Goal: Task Accomplishment & Management: Manage account settings

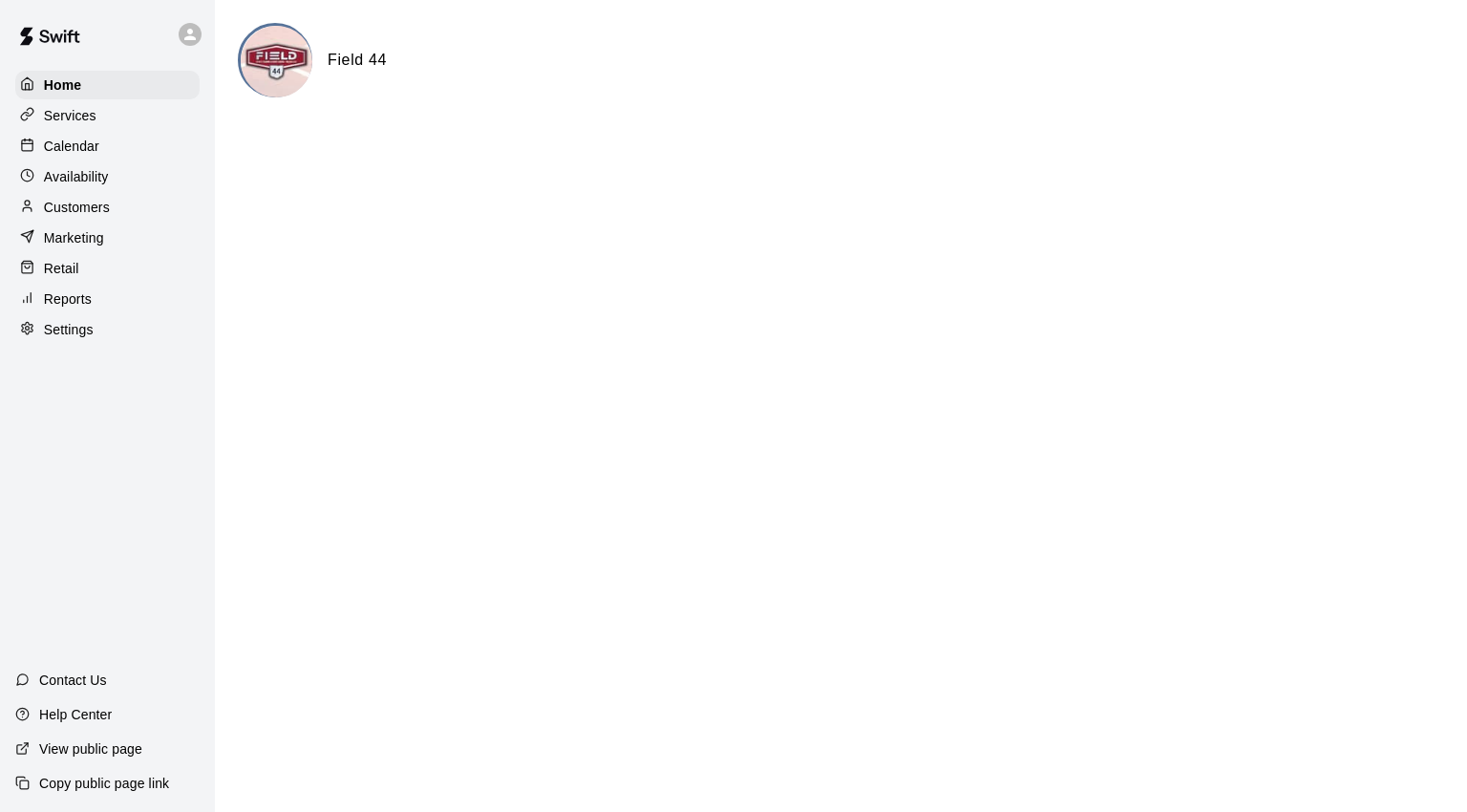
click at [13, 87] on div "Home Services Calendar Availability Customers Marketing Retail Reports Settings" at bounding box center [107, 208] width 215 height 277
click at [58, 81] on p "Home" at bounding box center [62, 84] width 39 height 19
click at [96, 214] on p "Customers" at bounding box center [76, 207] width 66 height 19
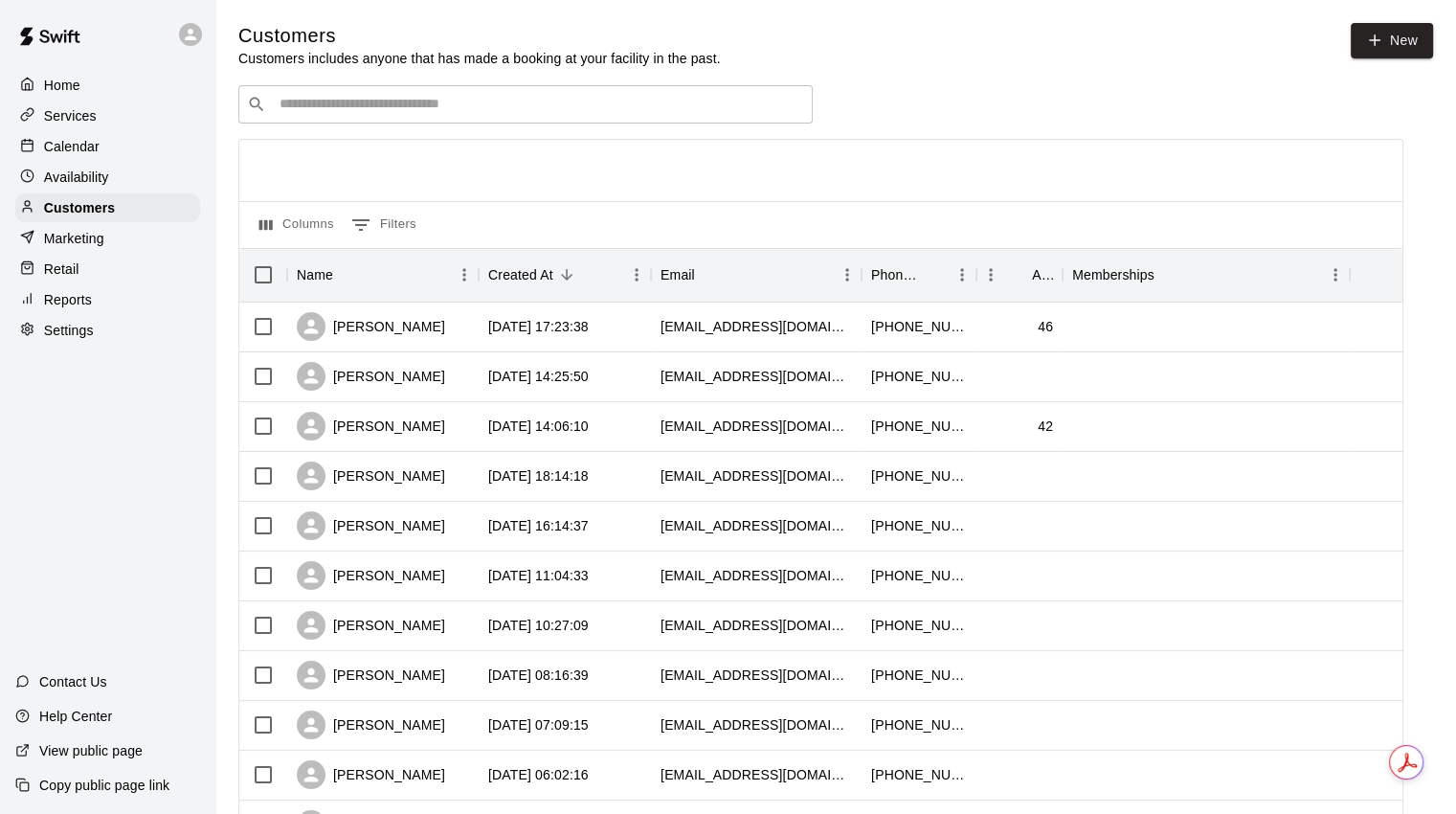
click at [333, 101] on input "Search customers by name or email" at bounding box center [538, 104] width 530 height 19
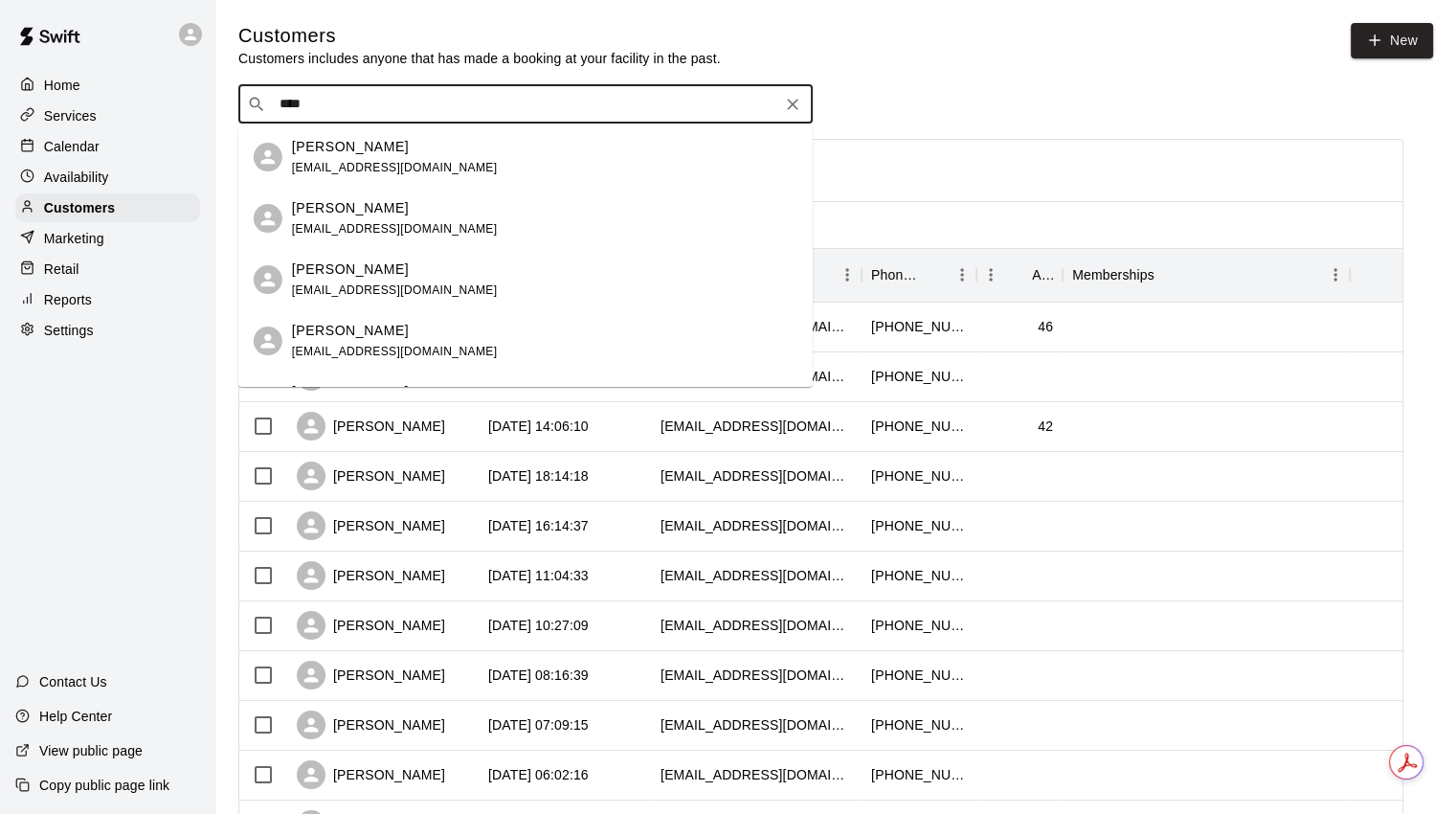
type input "****"
click at [68, 140] on p "Calendar" at bounding box center [71, 146] width 56 height 19
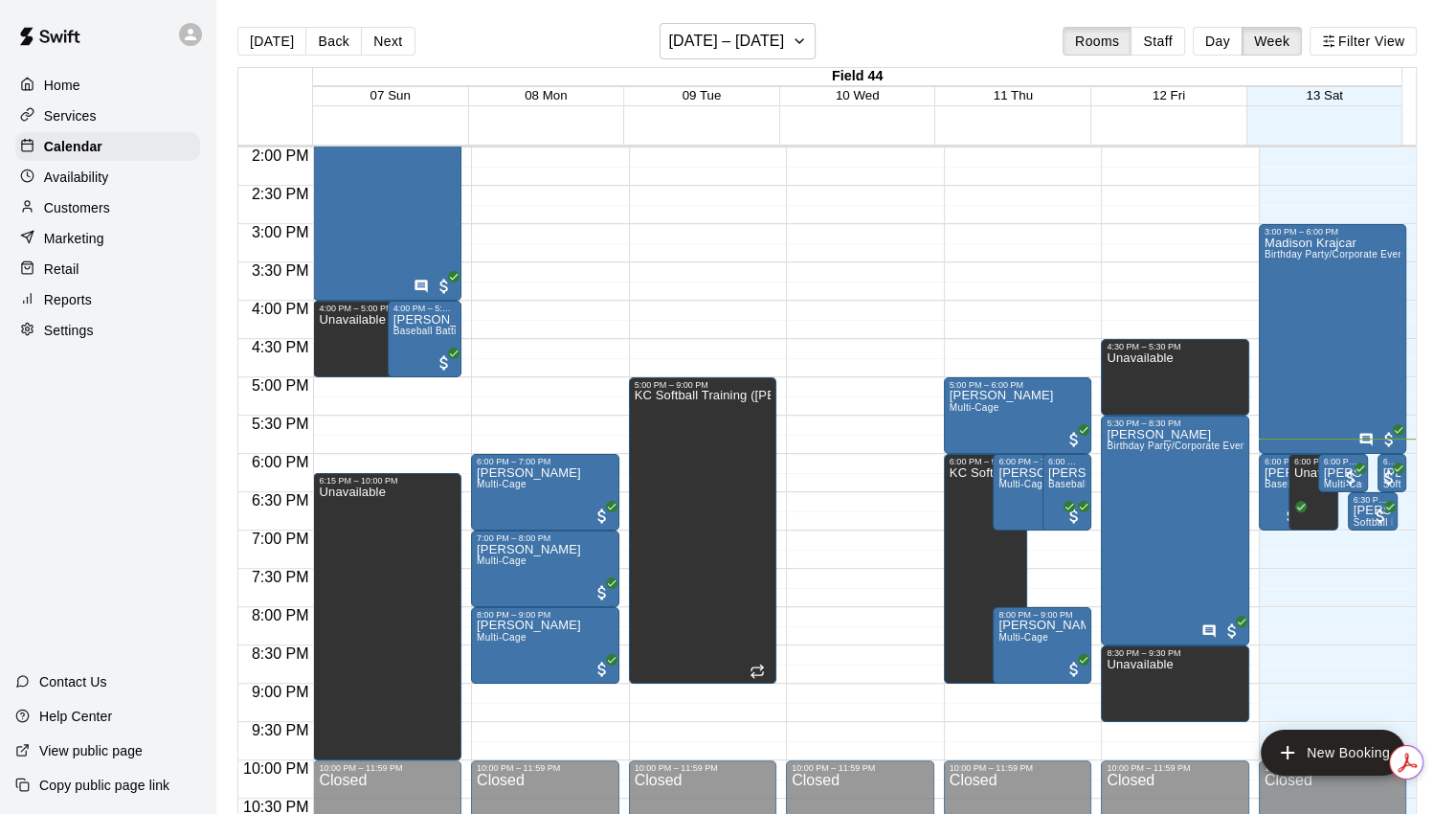
scroll to position [976, 0]
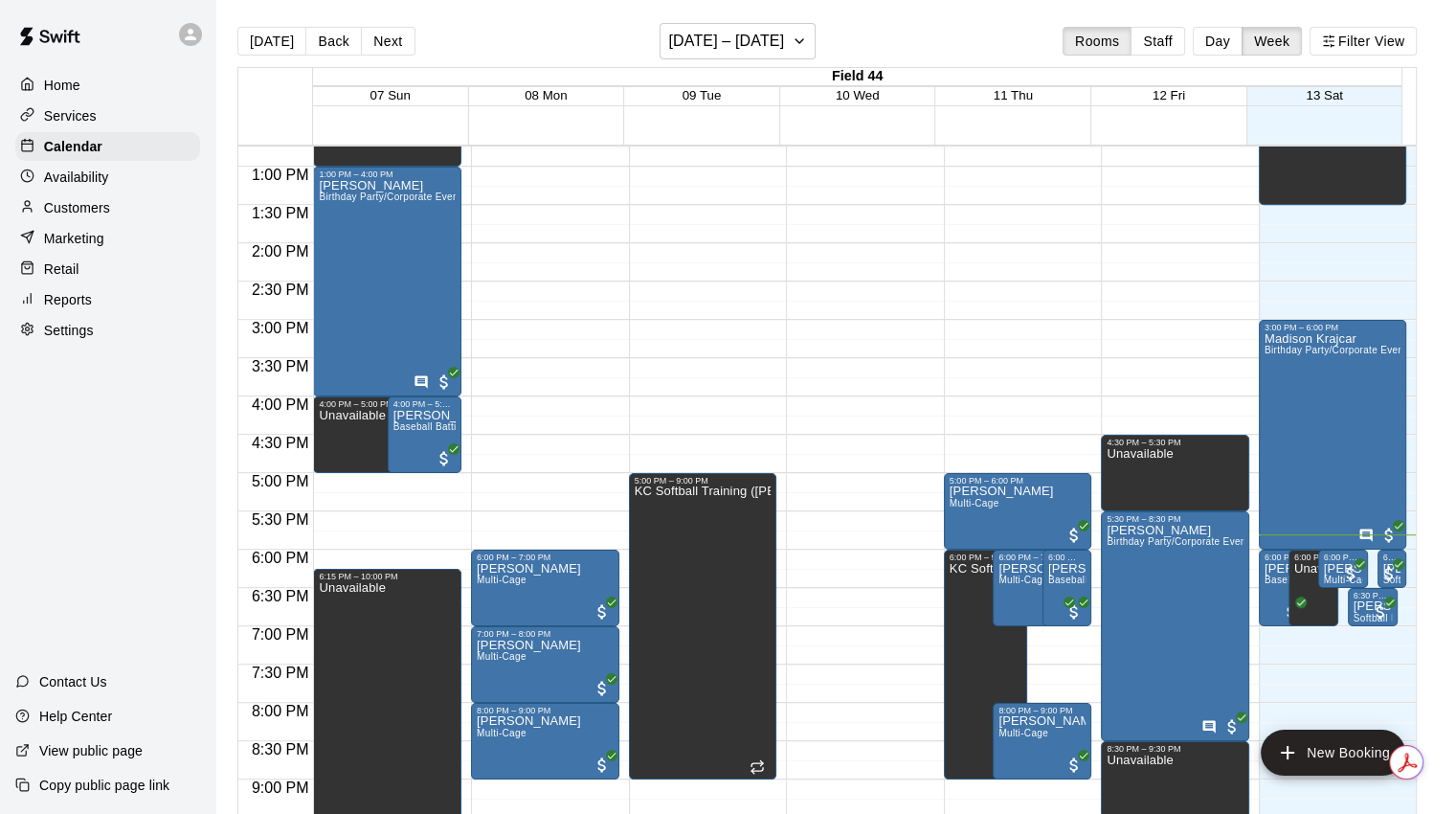
click at [1242, 40] on button "Day" at bounding box center [1217, 41] width 50 height 29
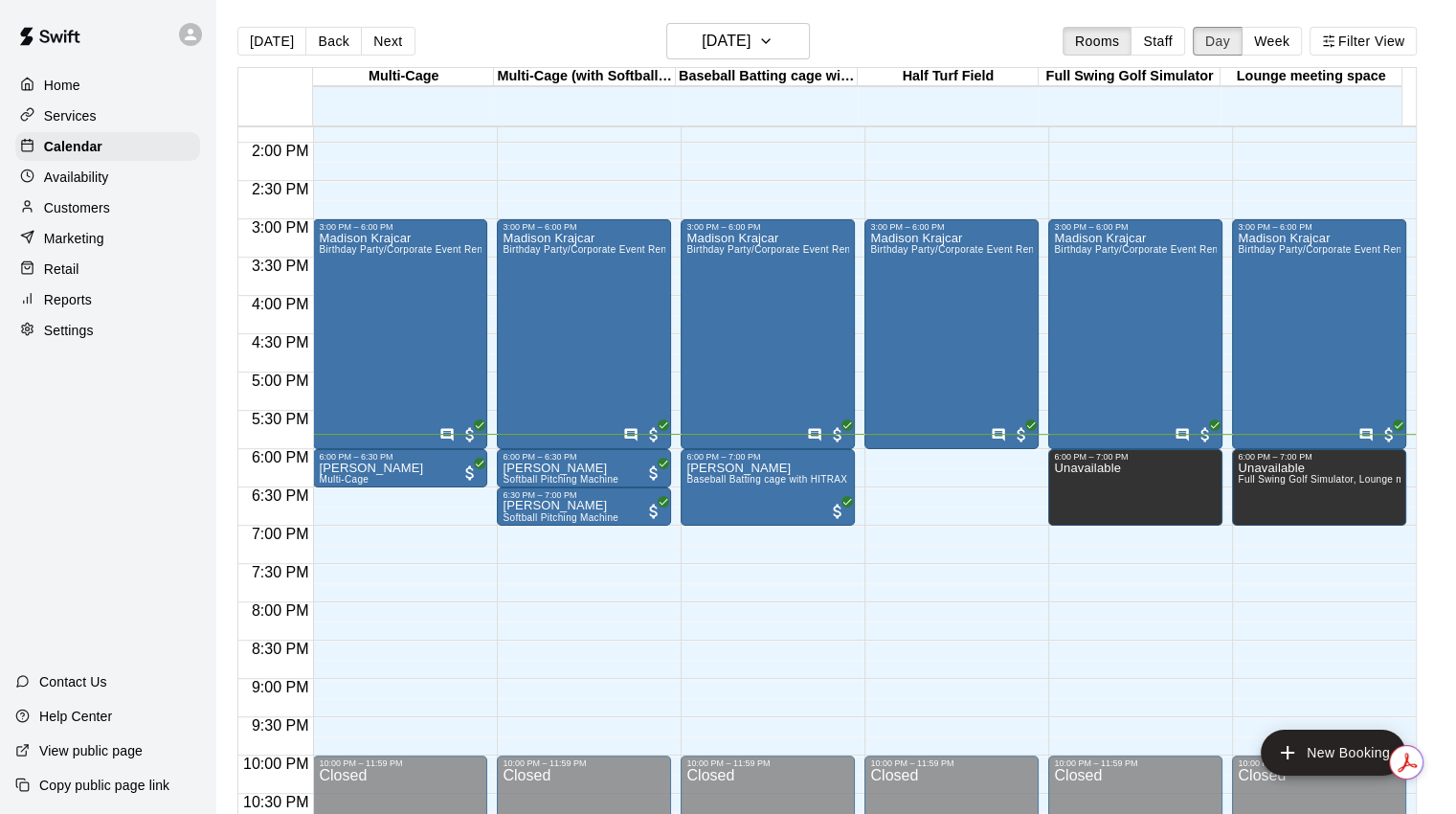
scroll to position [938, 0]
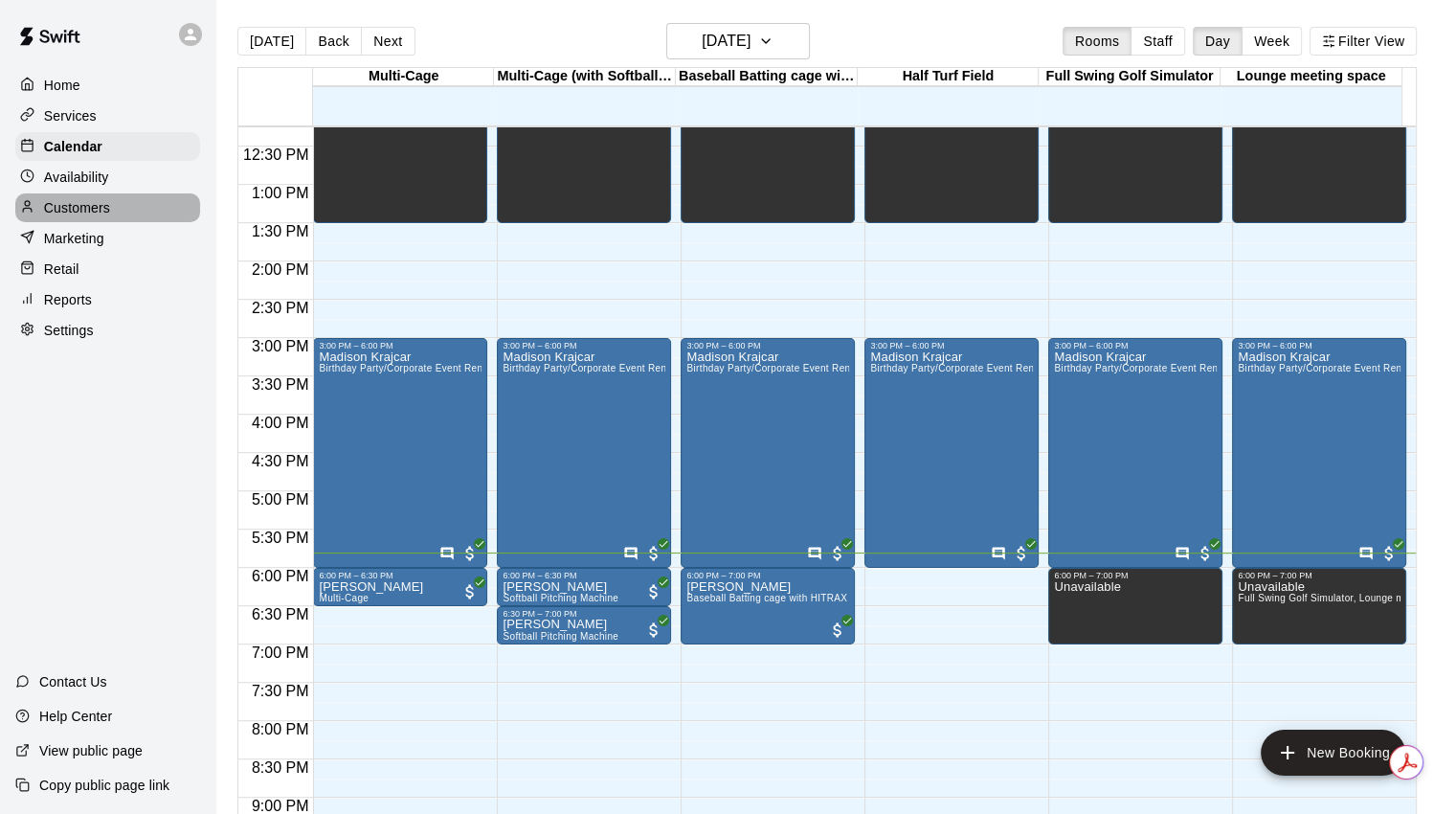
click at [116, 206] on div "Customers" at bounding box center [107, 207] width 184 height 29
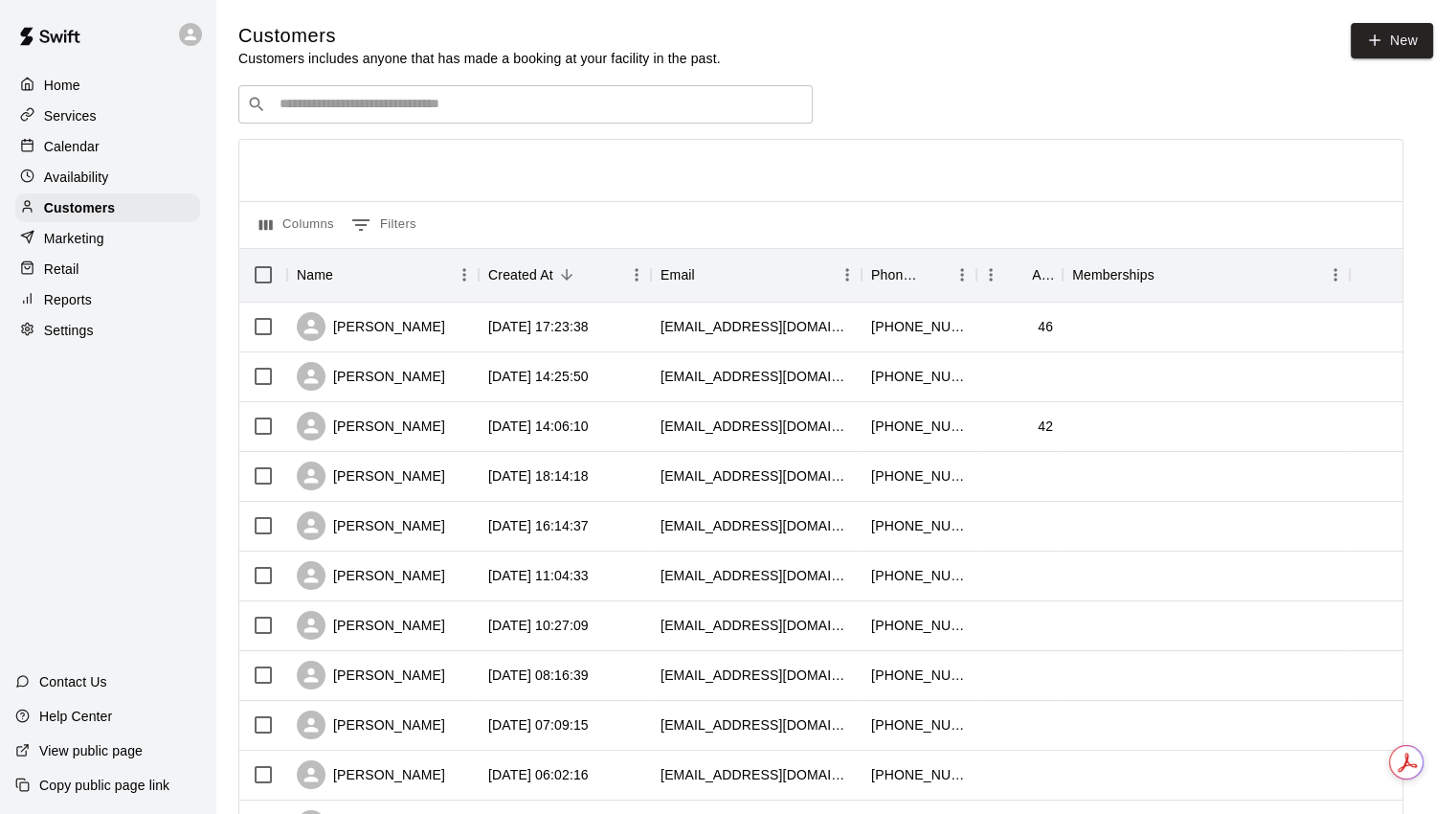
drag, startPoint x: 346, startPoint y: 107, endPoint x: 341, endPoint y: 97, distance: 11.2
click at [345, 102] on input "Search customers by name or email" at bounding box center [538, 104] width 530 height 19
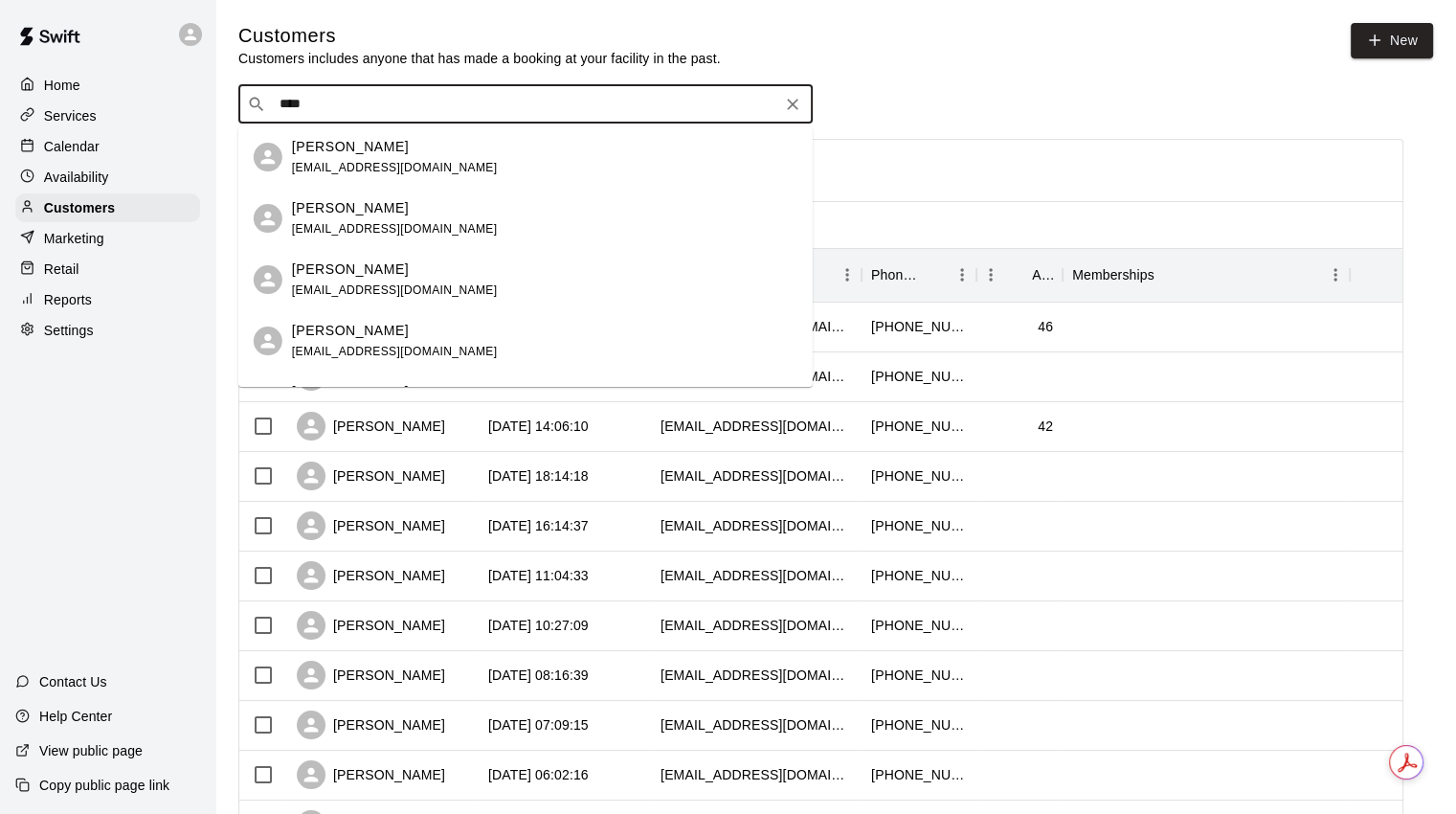
type input "****"
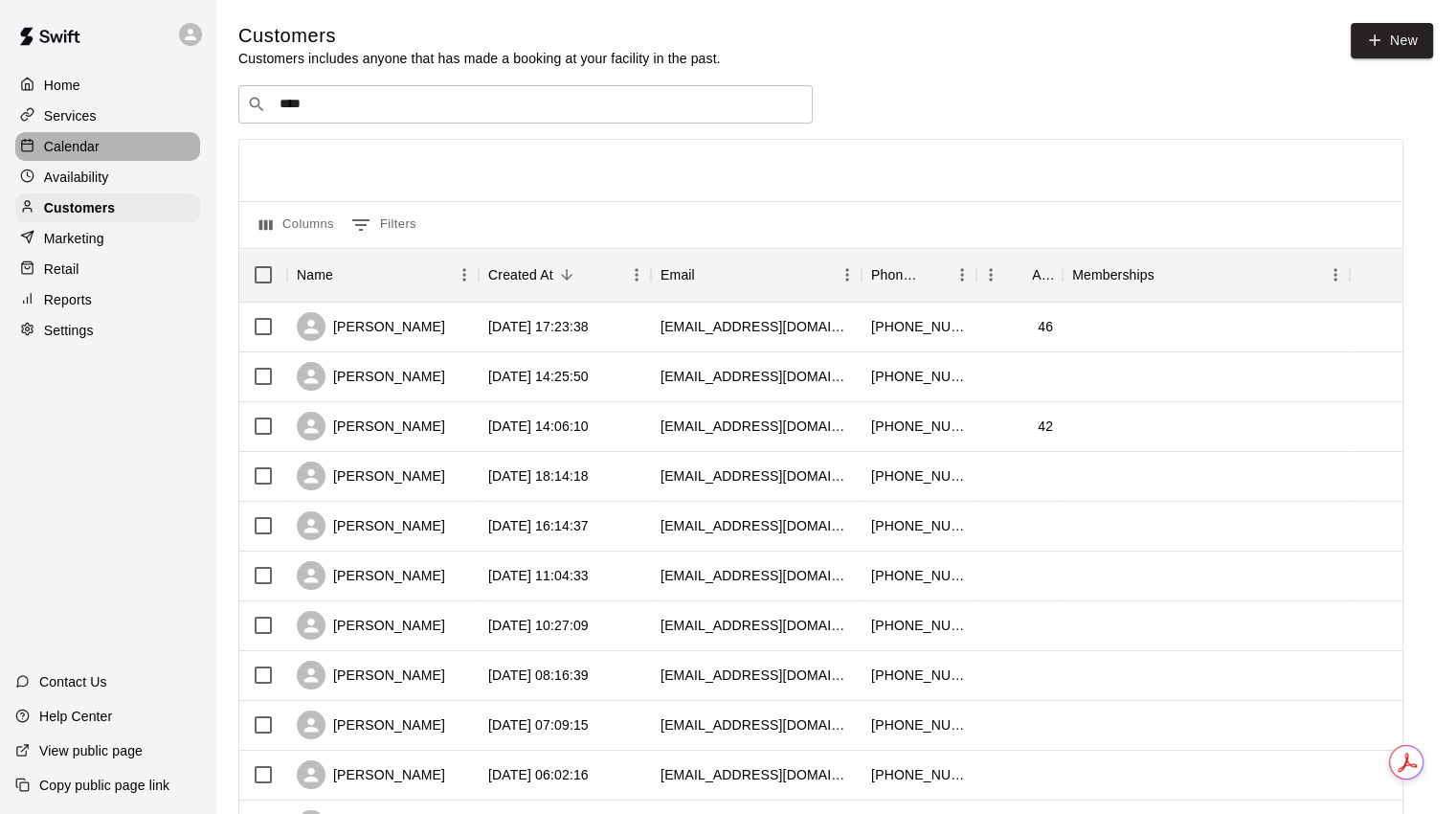
click at [84, 149] on p "Calendar" at bounding box center [71, 146] width 56 height 19
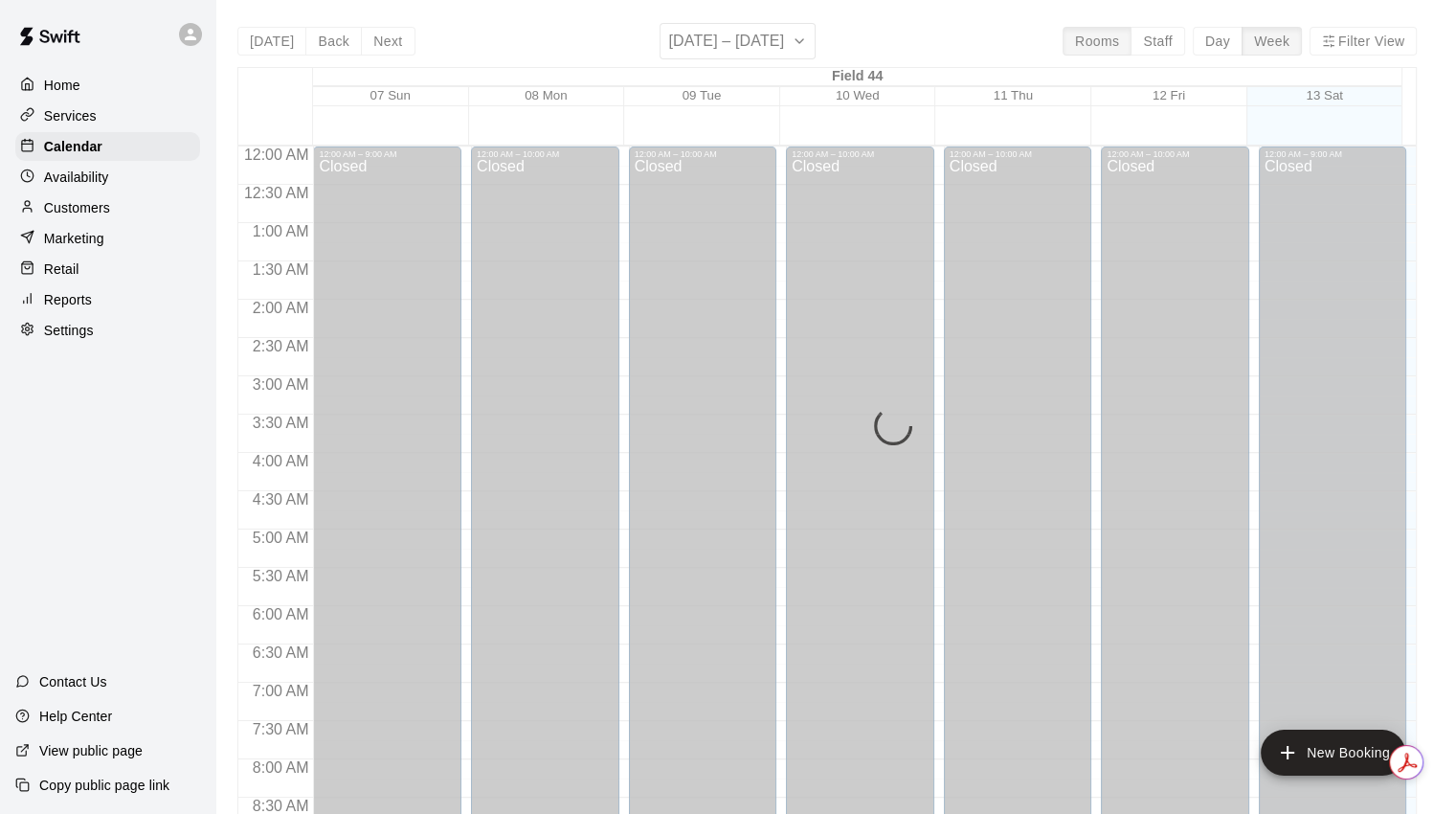
scroll to position [1072, 0]
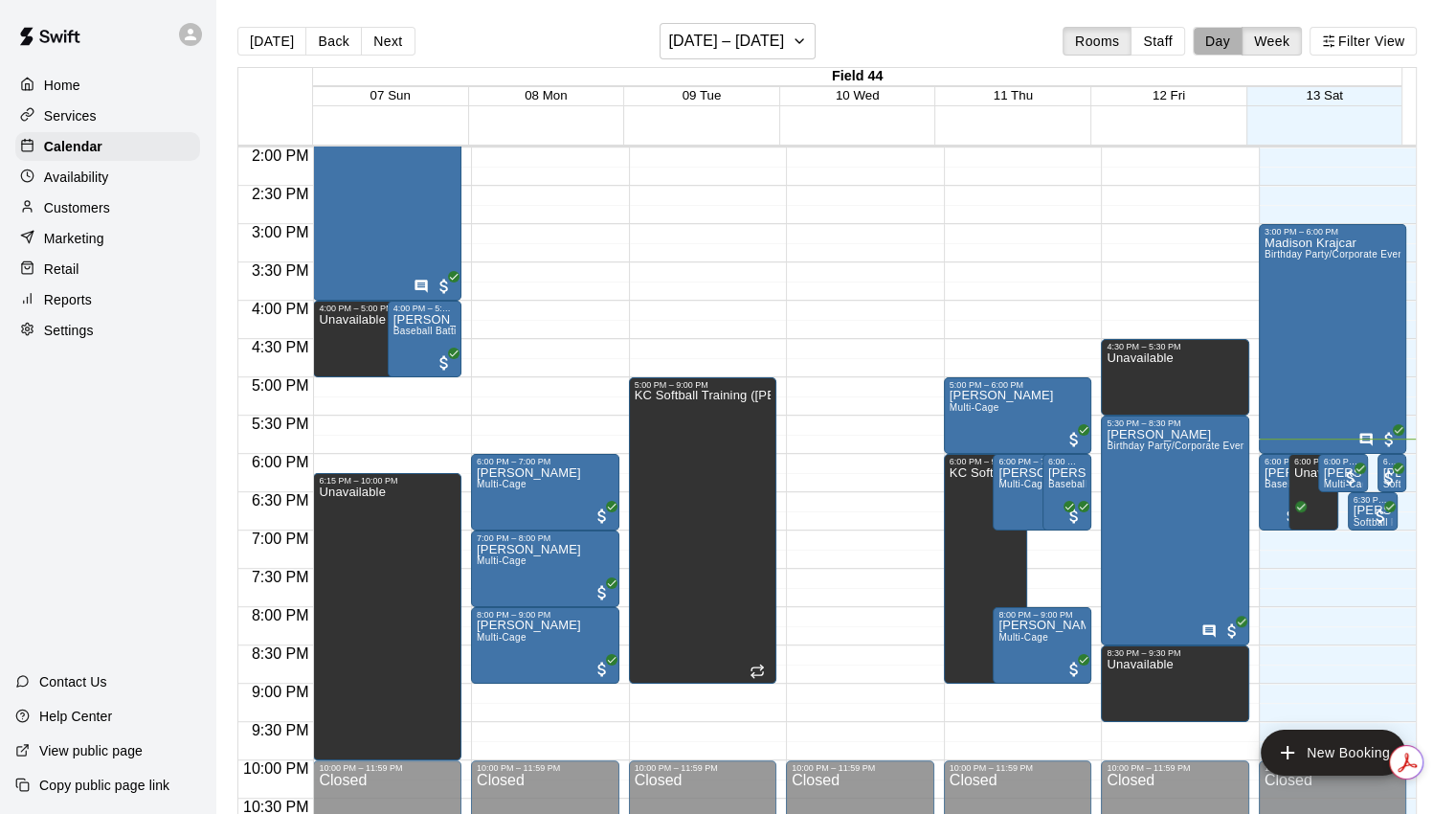
click at [1240, 40] on button "Day" at bounding box center [1217, 41] width 50 height 29
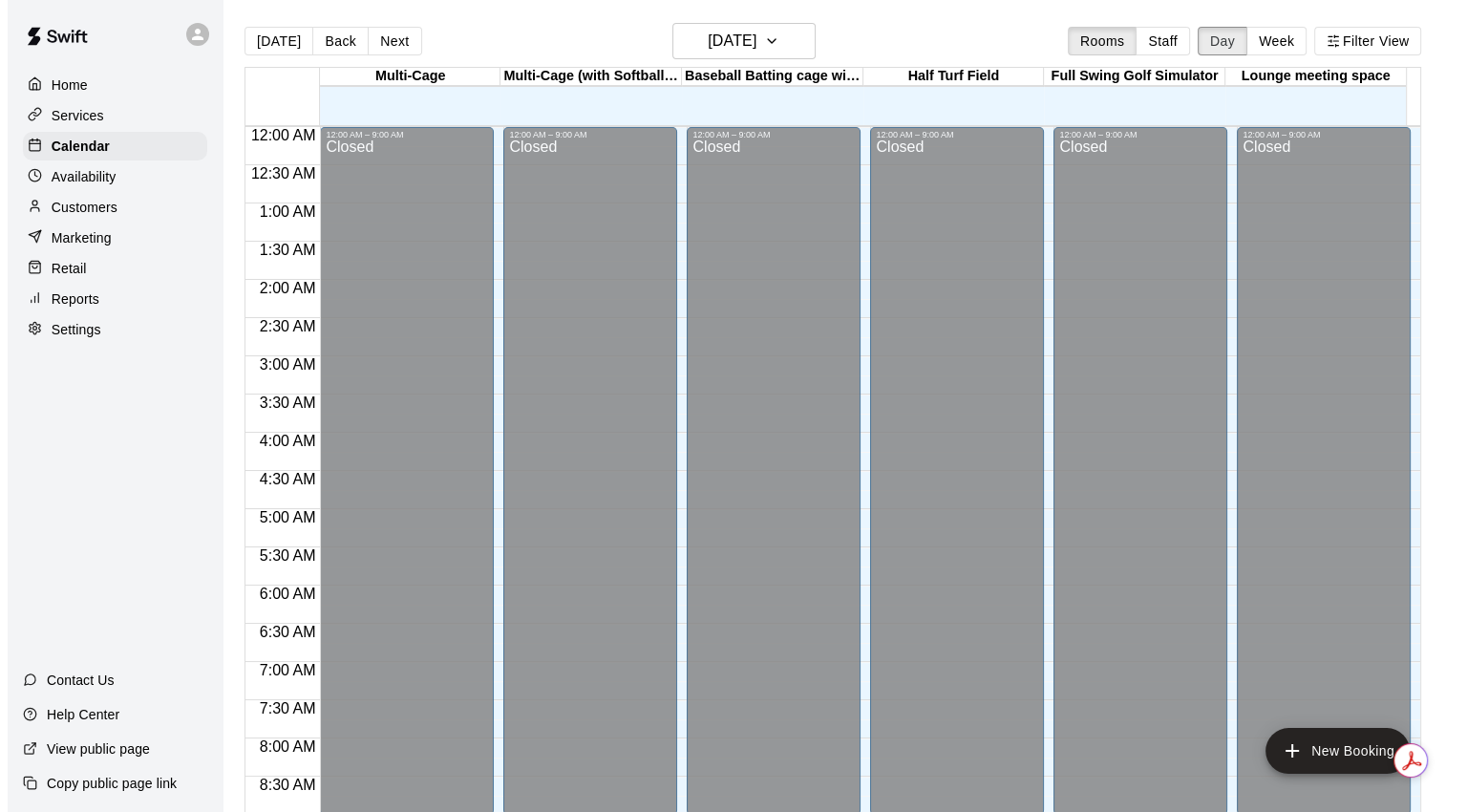
scroll to position [1127, 0]
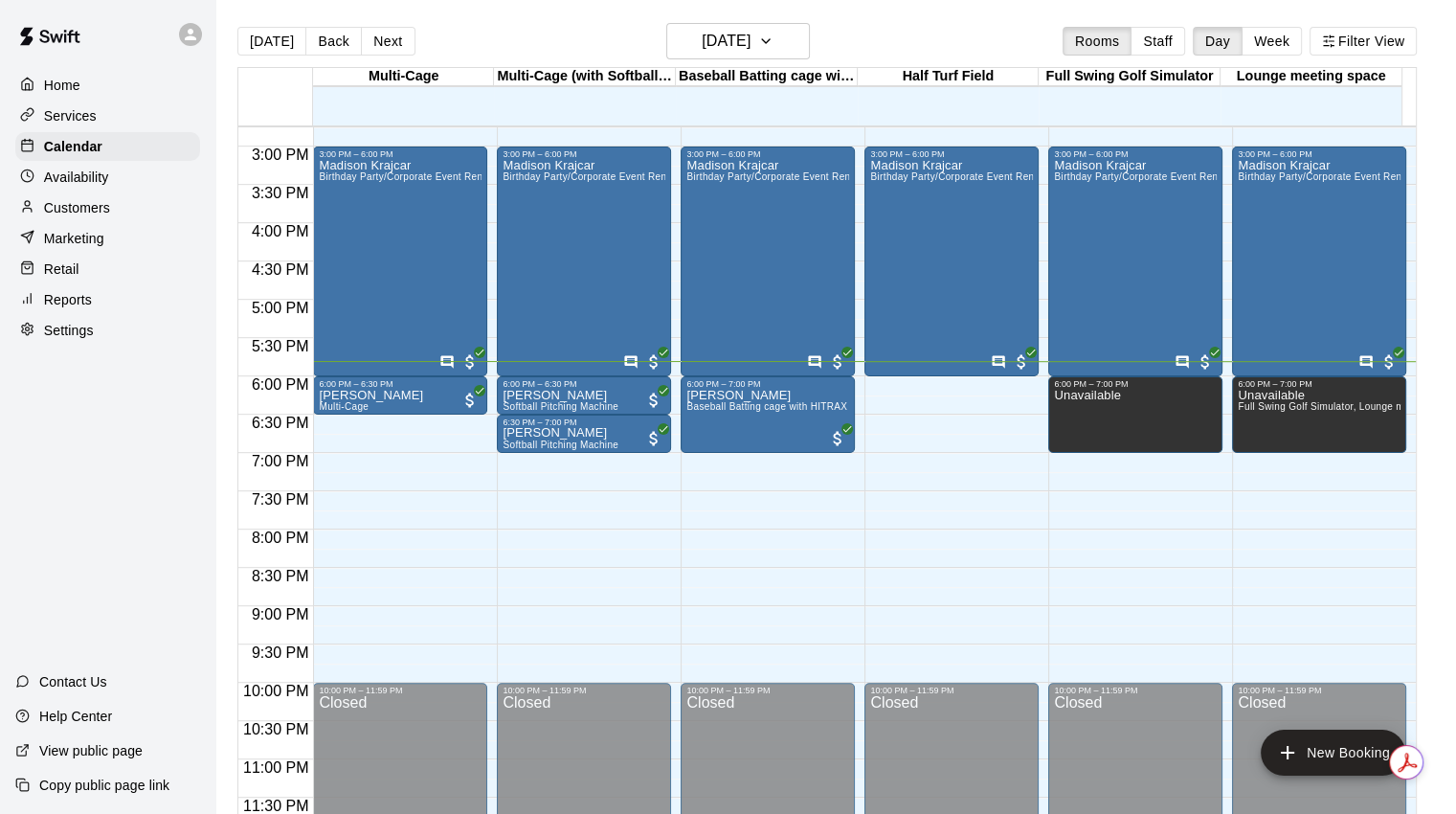
click at [397, 262] on div "[PERSON_NAME] Birthday Party/Corporate Event Rental (3 HOURS)" at bounding box center [400, 565] width 163 height 814
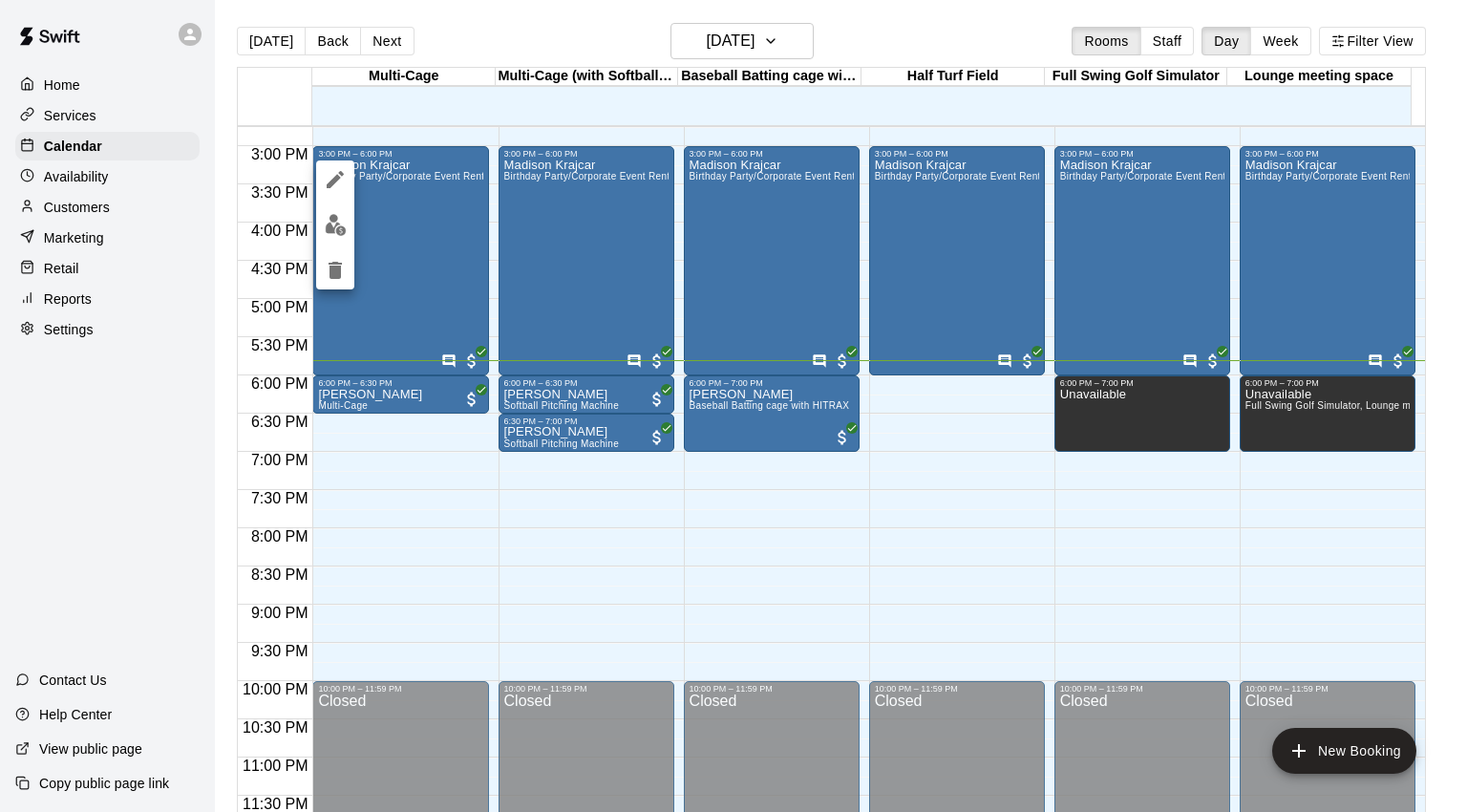
click at [400, 211] on div at bounding box center [733, 406] width 1467 height 812
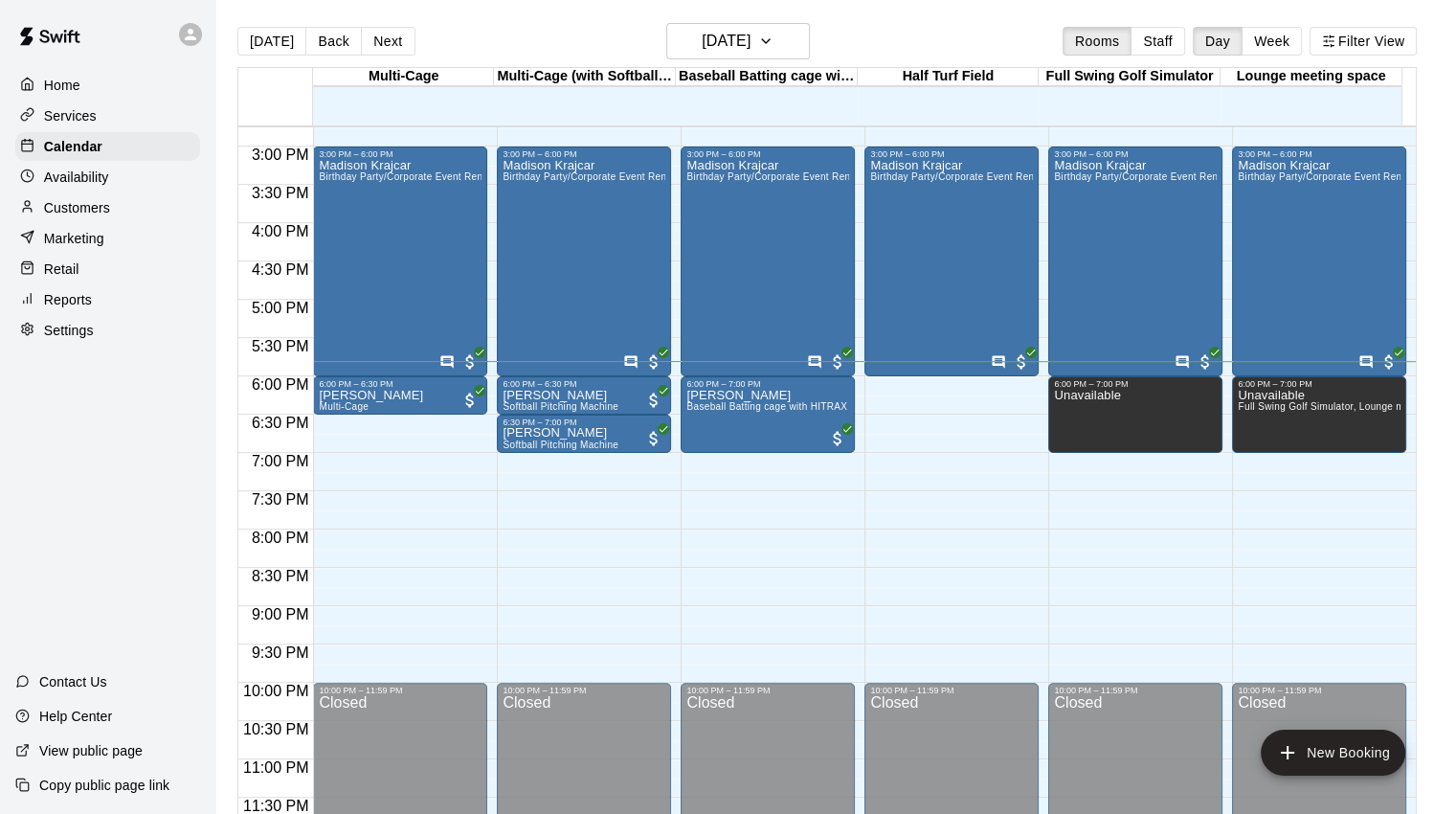
click at [348, 193] on div "[PERSON_NAME] Birthday Party/Corporate Event Rental (3 HOURS)" at bounding box center [400, 565] width 163 height 814
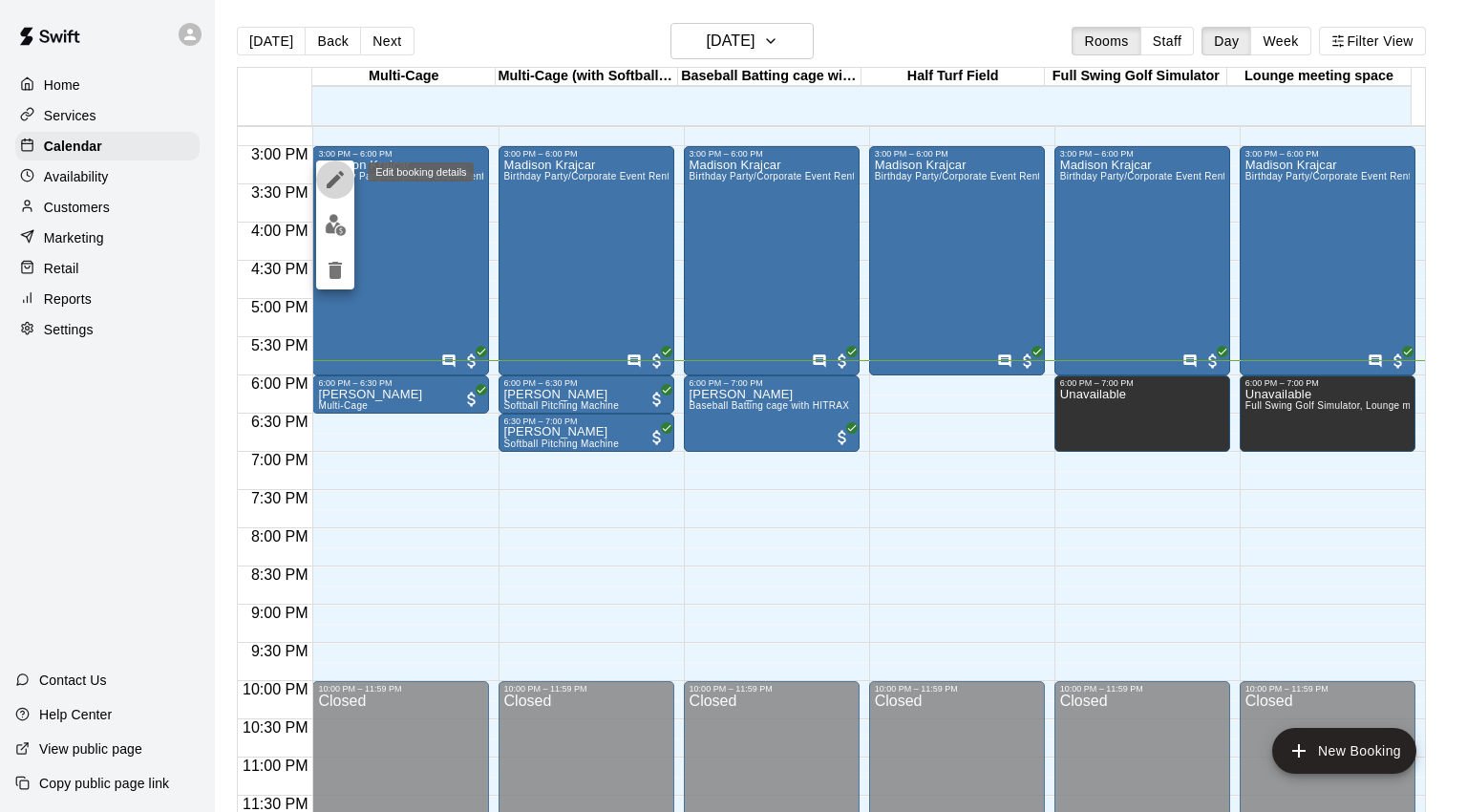
click at [336, 173] on icon "edit" at bounding box center [334, 179] width 23 height 23
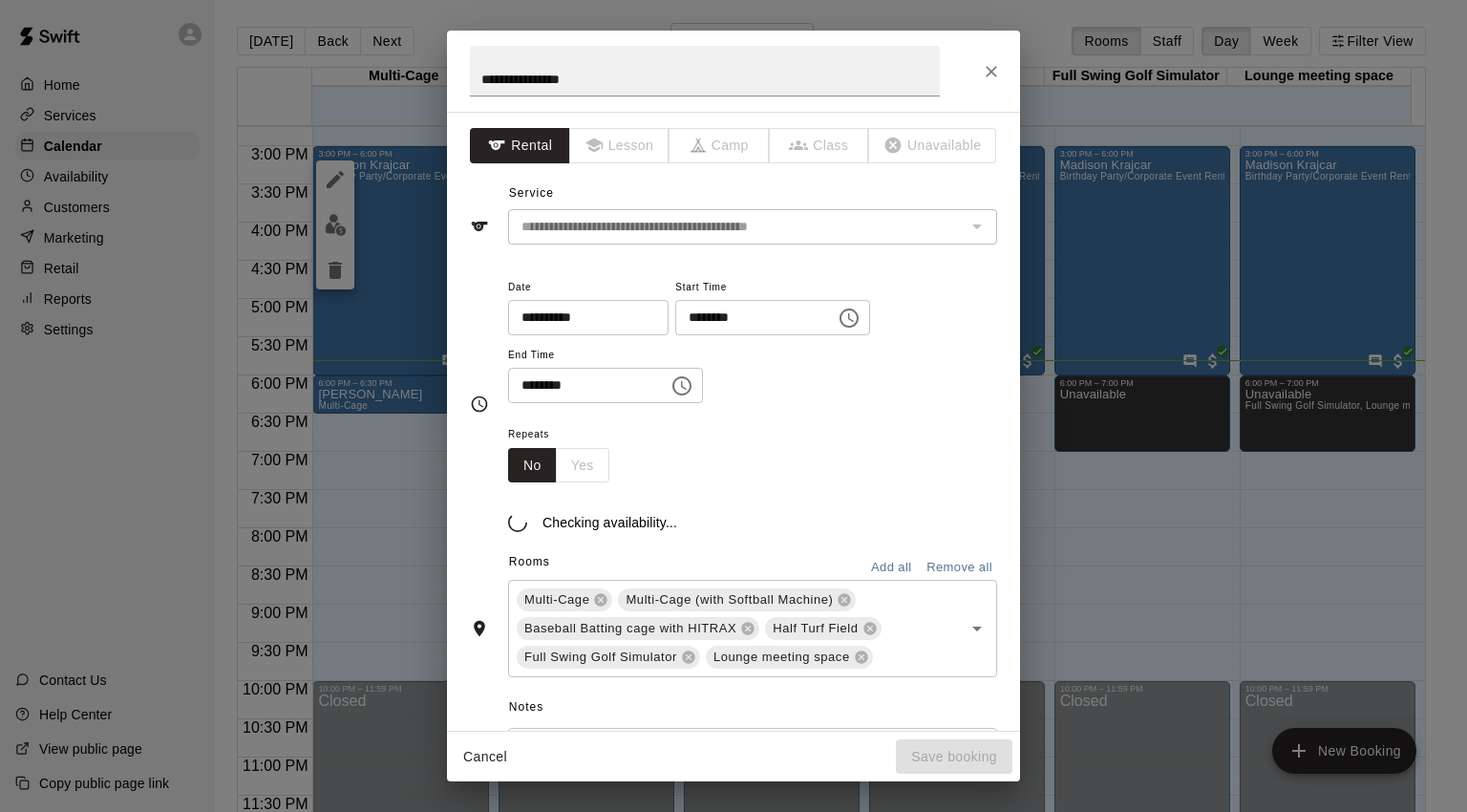
scroll to position [183, 0]
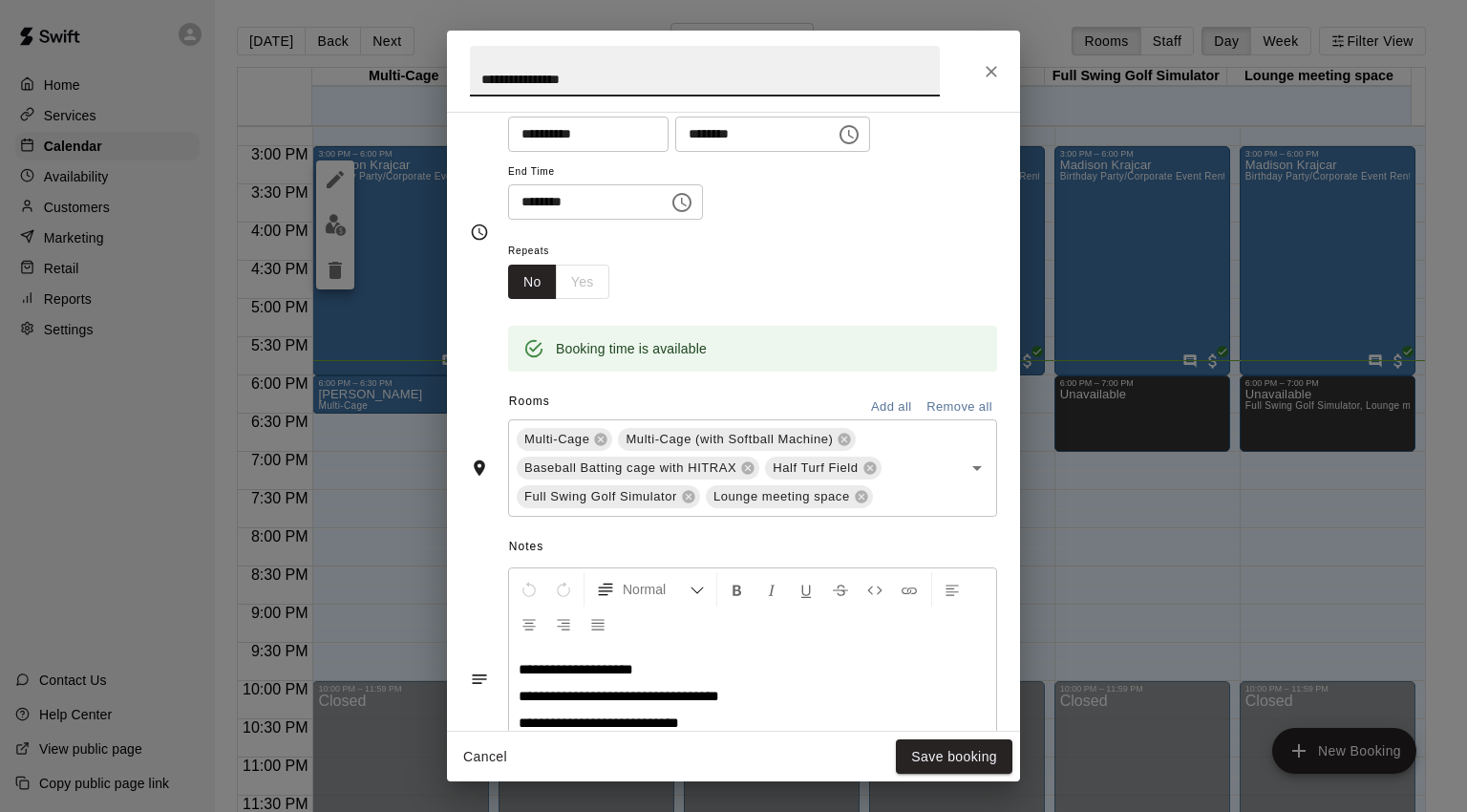
drag, startPoint x: 595, startPoint y: 69, endPoint x: 460, endPoint y: 75, distance: 135.1
click at [374, 66] on div "**********" at bounding box center [733, 406] width 1467 height 812
click at [997, 62] on icon "Close" at bounding box center [991, 71] width 19 height 19
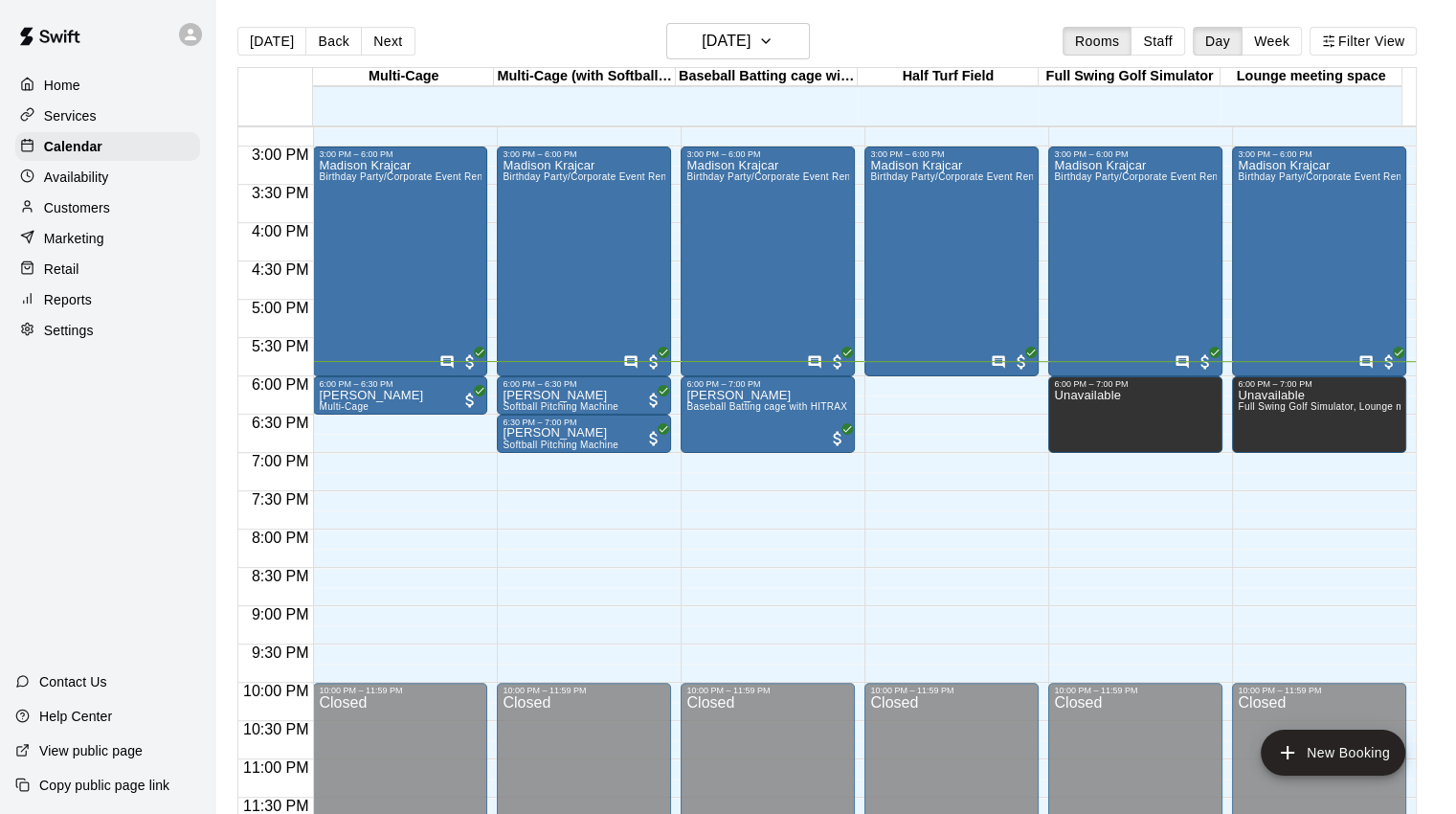
drag, startPoint x: 81, startPoint y: 208, endPoint x: 161, endPoint y: 208, distance: 80.0
click at [83, 208] on p "Customers" at bounding box center [76, 207] width 66 height 19
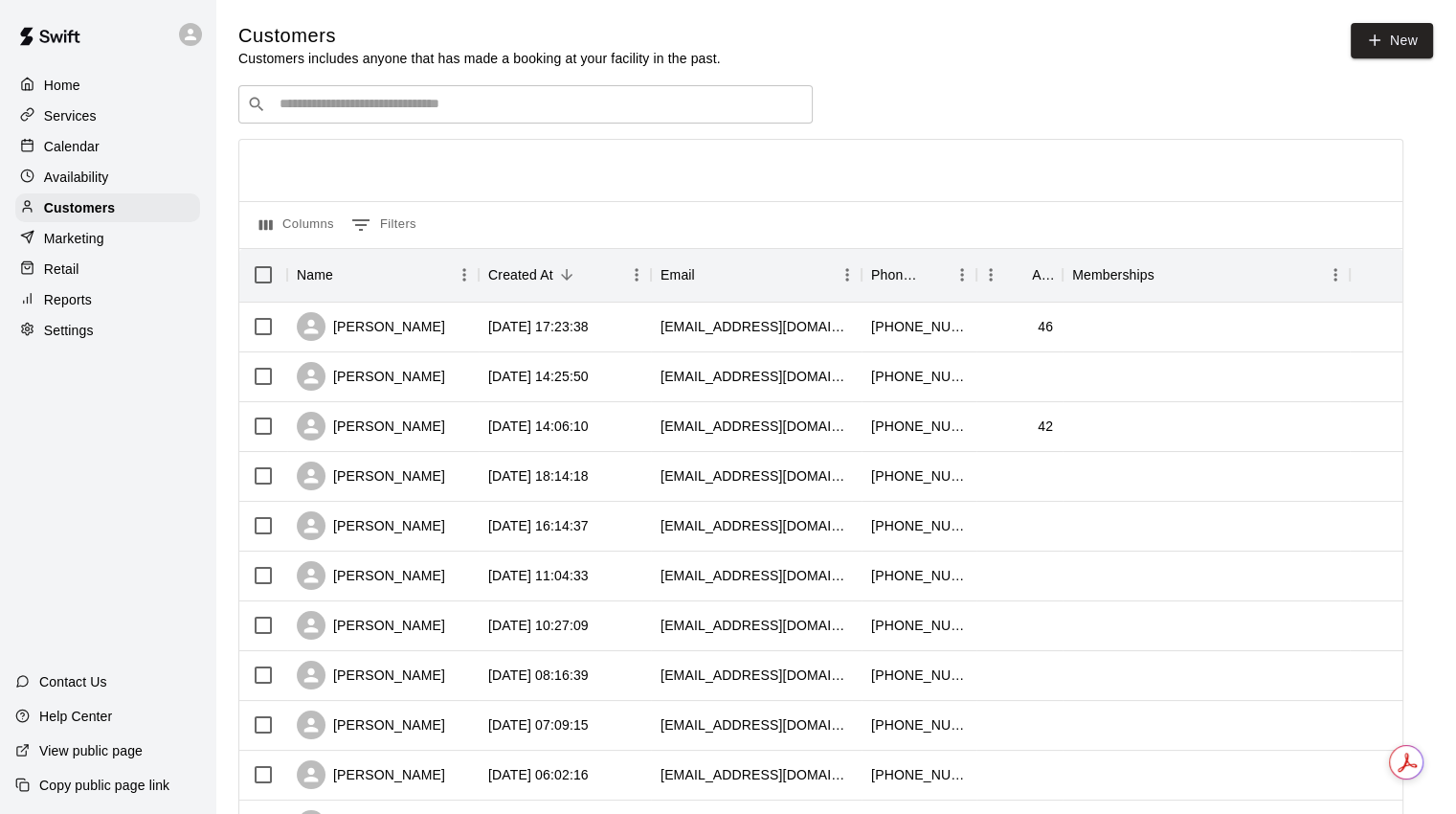
click at [417, 113] on input "Search customers by name or email" at bounding box center [538, 104] width 530 height 19
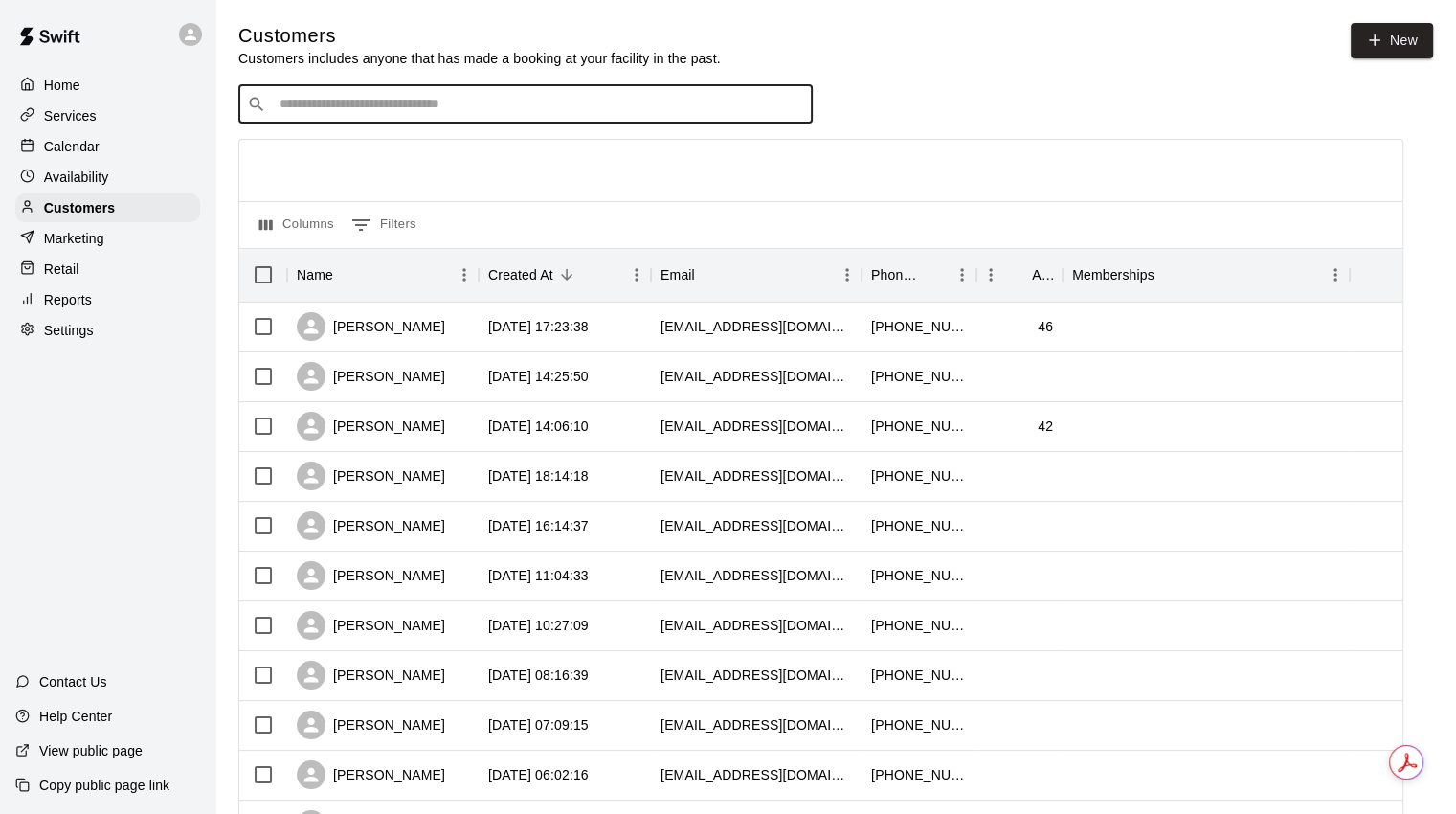
paste input "**********"
type input "**********"
click at [457, 141] on div "Madison Krajcar [EMAIL_ADDRESS][DOMAIN_NAME]" at bounding box center [545, 158] width 505 height 42
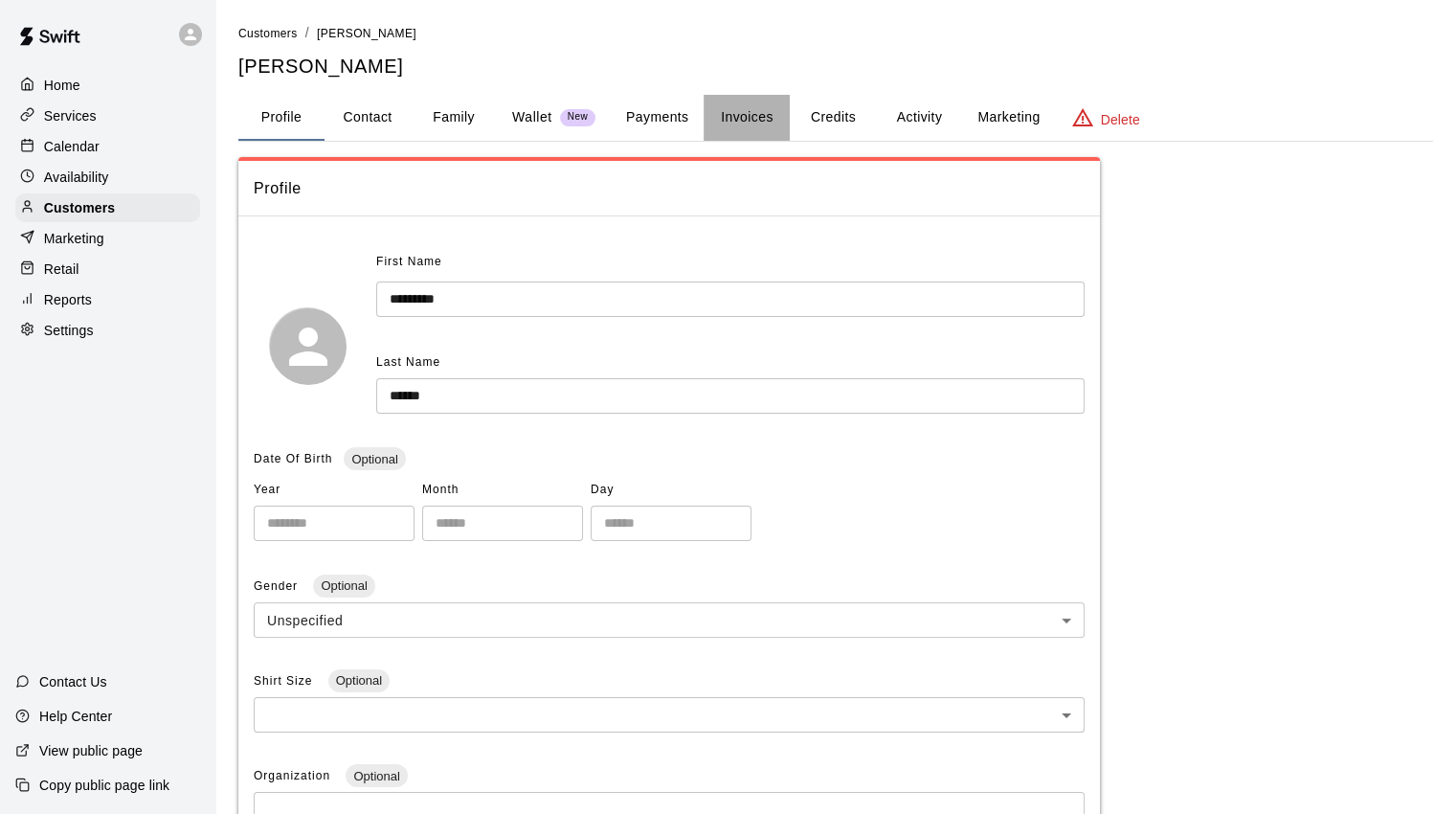
click at [735, 123] on button "Invoices" at bounding box center [746, 118] width 86 height 46
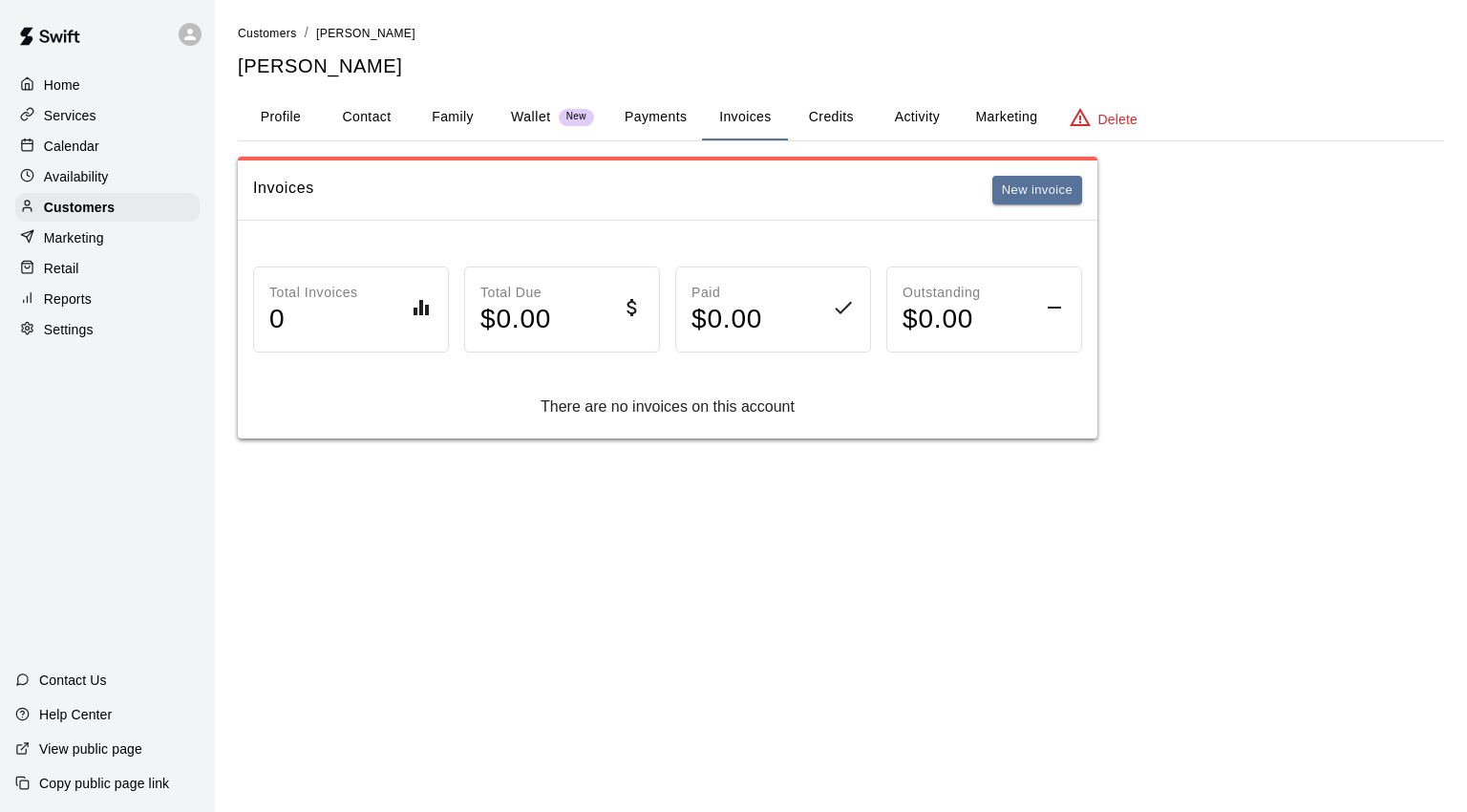
click at [1070, 181] on button "New invoice" at bounding box center [1037, 191] width 90 height 30
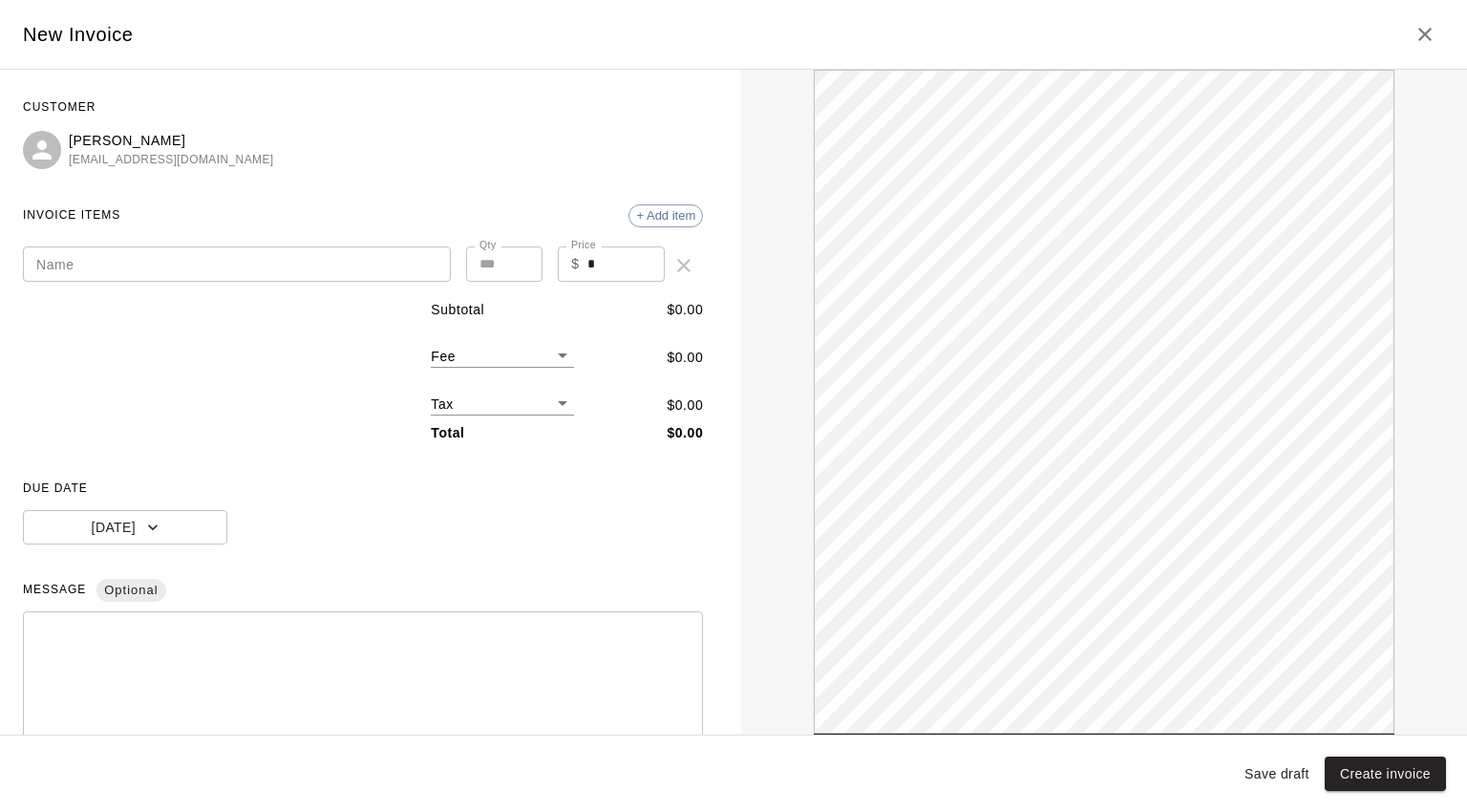
click at [220, 264] on input "Name" at bounding box center [236, 264] width 428 height 36
click at [170, 261] on input "**********" at bounding box center [236, 264] width 428 height 36
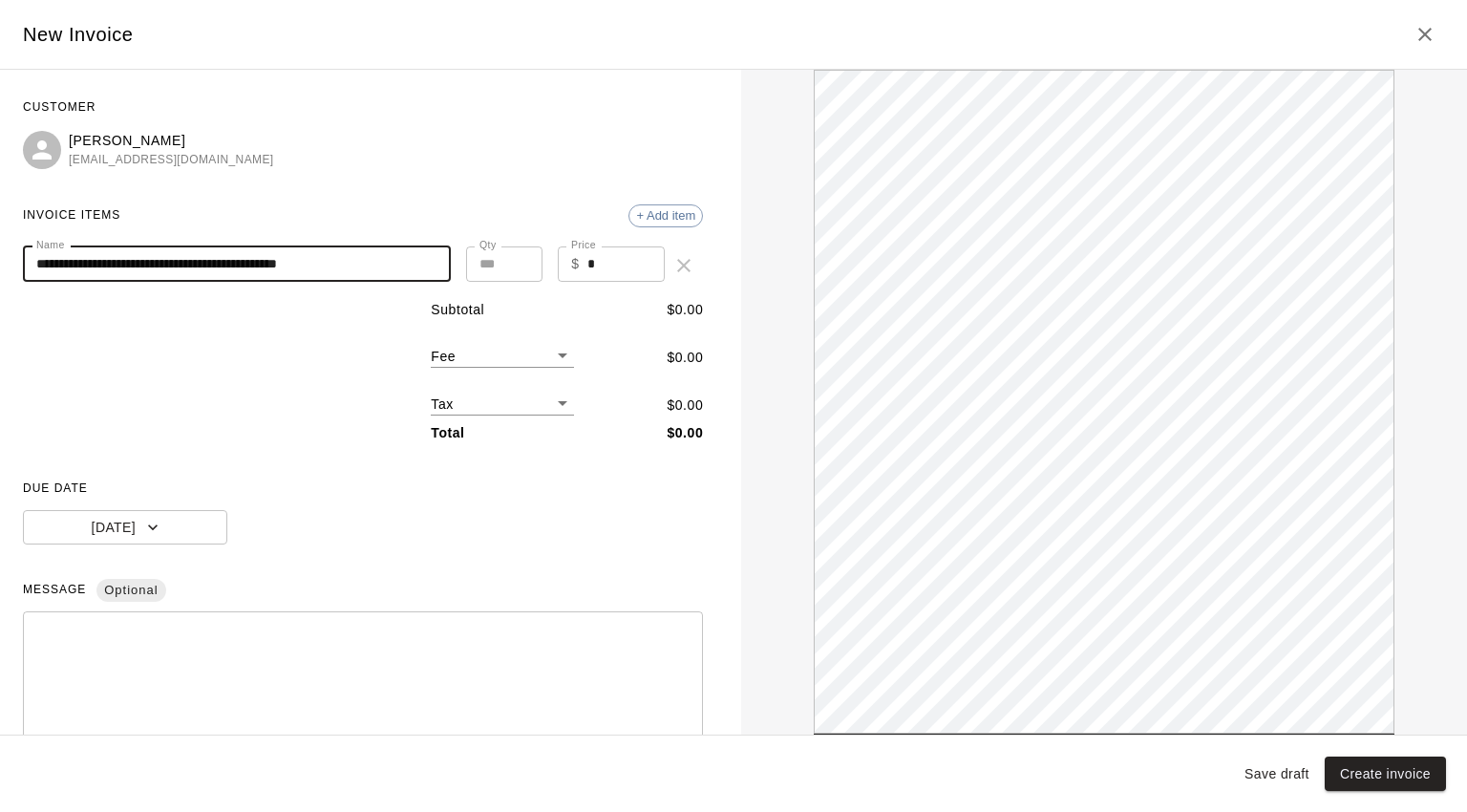
type input "**********"
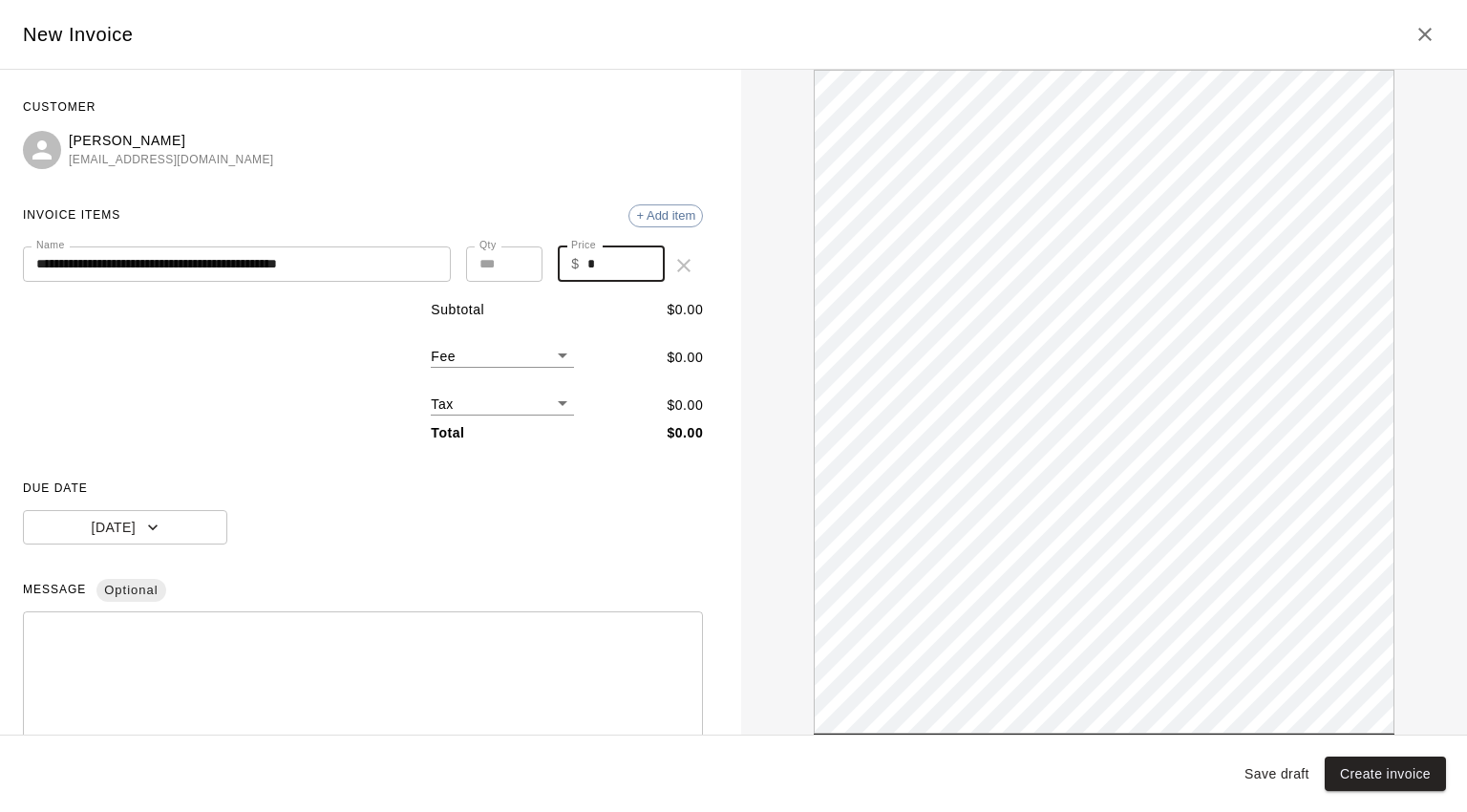
drag, startPoint x: 587, startPoint y: 252, endPoint x: 562, endPoint y: 249, distance: 25.2
click at [562, 249] on div "Price $ * Price" at bounding box center [611, 265] width 107 height 39
type input "***"
drag, startPoint x: 652, startPoint y: 211, endPoint x: 648, endPoint y: 227, distance: 16.5
click at [652, 210] on span "+ Add item" at bounding box center [665, 216] width 72 height 14
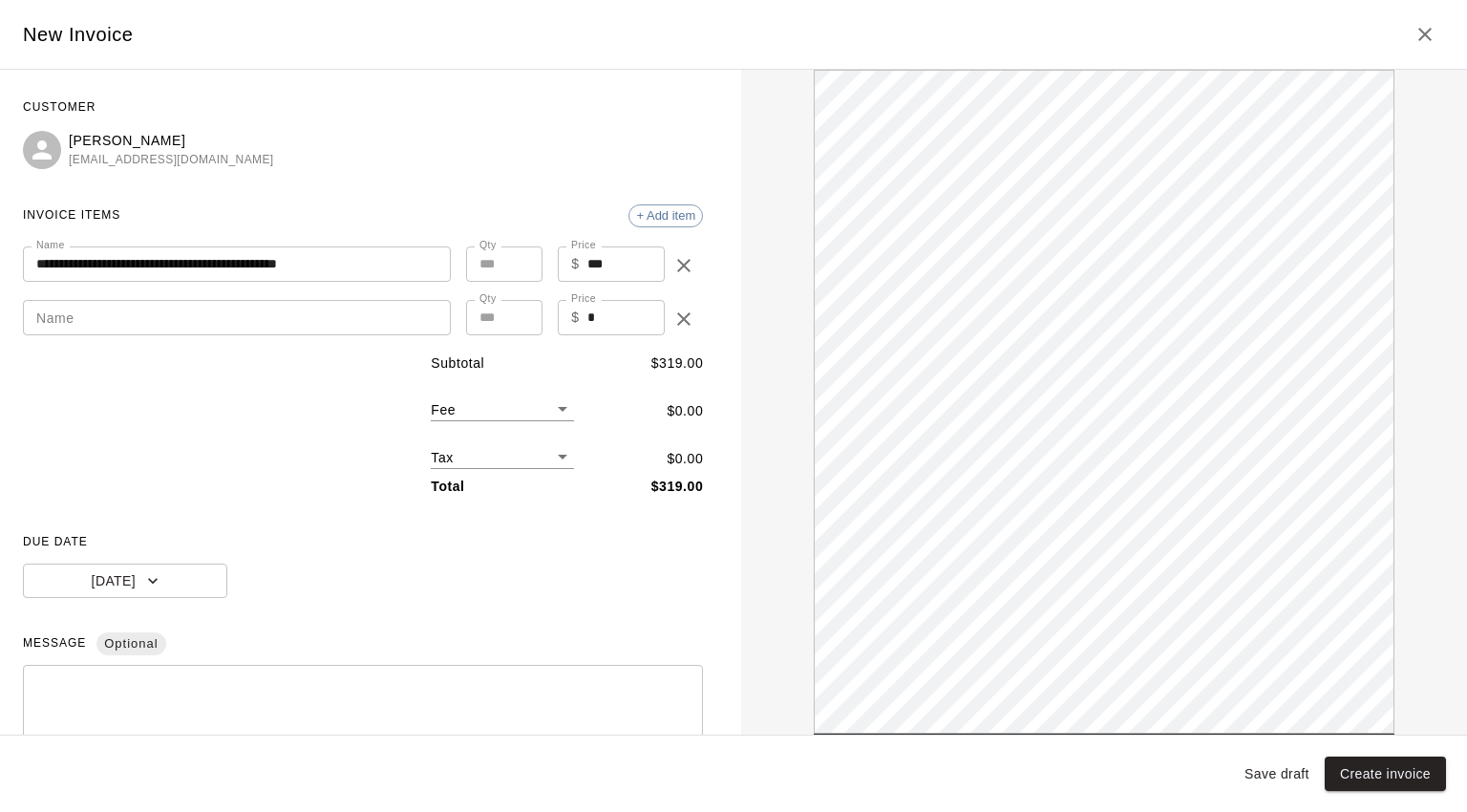
click at [112, 315] on input "Name" at bounding box center [236, 317] width 428 height 36
type input "**********"
drag, startPoint x: 630, startPoint y: 315, endPoint x: 551, endPoint y: 314, distance: 79.0
click at [558, 314] on div "$ * Price" at bounding box center [611, 317] width 107 height 36
type input "***"
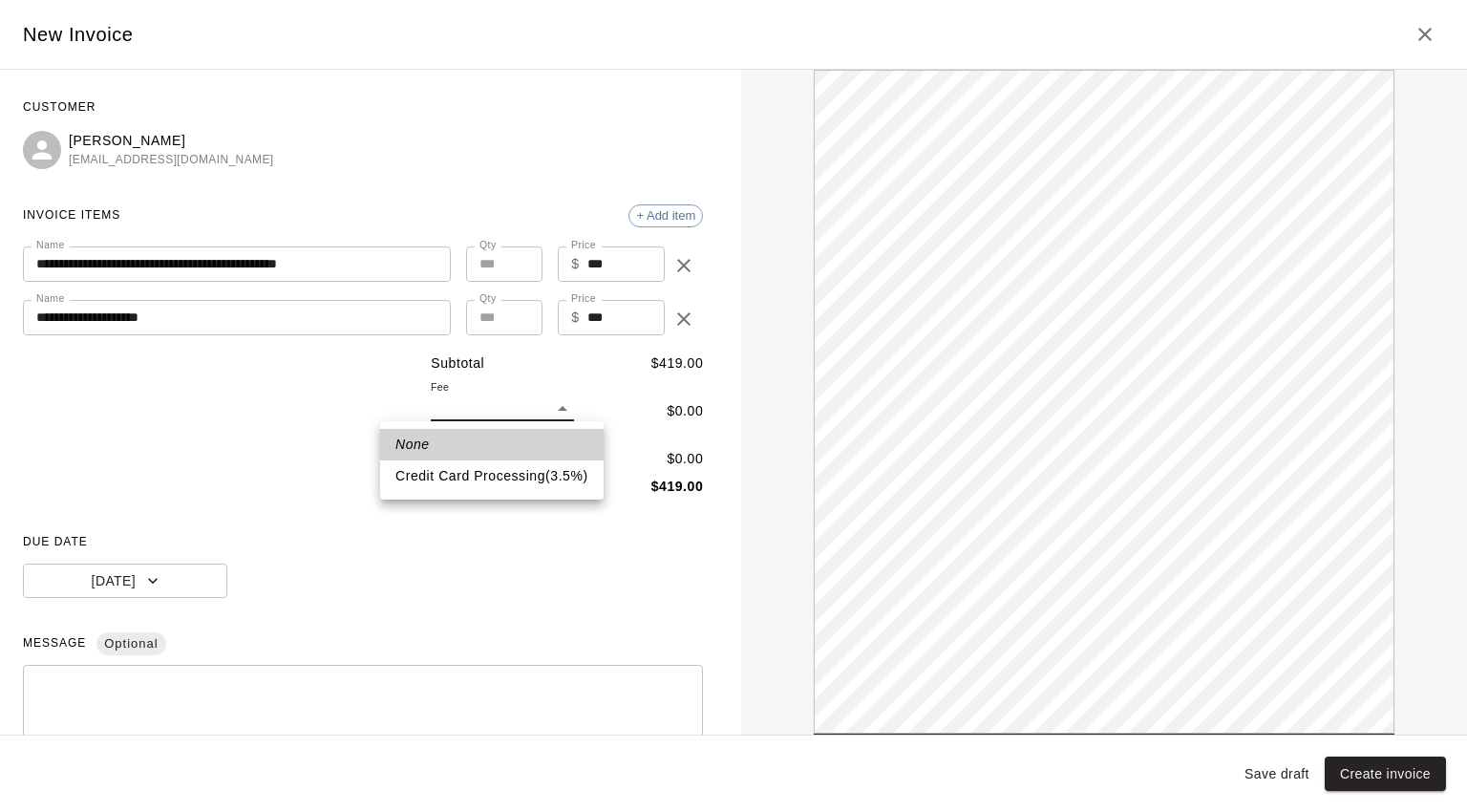
click at [555, 417] on body "**********" at bounding box center [733, 238] width 1467 height 477
click at [491, 472] on li "Credit Card Processing ( 3.5 % )" at bounding box center [492, 476] width 224 height 32
type input "***"
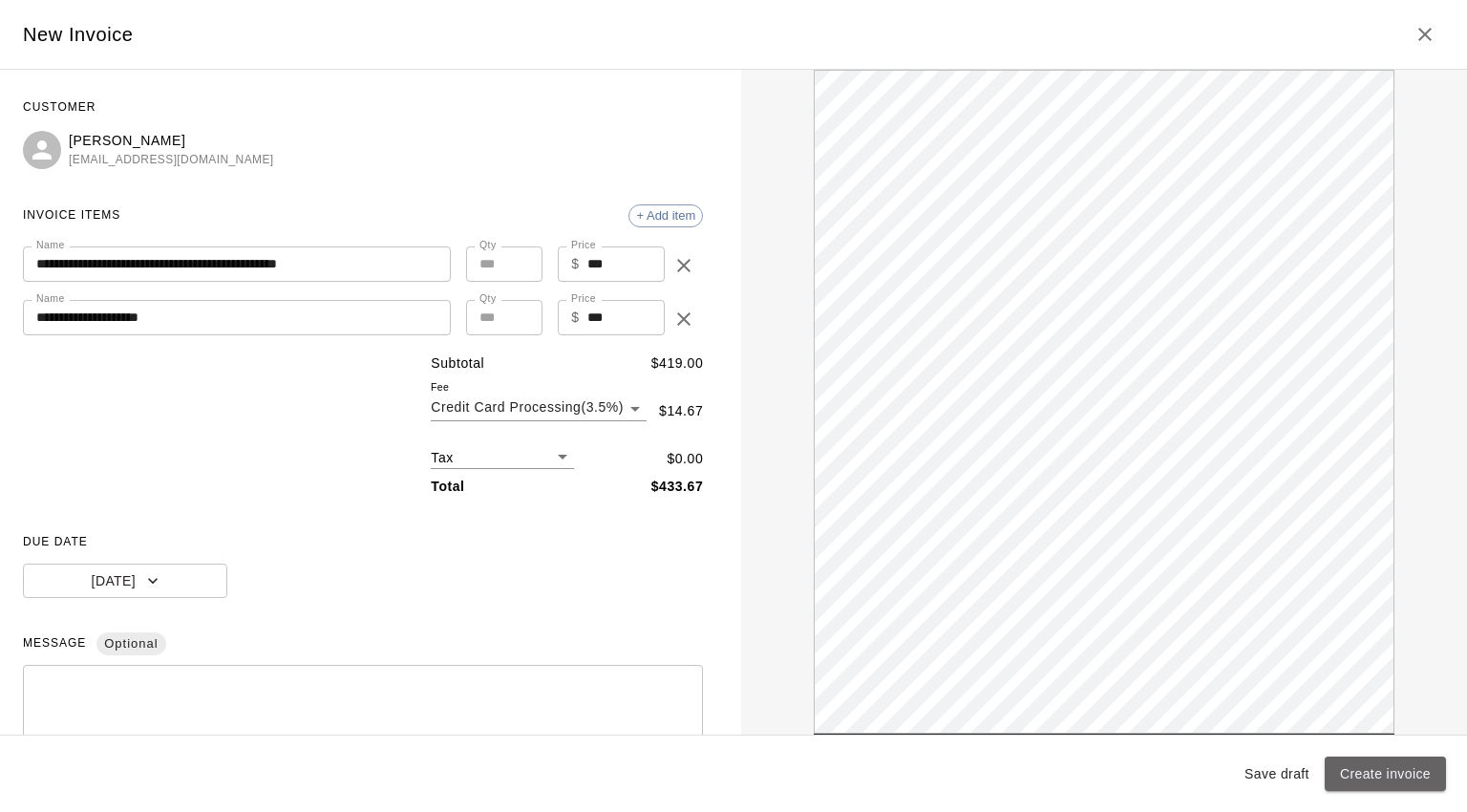
click at [1372, 779] on button "Create invoice" at bounding box center [1385, 774] width 122 height 36
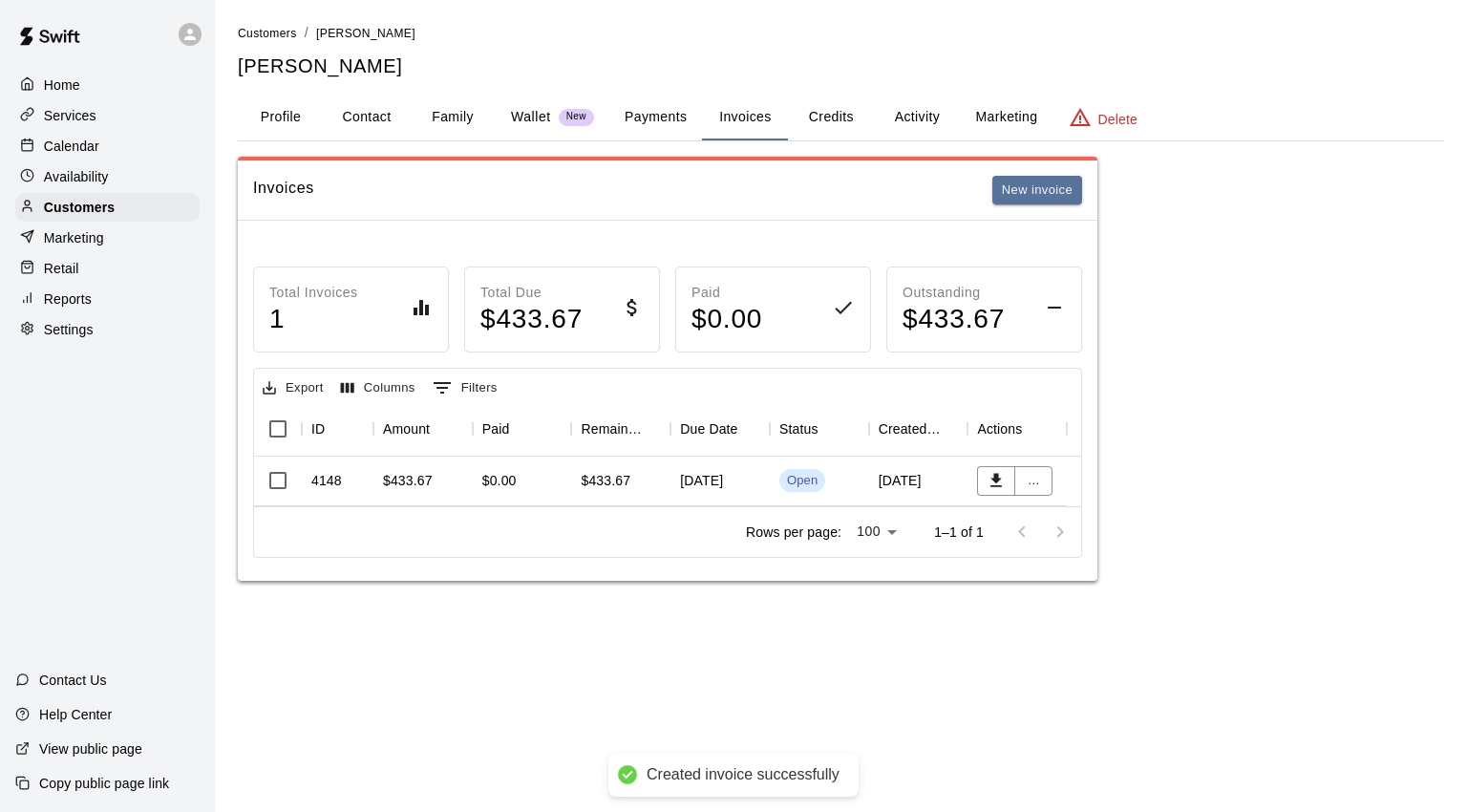
click at [709, 483] on div "[DATE]" at bounding box center [720, 482] width 99 height 49
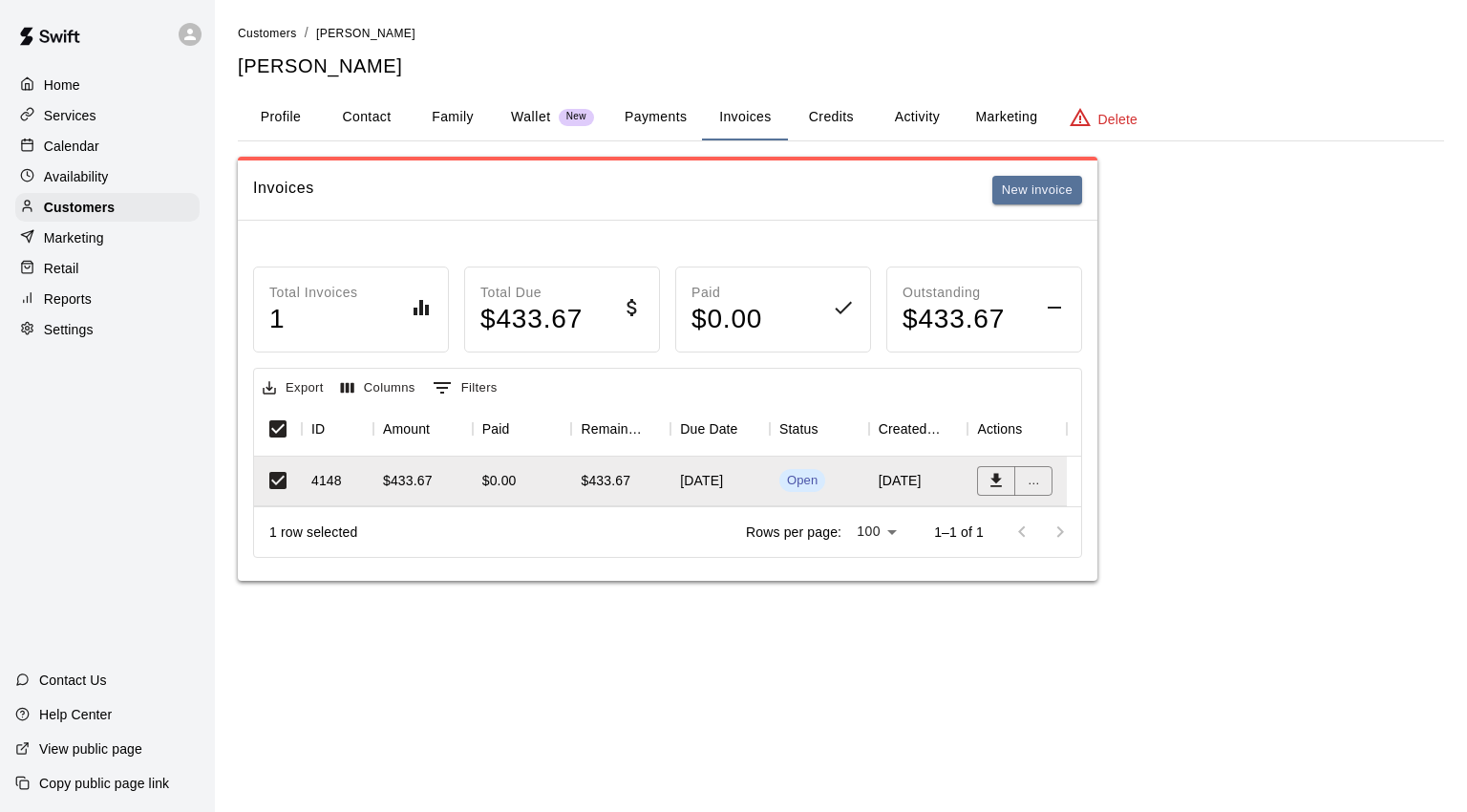
click at [83, 153] on p "Calendar" at bounding box center [71, 145] width 55 height 19
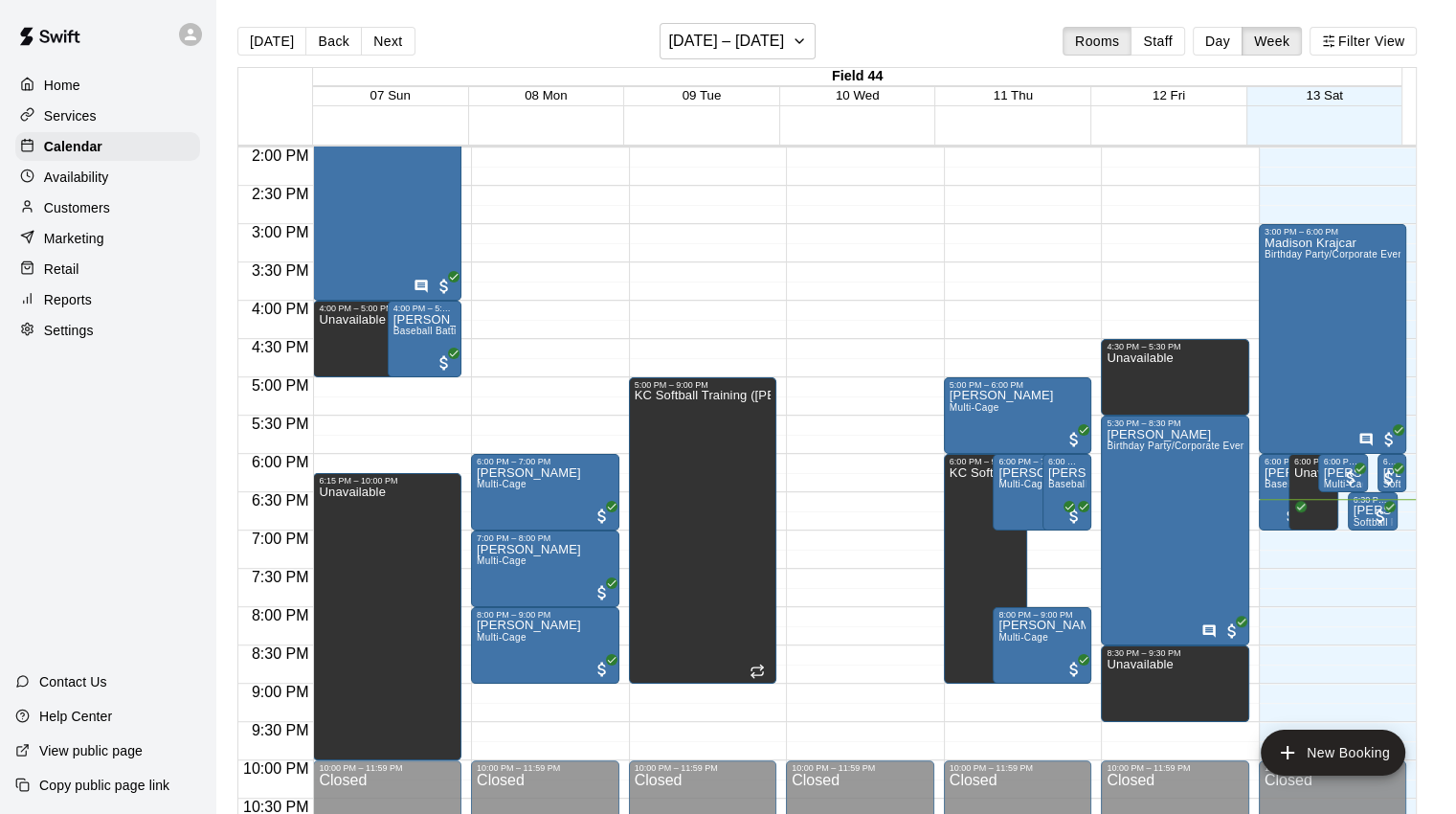
scroll to position [1149, 0]
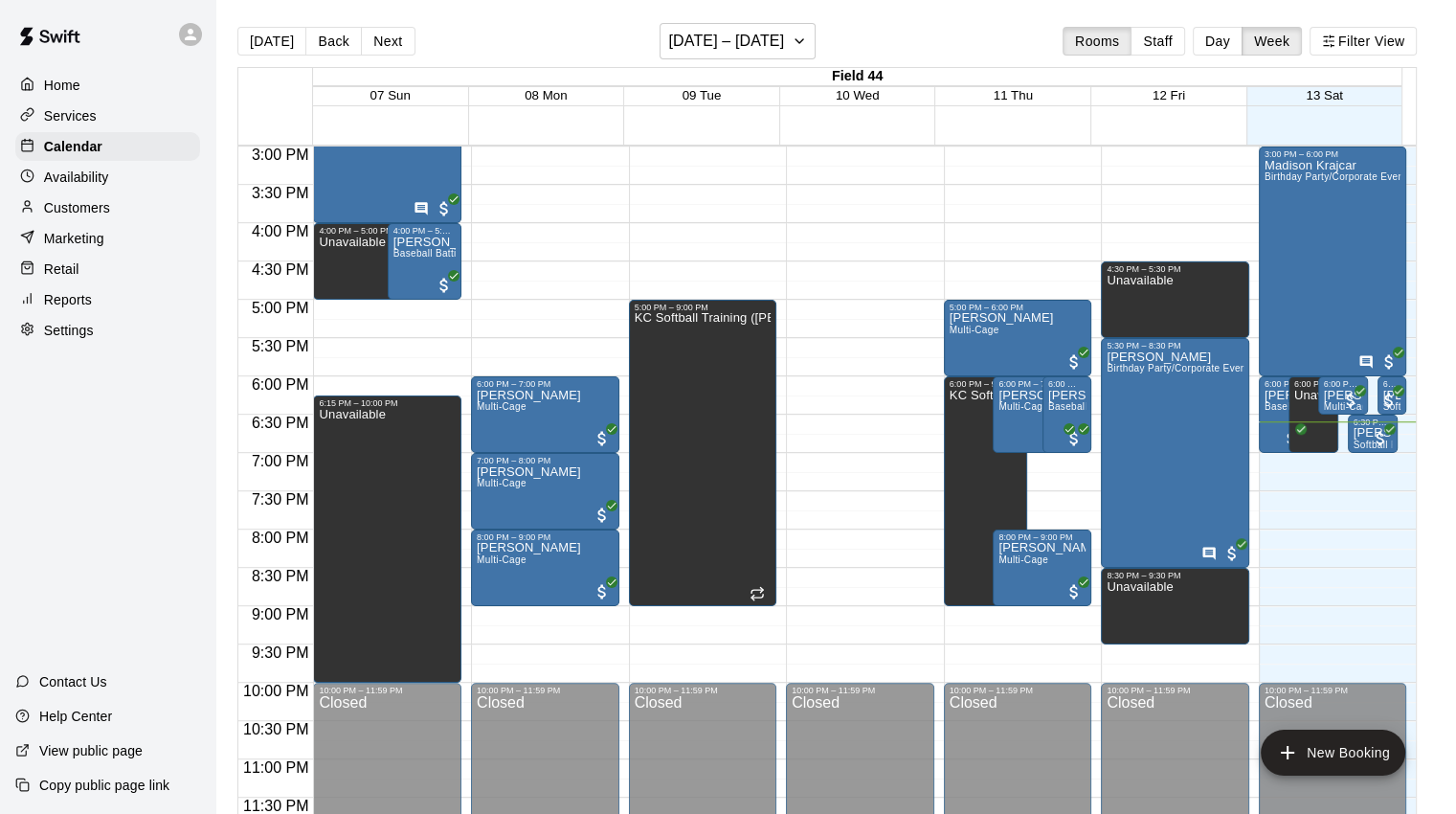
drag, startPoint x: 1219, startPoint y: 38, endPoint x: 1198, endPoint y: 48, distance: 23.3
click at [1221, 36] on button "Day" at bounding box center [1217, 41] width 50 height 29
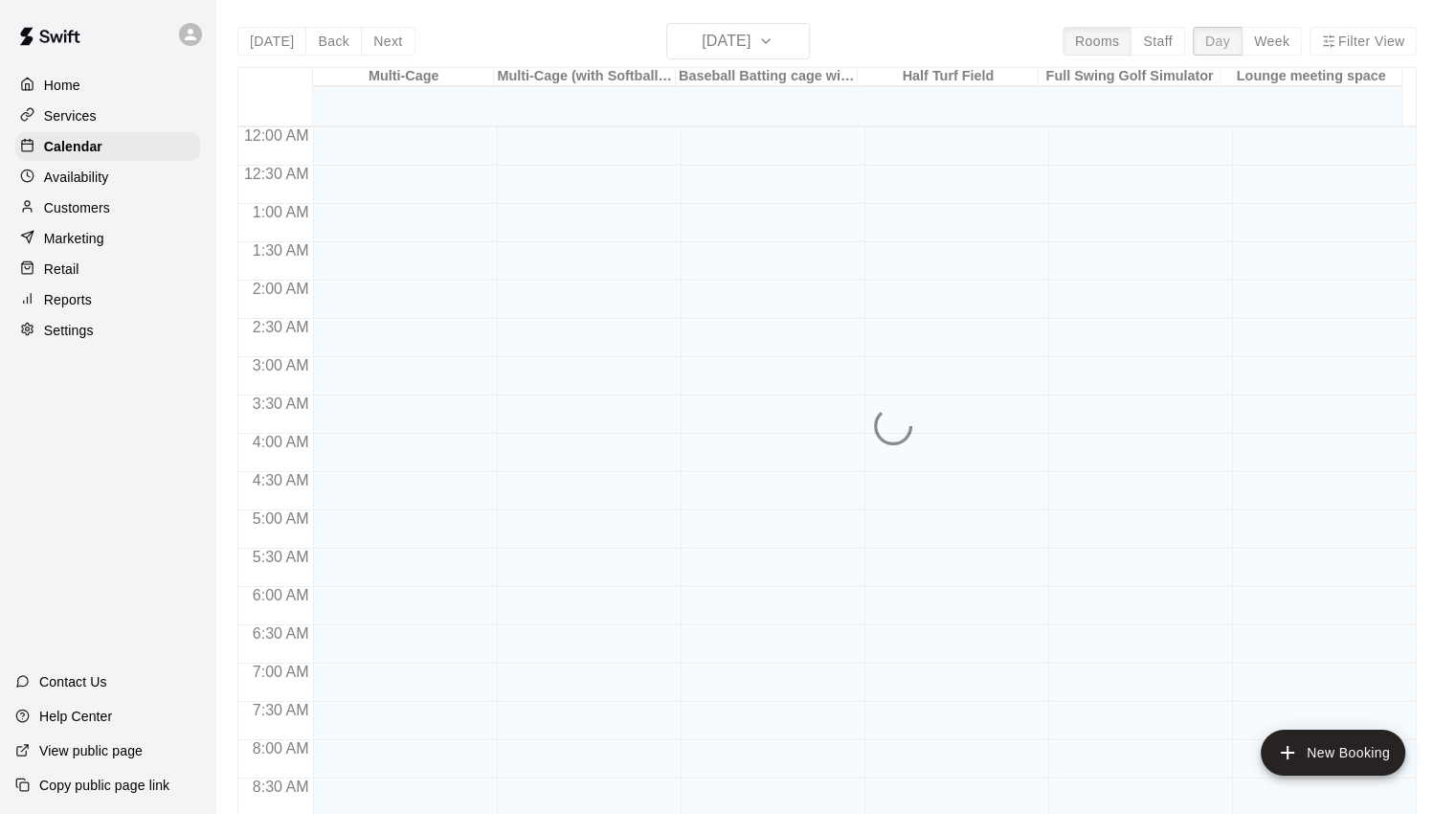
scroll to position [1129, 0]
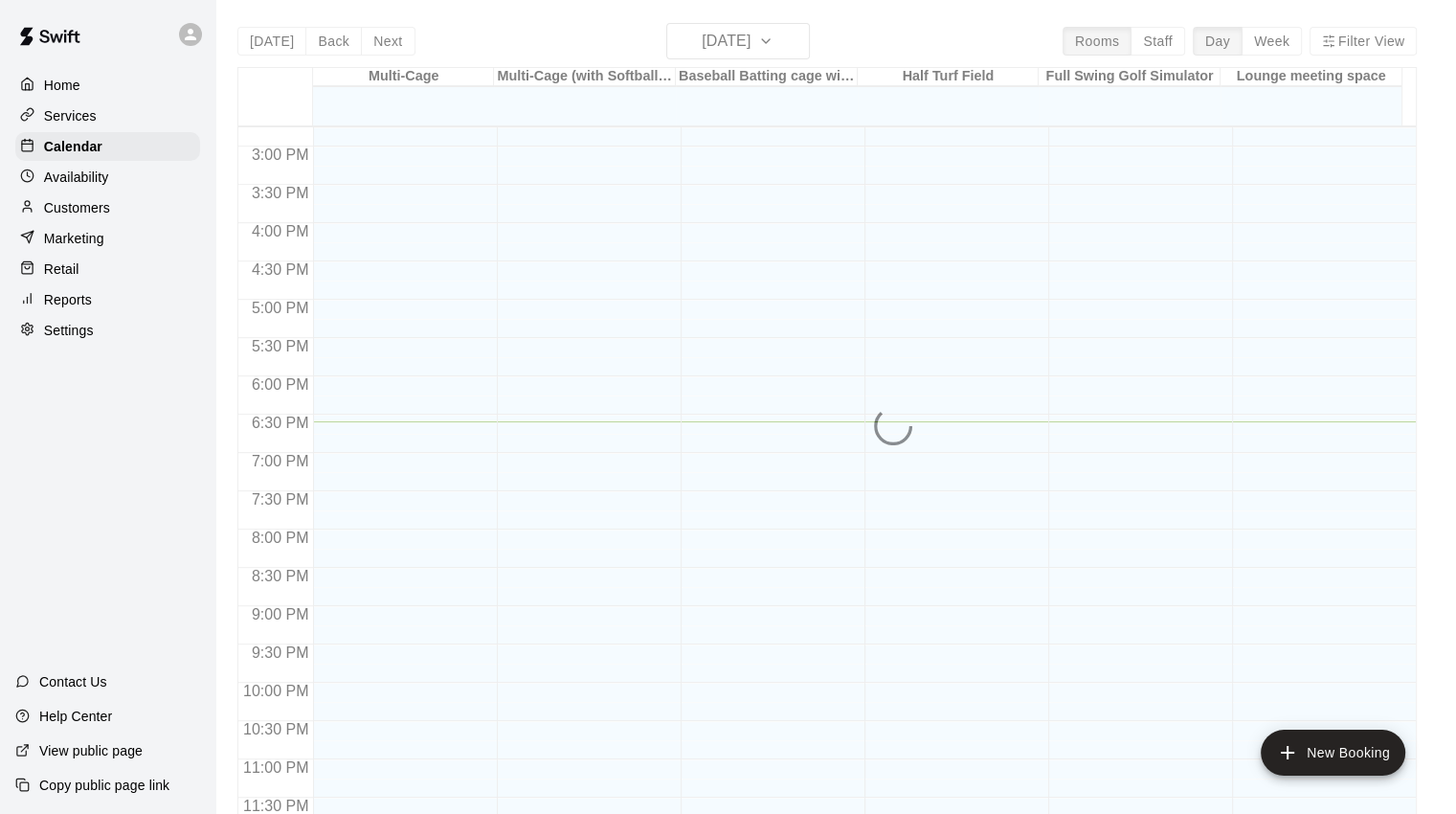
click at [82, 154] on p "Calendar" at bounding box center [72, 146] width 58 height 19
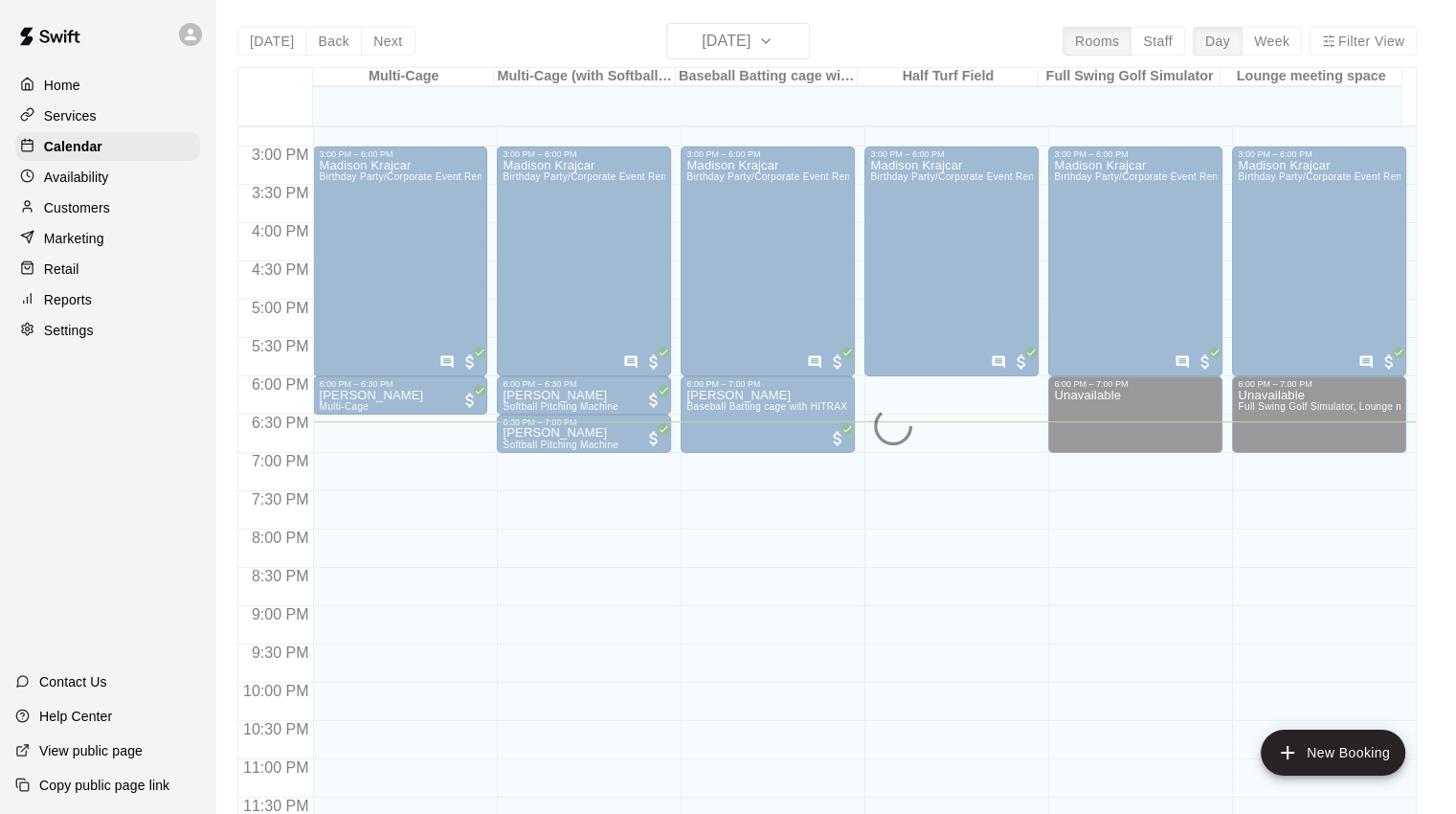
click at [741, 400] on div "[PERSON_NAME] Baseball Batting cage with HITRAX" at bounding box center [766, 795] width 161 height 814
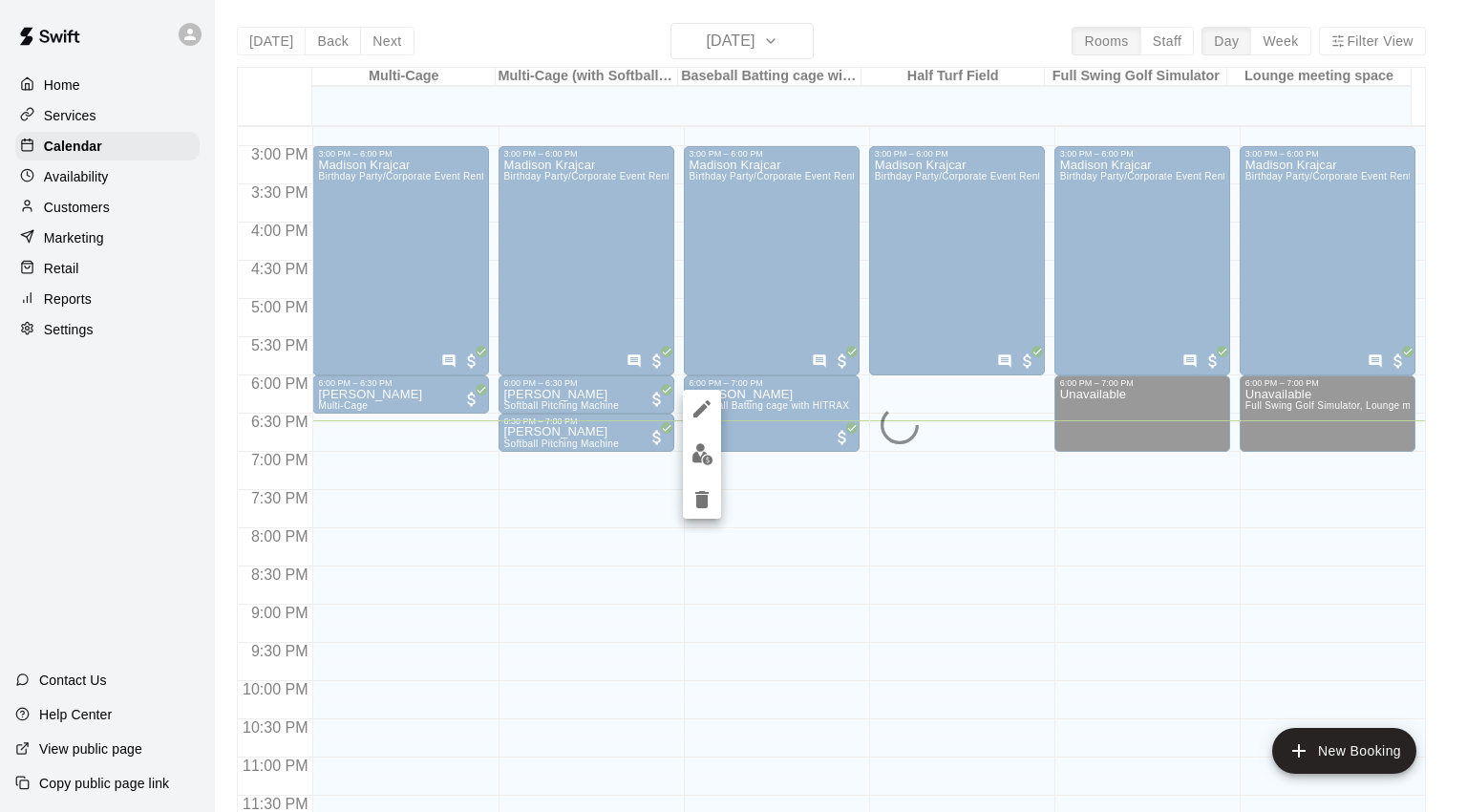
click at [688, 409] on button "edit" at bounding box center [701, 408] width 39 height 39
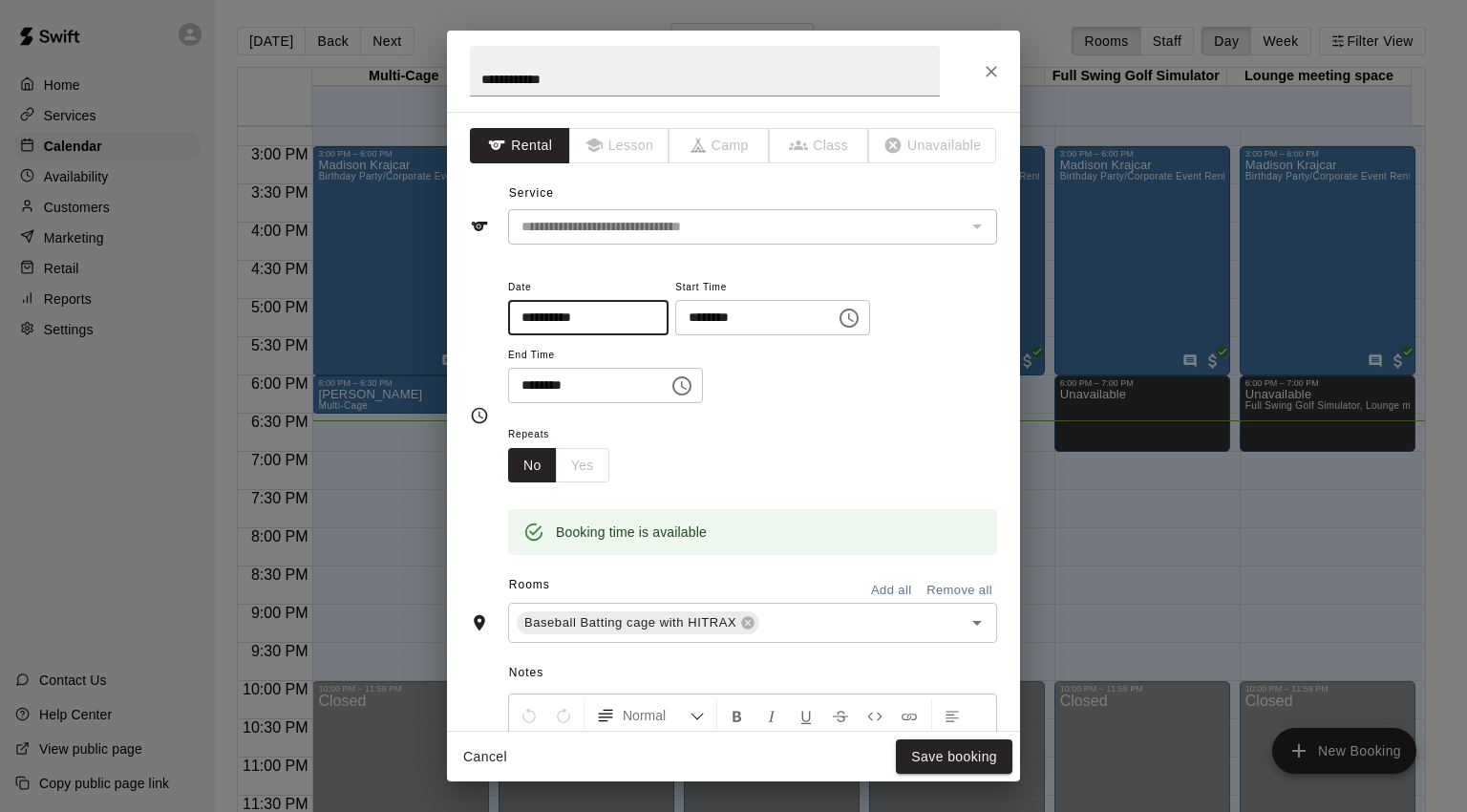
click at [654, 318] on input "**********" at bounding box center [582, 317] width 147 height 36
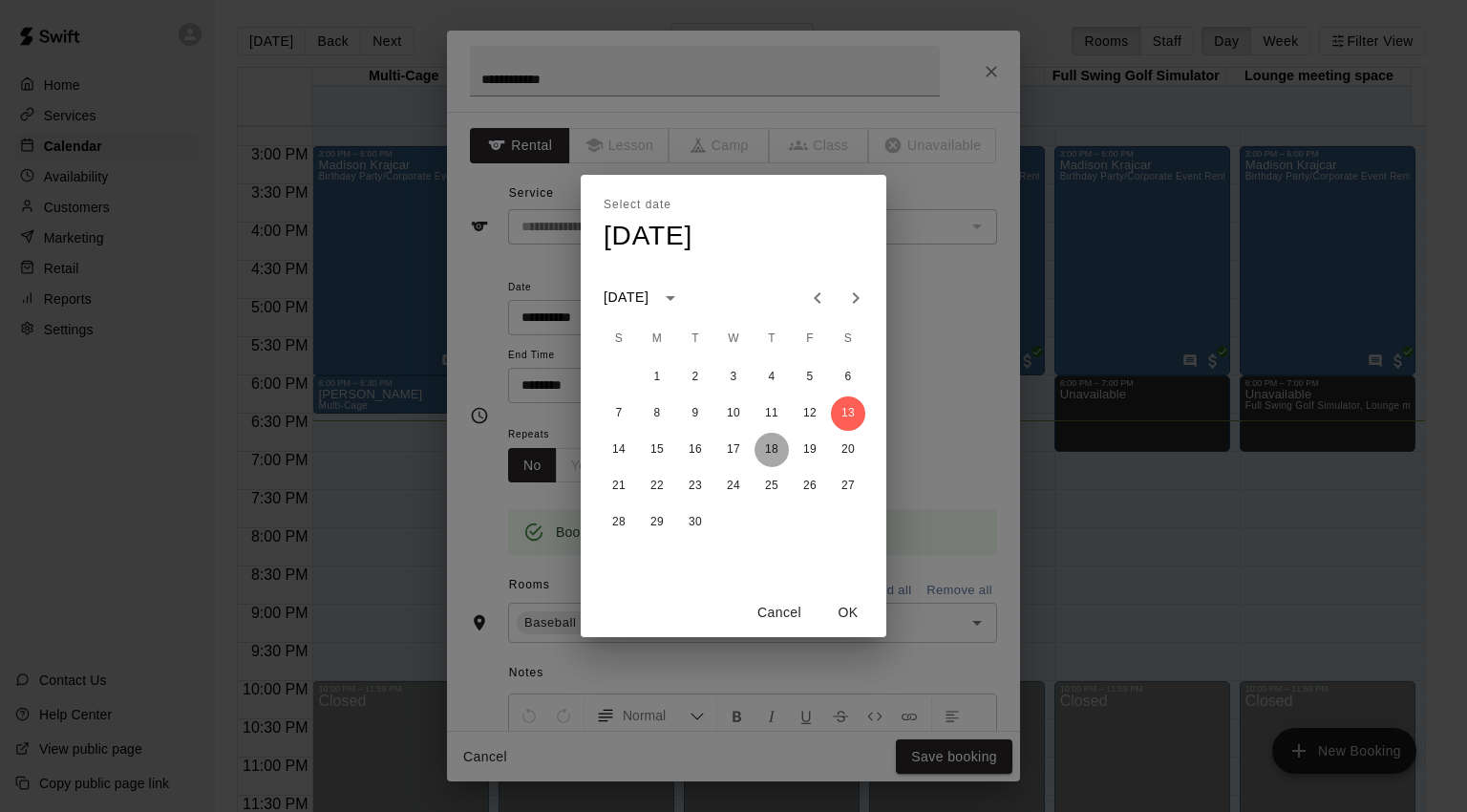
click at [769, 450] on button "18" at bounding box center [772, 449] width 35 height 35
type input "**********"
drag, startPoint x: 932, startPoint y: 386, endPoint x: 922, endPoint y: 383, distance: 10.4
click at [932, 386] on div "Select date Thu, Sep [DATE] S M T W T F S 1 2 3 4 5 6 7 8 9 10 11 12 13 14 15 1…" at bounding box center [733, 406] width 1467 height 812
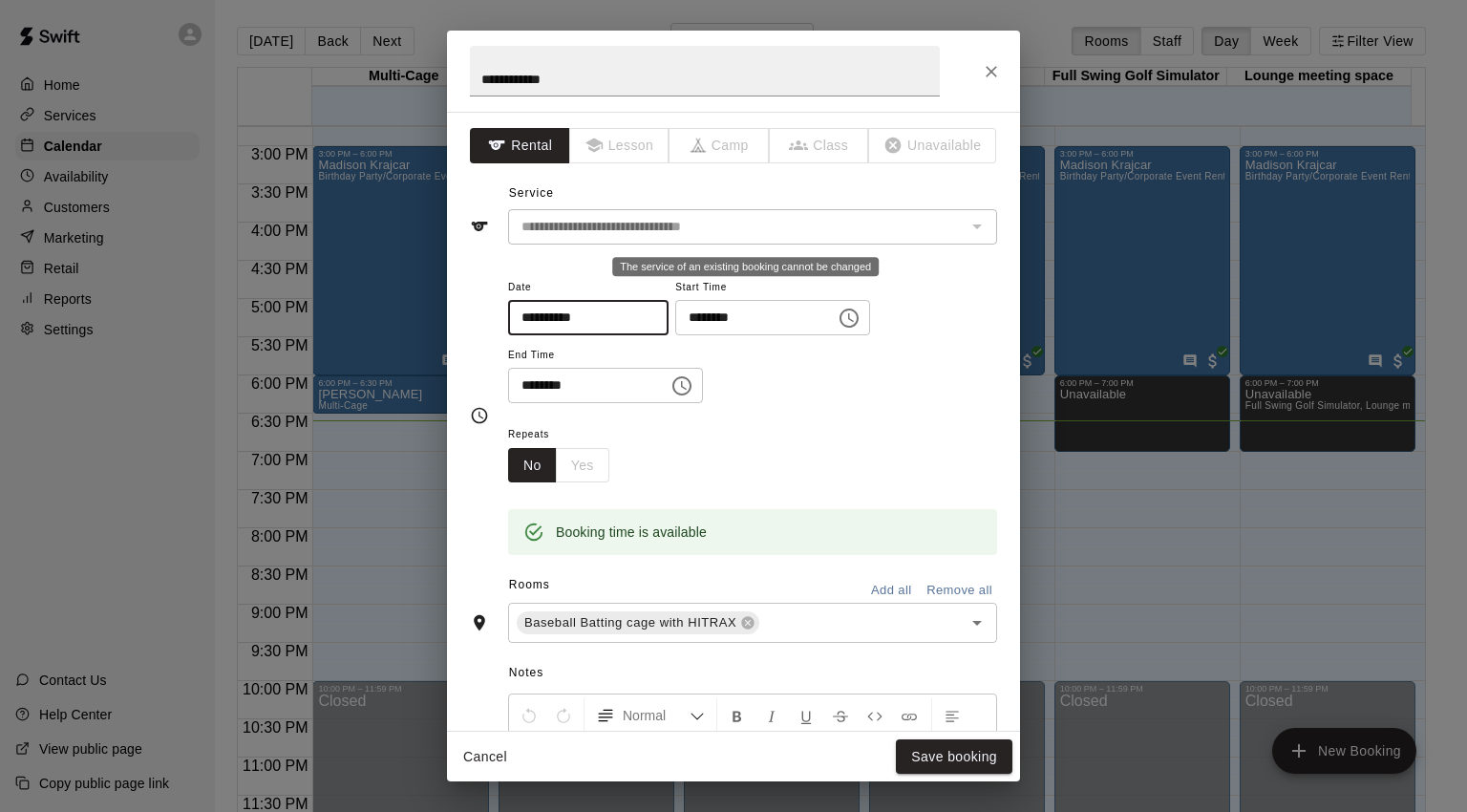
click at [963, 225] on div "The service of an existing booking cannot be changed" at bounding box center [975, 226] width 25 height 27
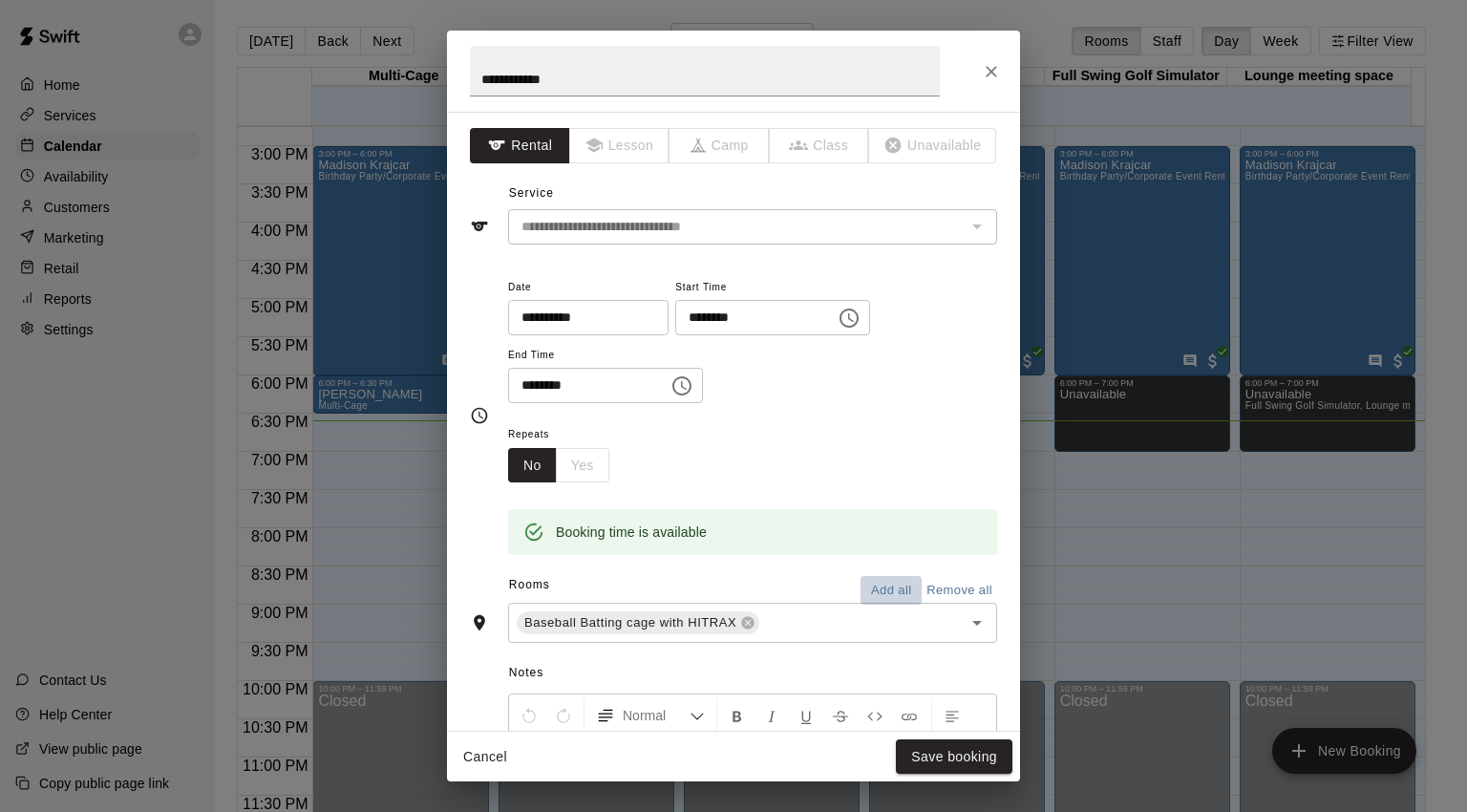
click at [861, 586] on button "Add all" at bounding box center [891, 590] width 61 height 30
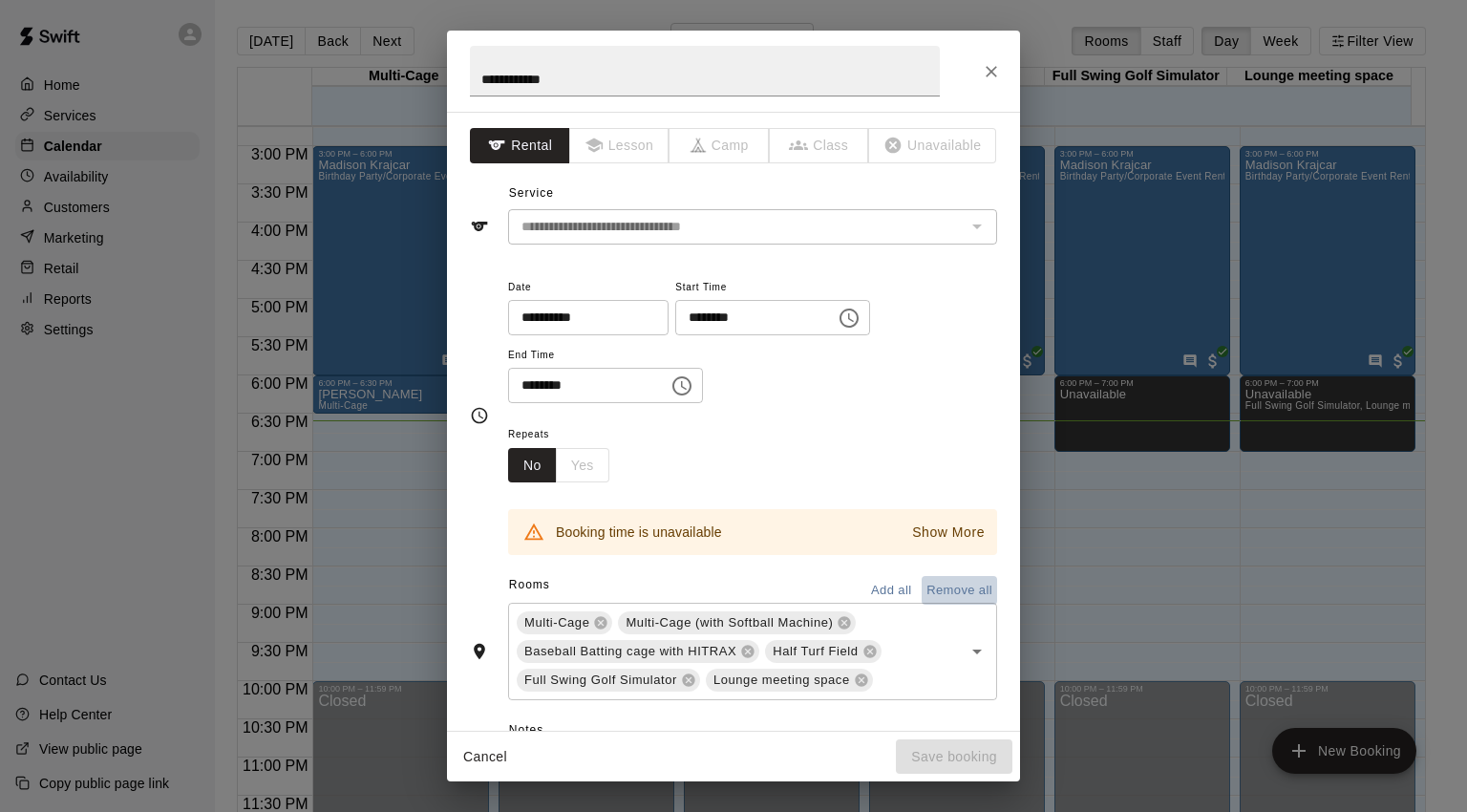
click at [929, 589] on button "Remove all" at bounding box center [960, 590] width 75 height 30
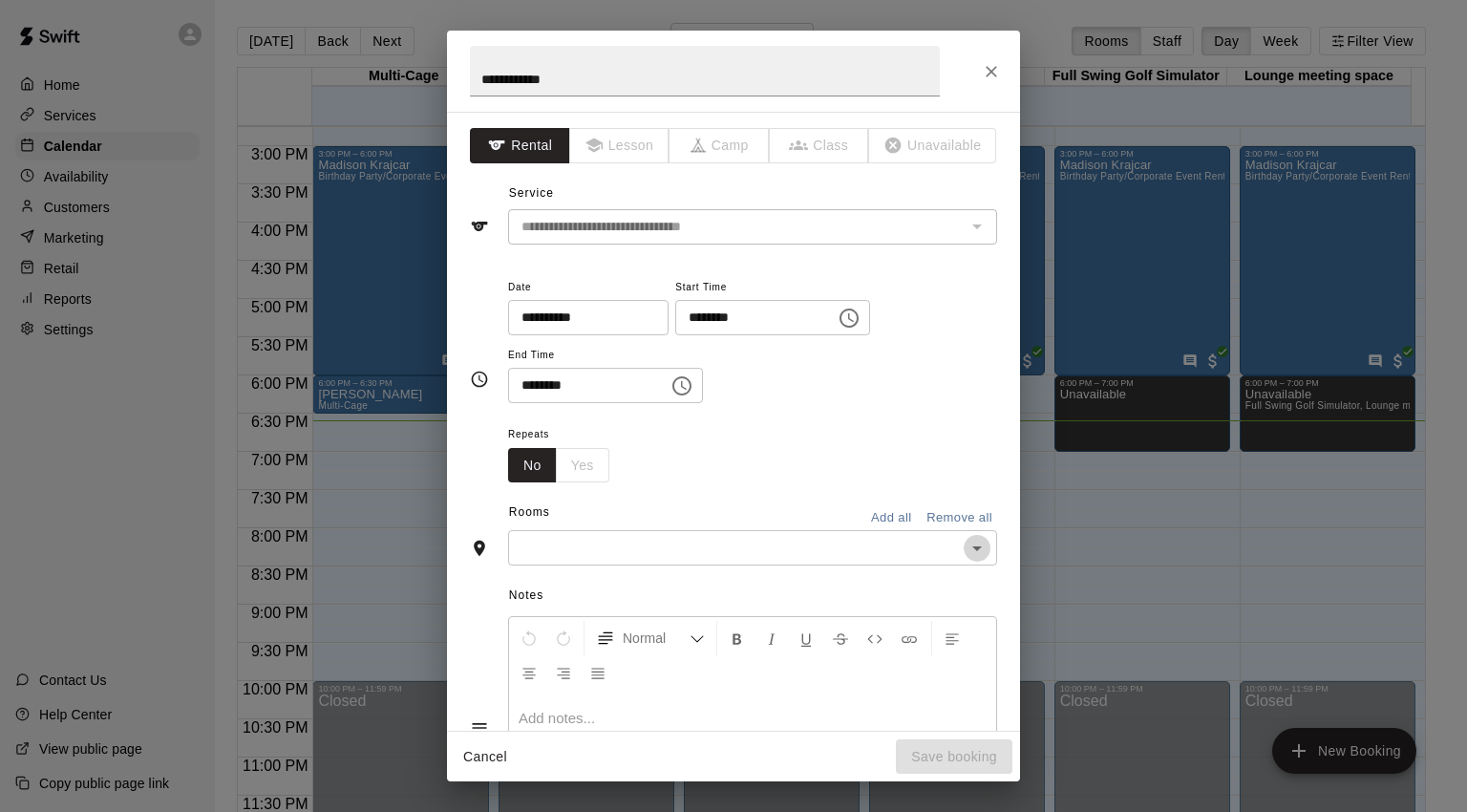
click at [967, 547] on icon "Open" at bounding box center [976, 548] width 23 height 23
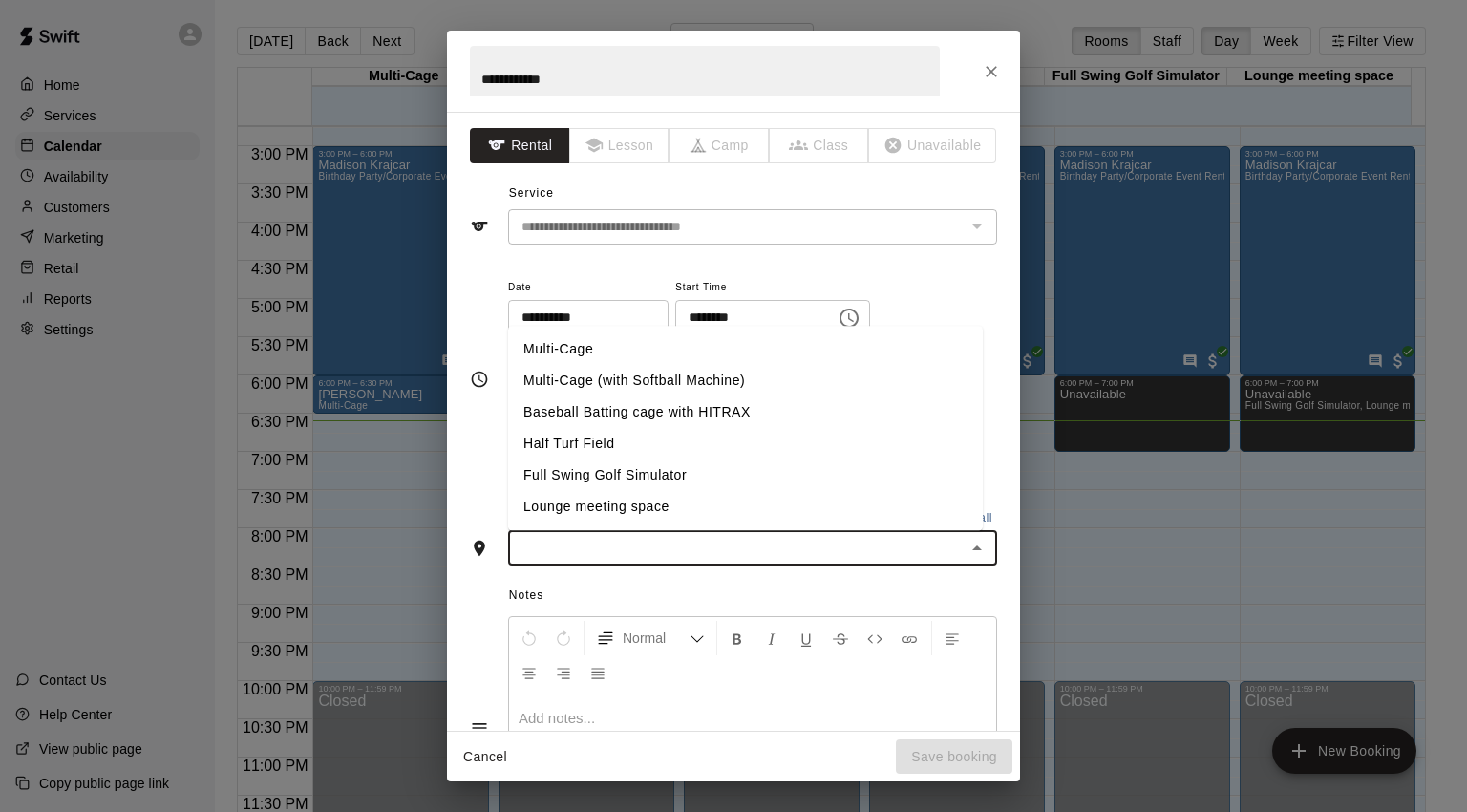
click at [616, 350] on li "Multi-Cage" at bounding box center [746, 350] width 475 height 32
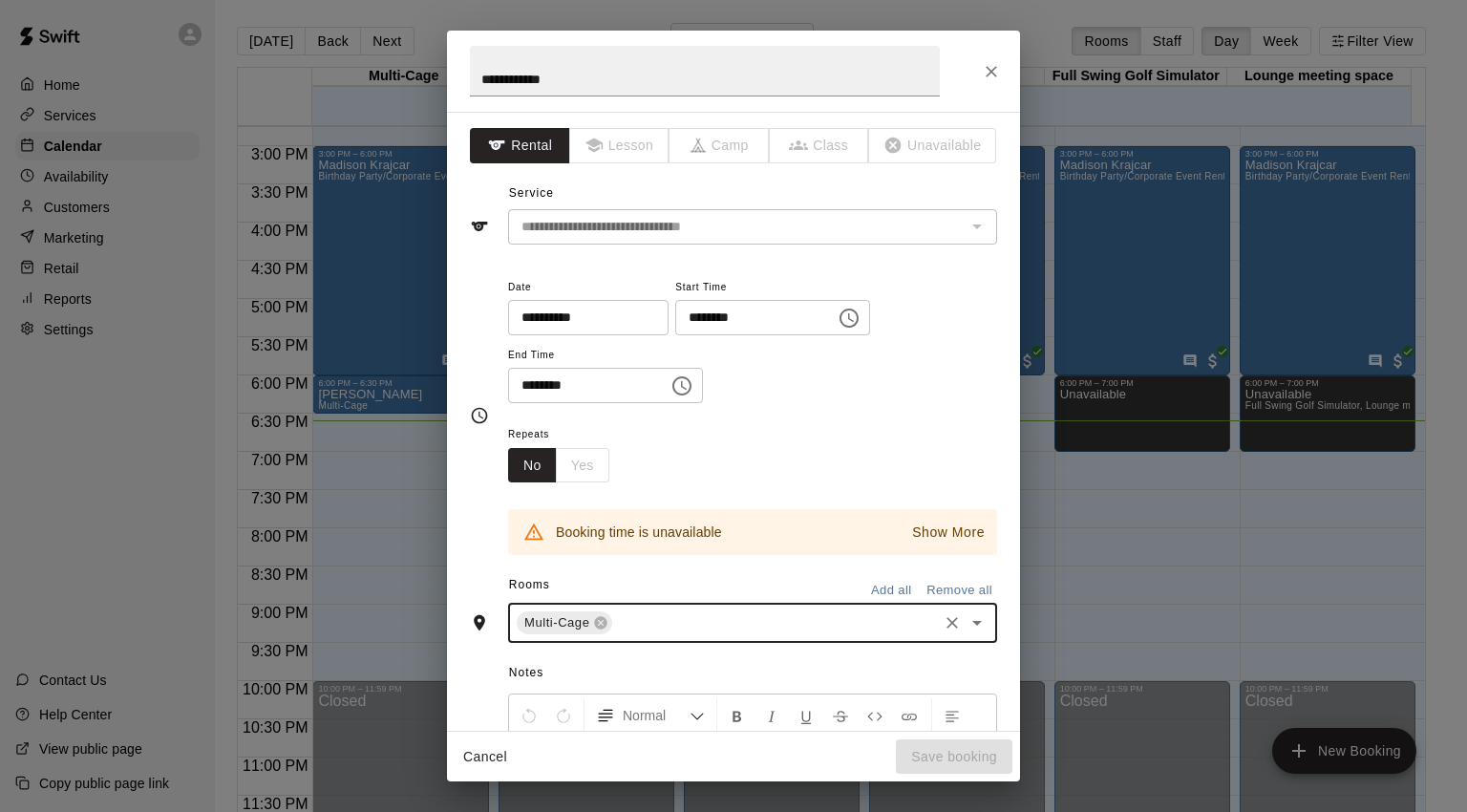
click at [943, 620] on icon "Clear" at bounding box center [952, 622] width 19 height 19
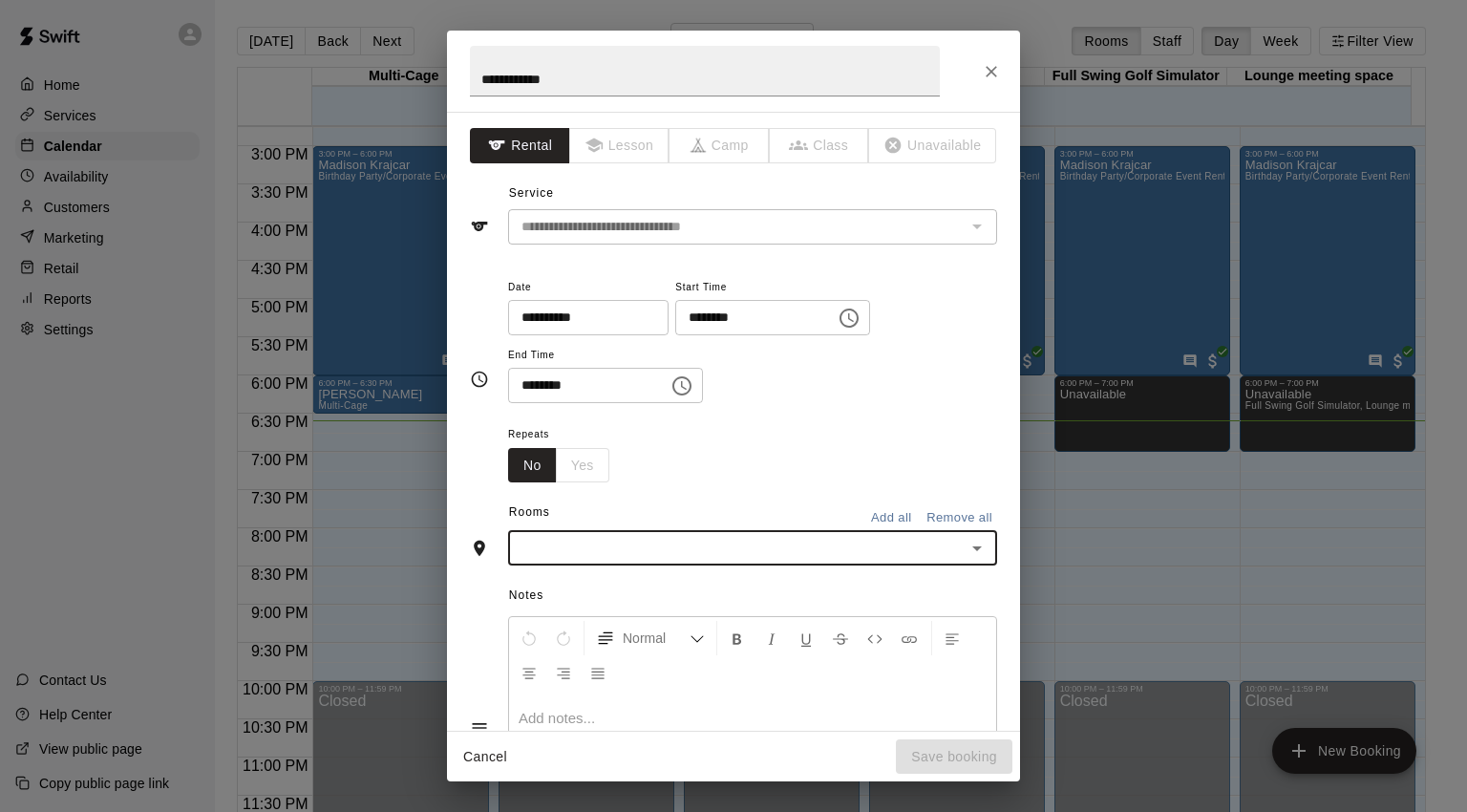
click at [965, 546] on icon "Open" at bounding box center [976, 548] width 23 height 23
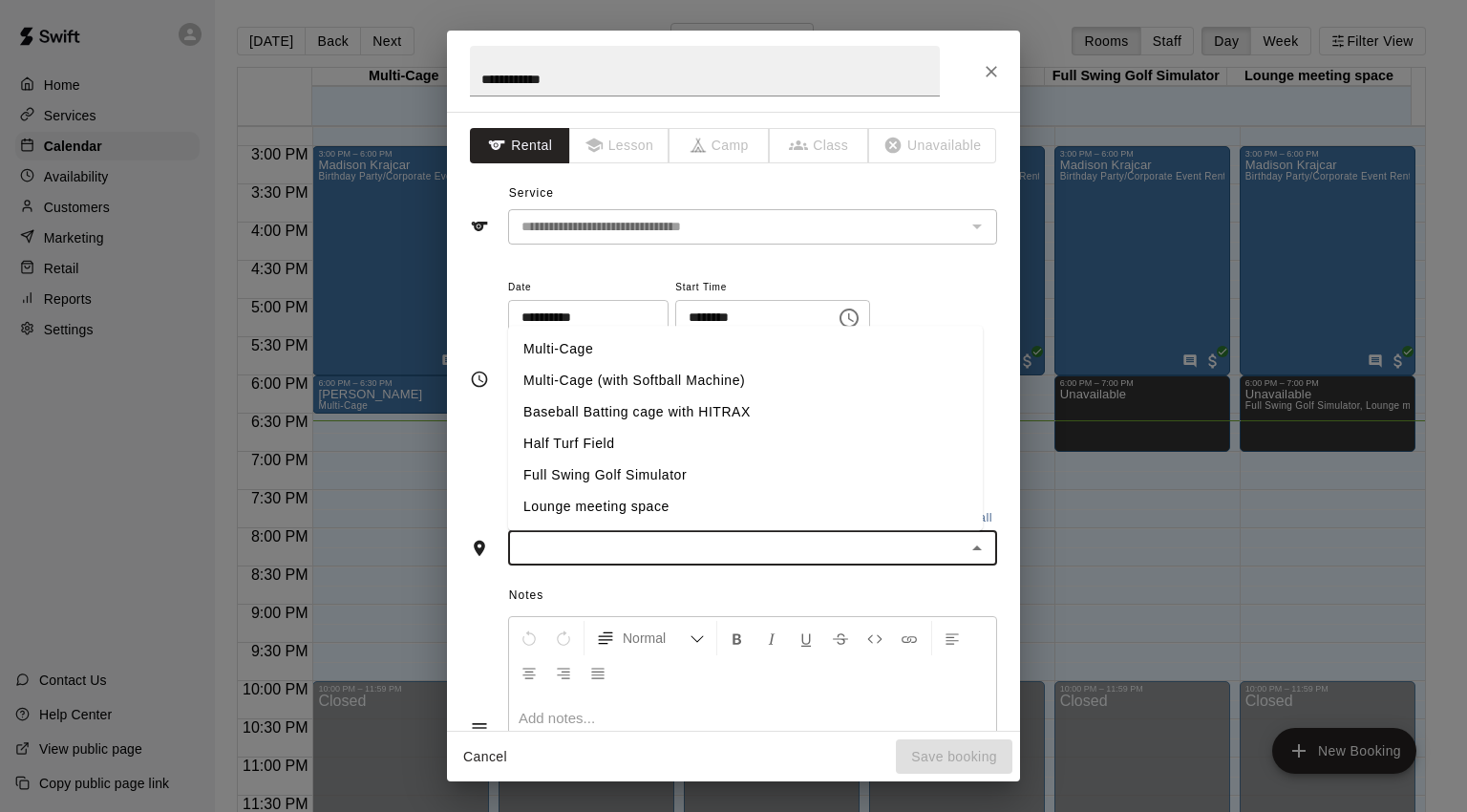
click at [687, 411] on li "Baseball Batting cage with HITRAX" at bounding box center [746, 413] width 475 height 32
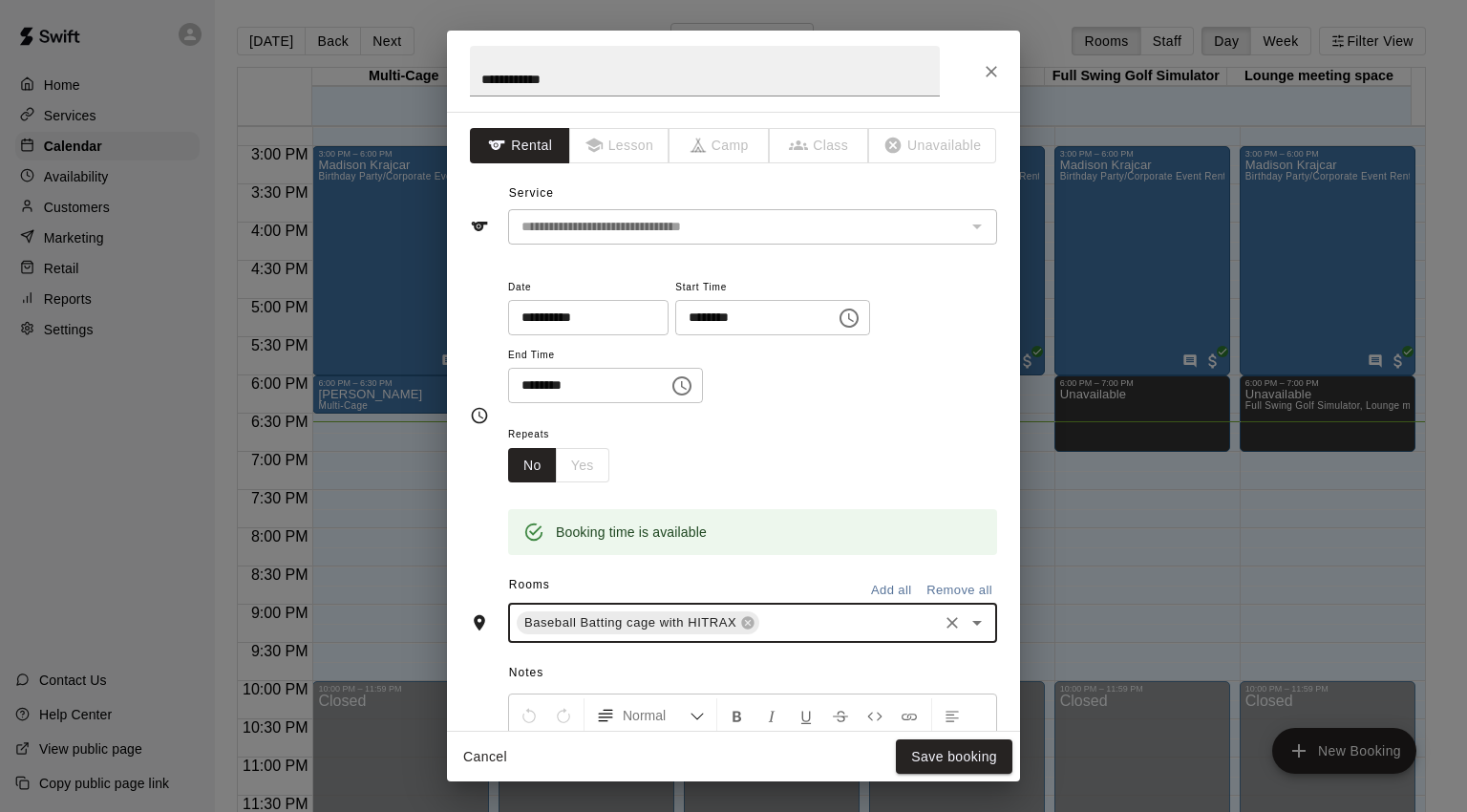
click at [960, 761] on button "Save booking" at bounding box center [955, 757] width 117 height 36
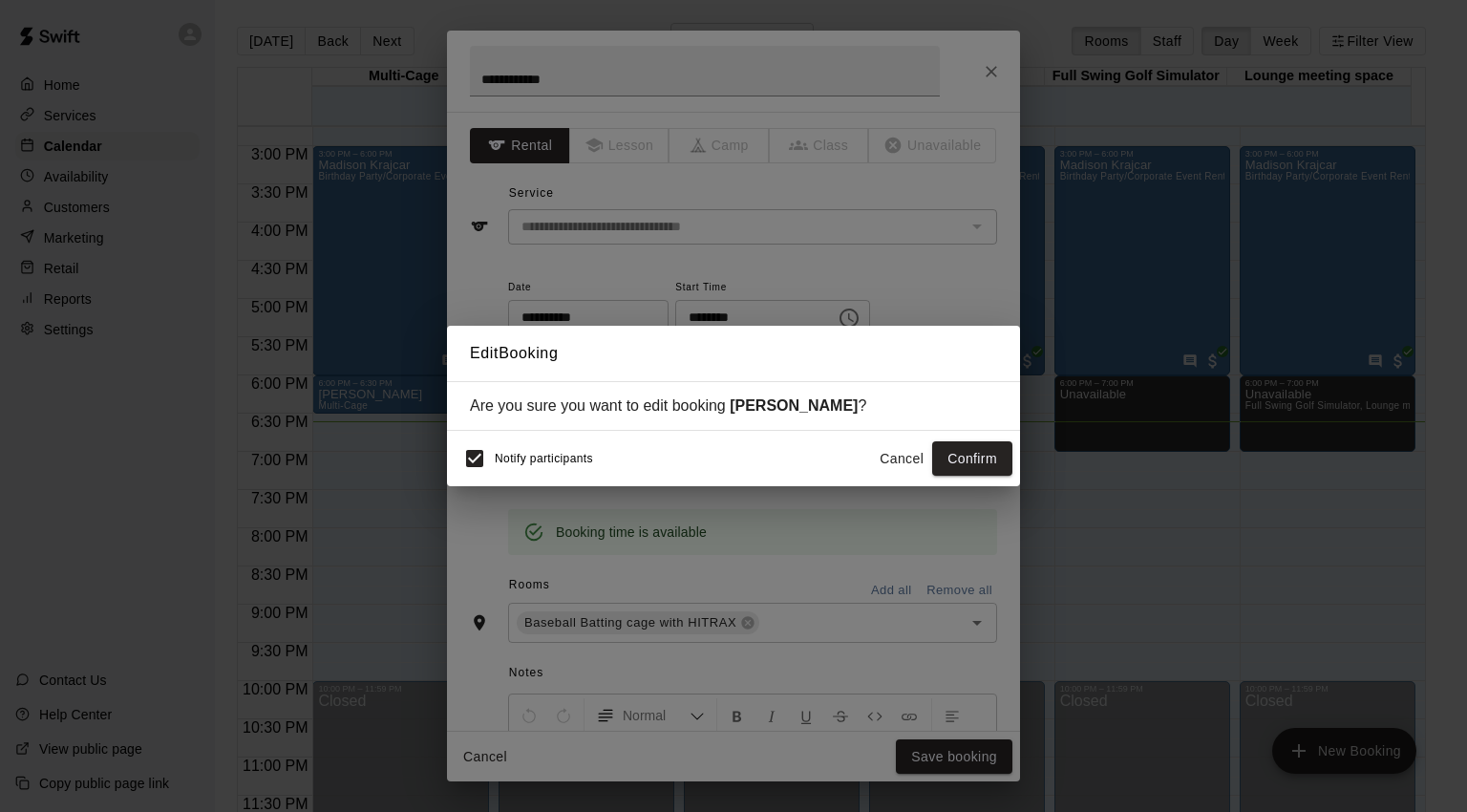
click at [980, 456] on button "Confirm" at bounding box center [971, 459] width 80 height 36
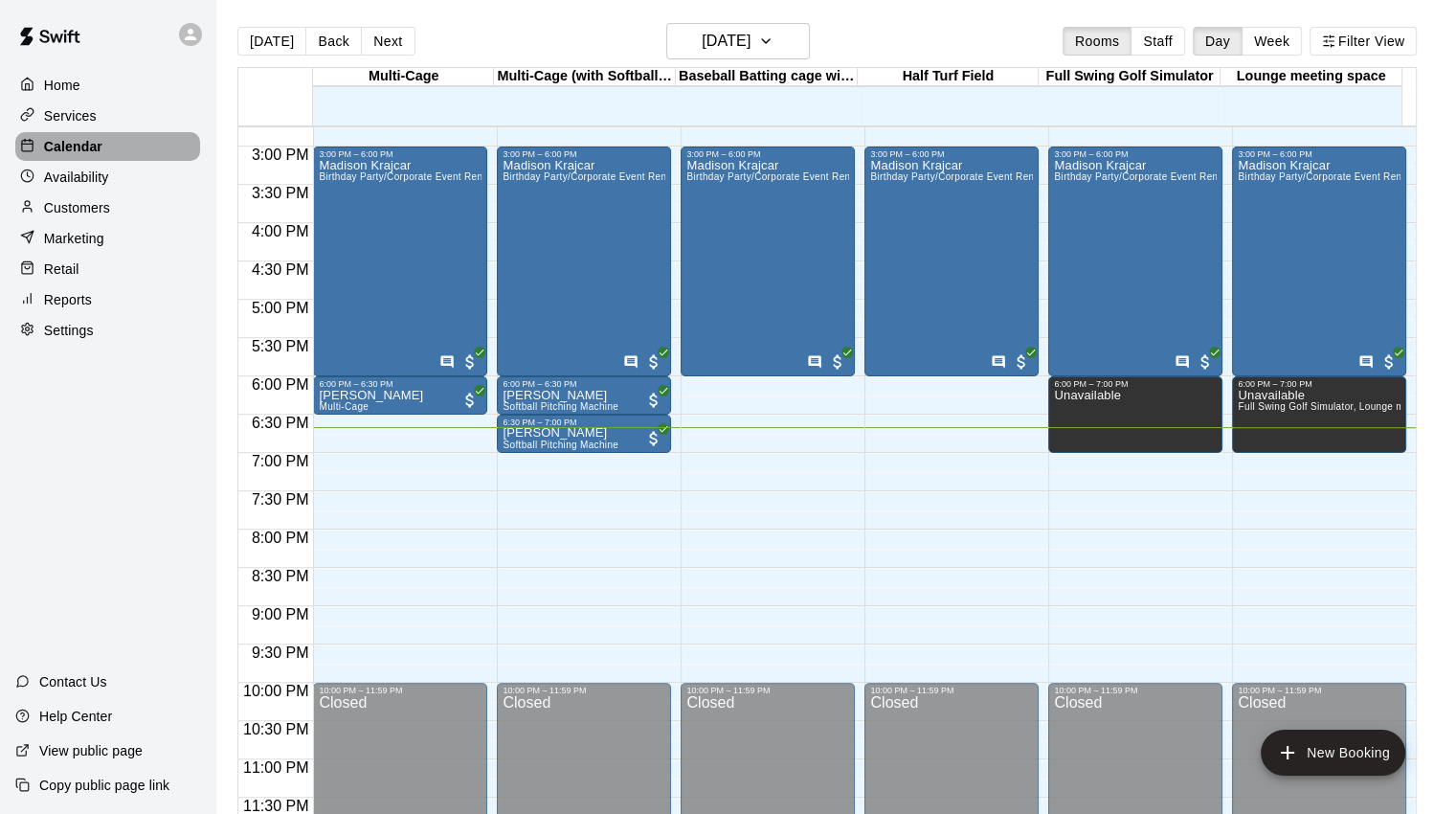
click at [56, 145] on p "Calendar" at bounding box center [72, 146] width 58 height 19
click at [543, 396] on p "[PERSON_NAME]" at bounding box center [560, 396] width 116 height 0
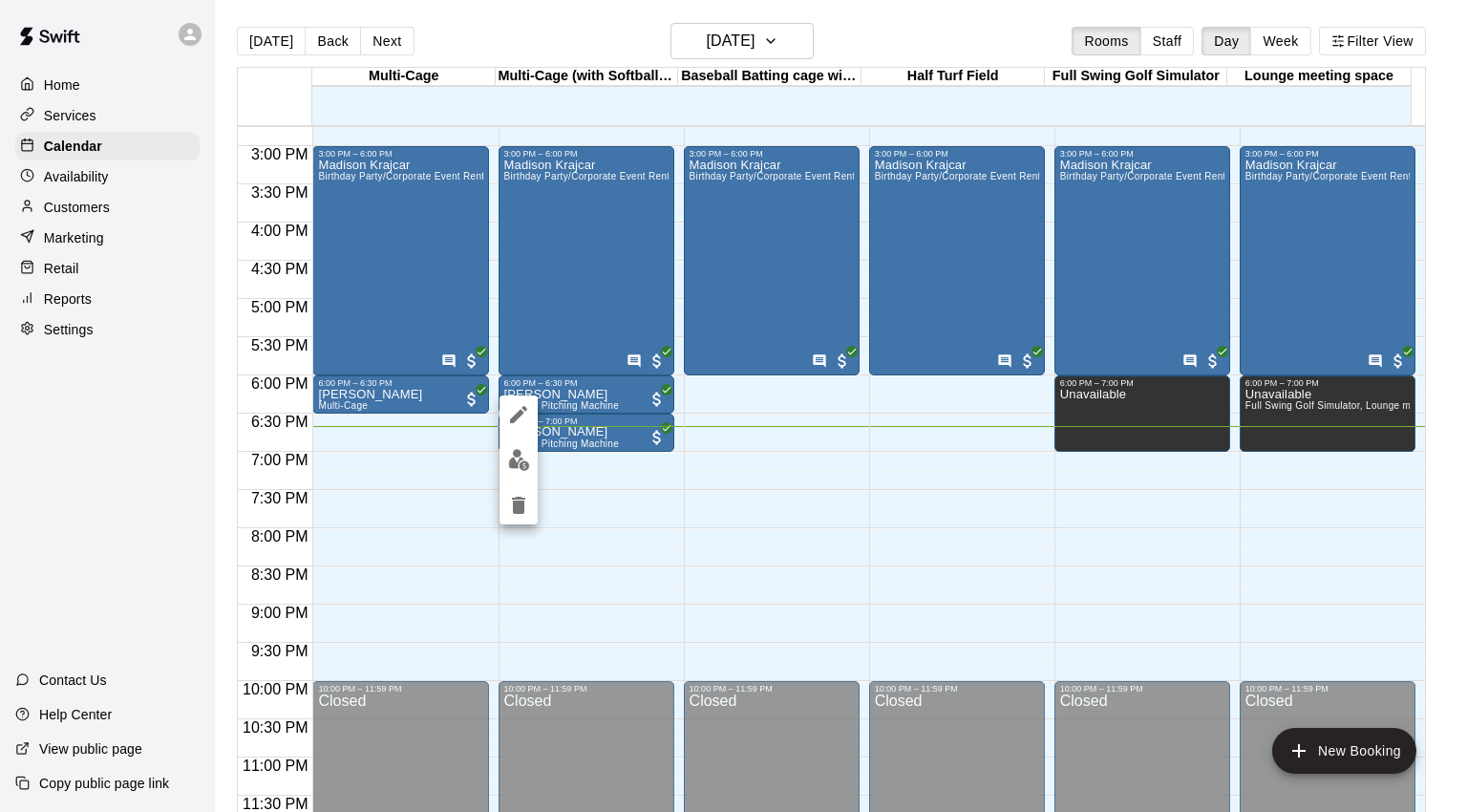
click at [630, 509] on div at bounding box center [733, 406] width 1467 height 812
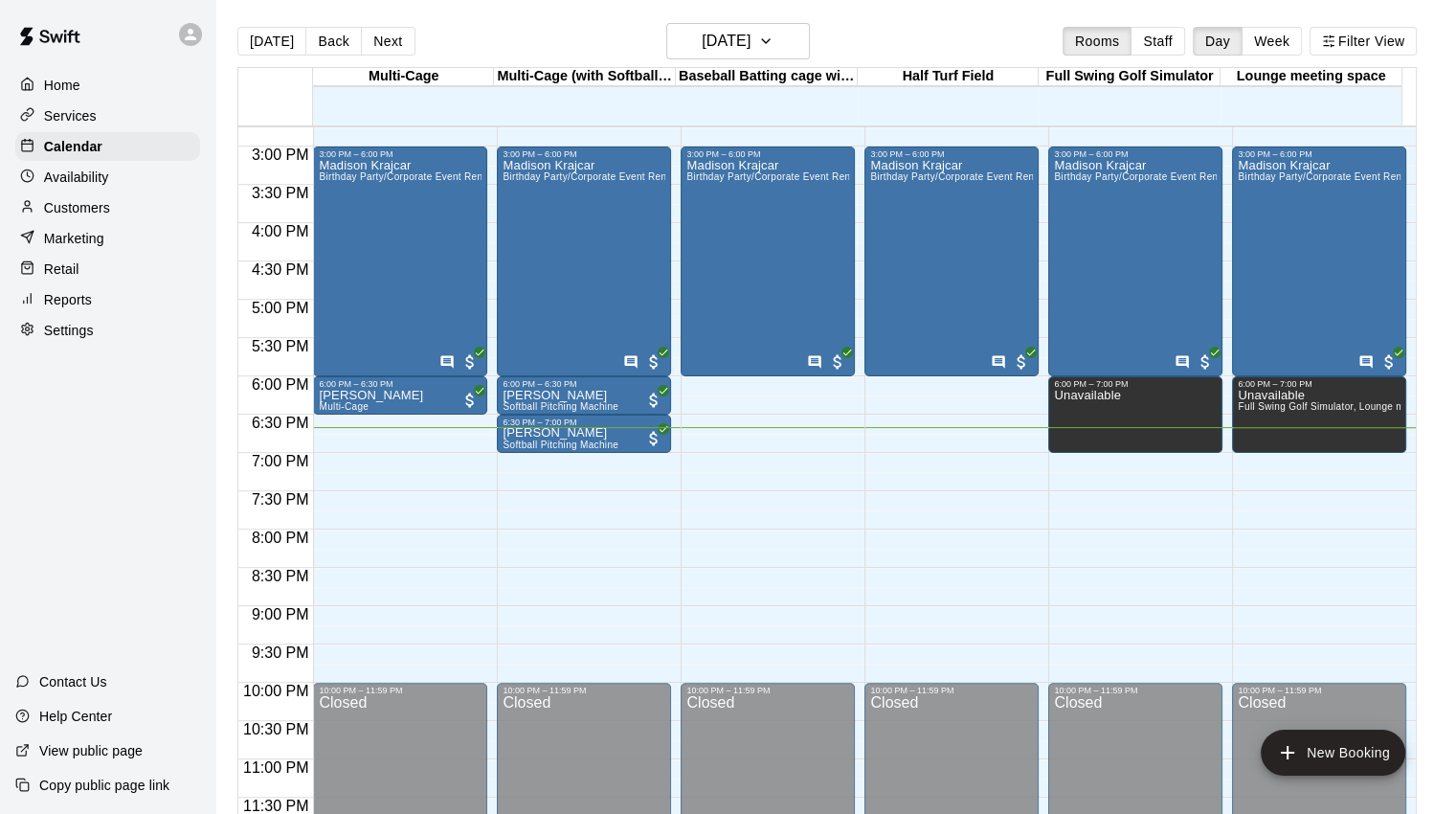
click at [99, 217] on p "Customers" at bounding box center [76, 207] width 66 height 19
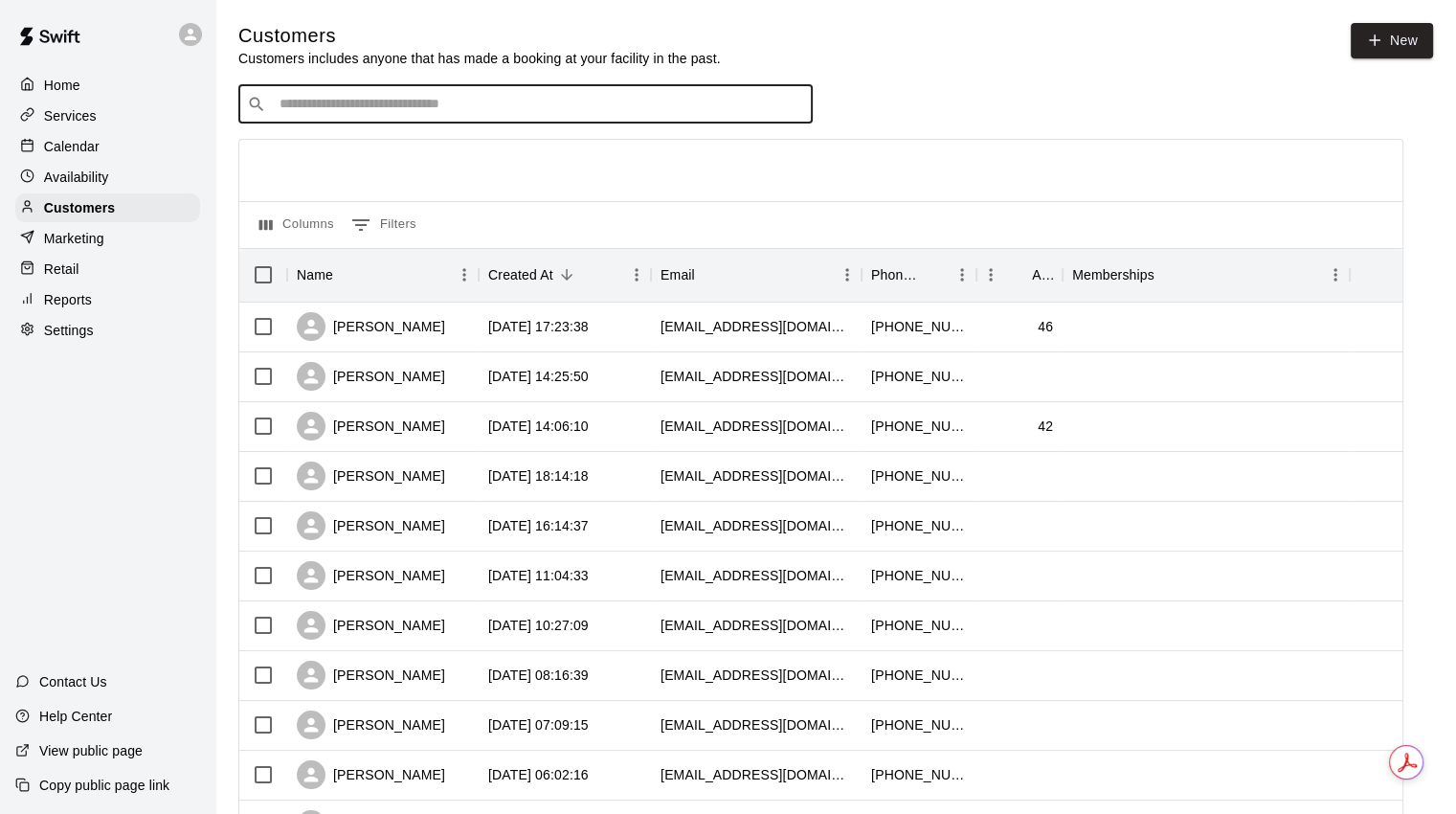
click at [356, 114] on input "Search customers by name or email" at bounding box center [538, 104] width 530 height 19
type input "***"
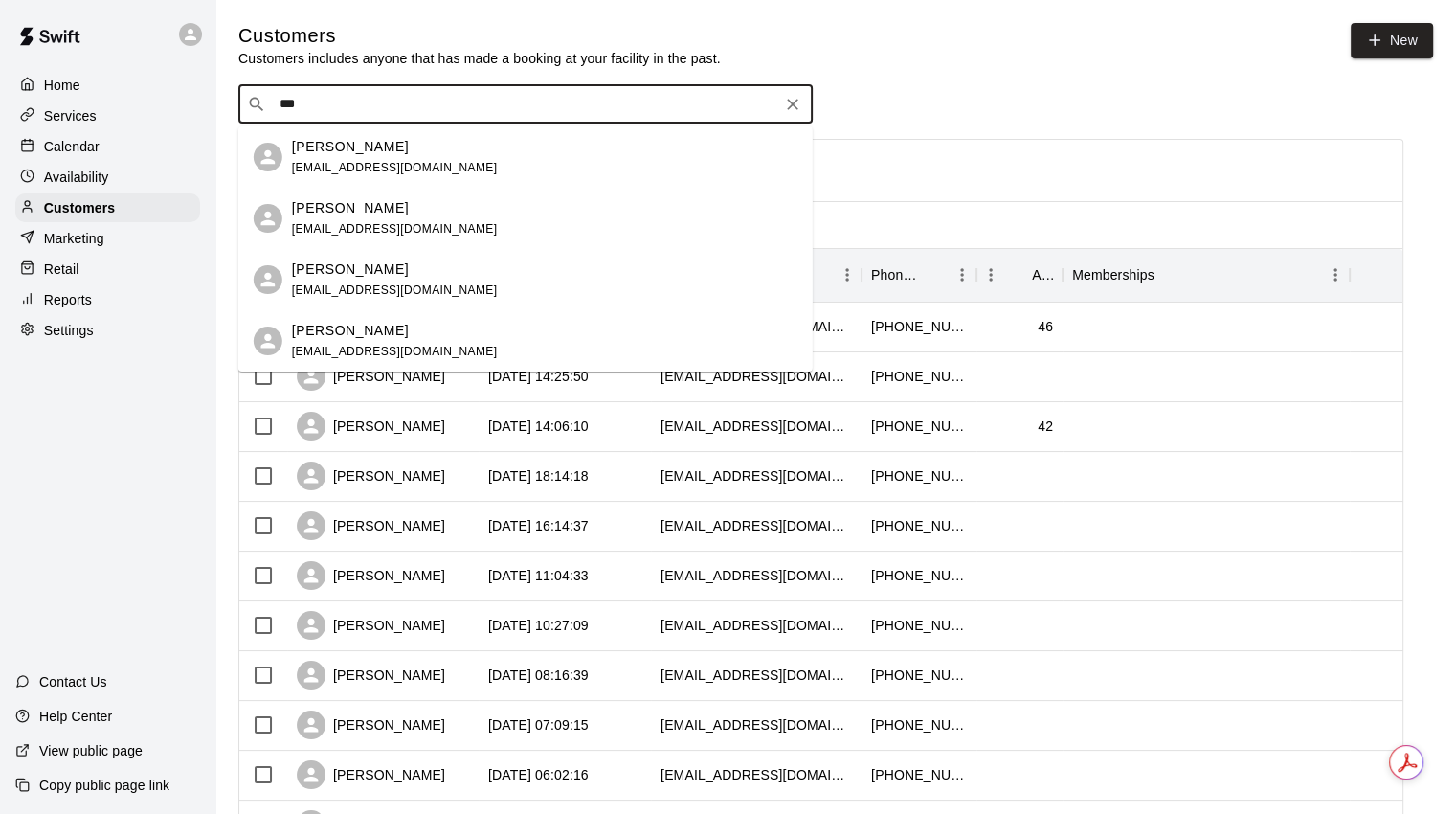
click at [376, 214] on div "[PERSON_NAME]" at bounding box center [395, 208] width 206 height 20
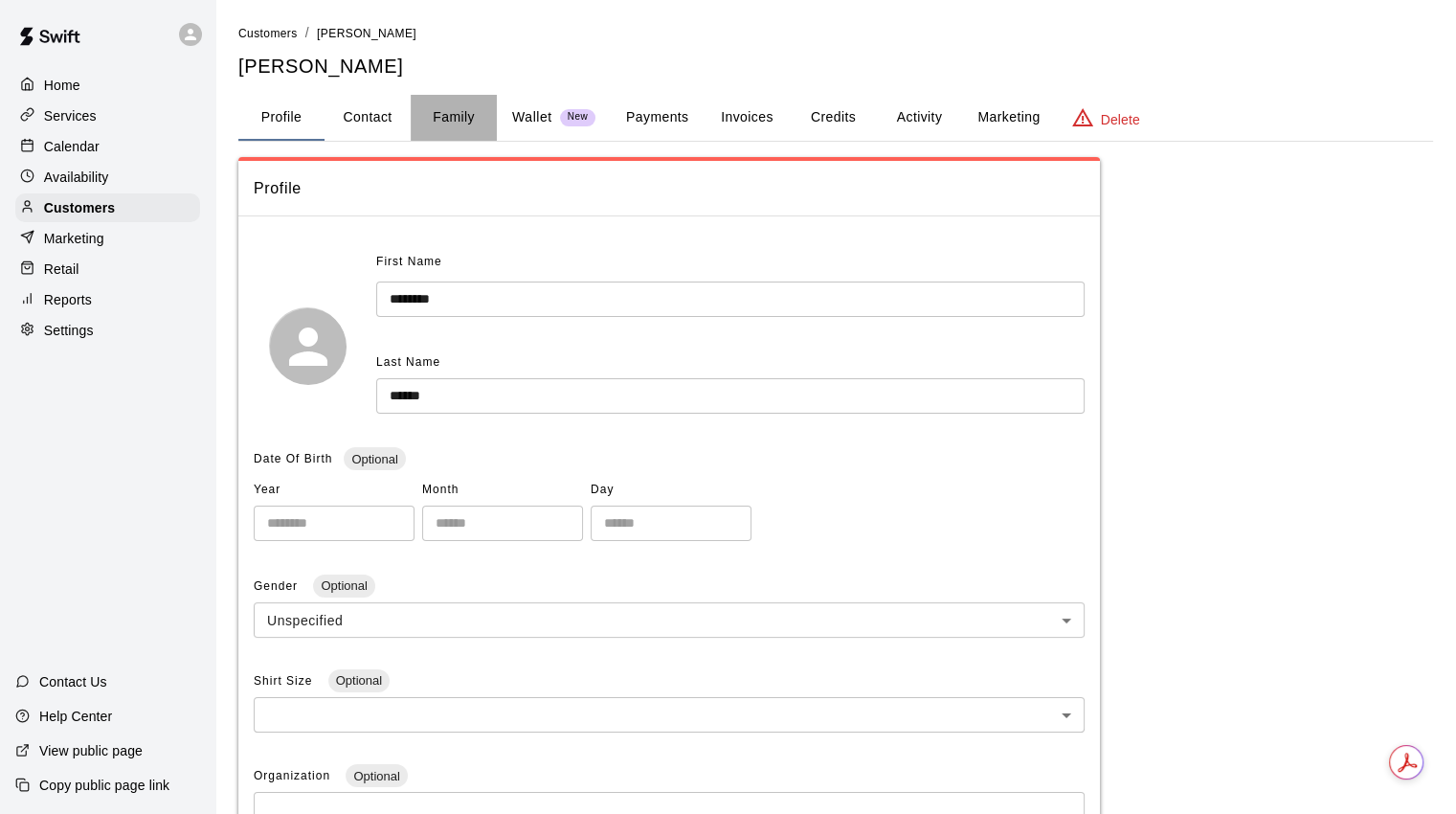
click at [454, 106] on button "Family" at bounding box center [453, 118] width 86 height 46
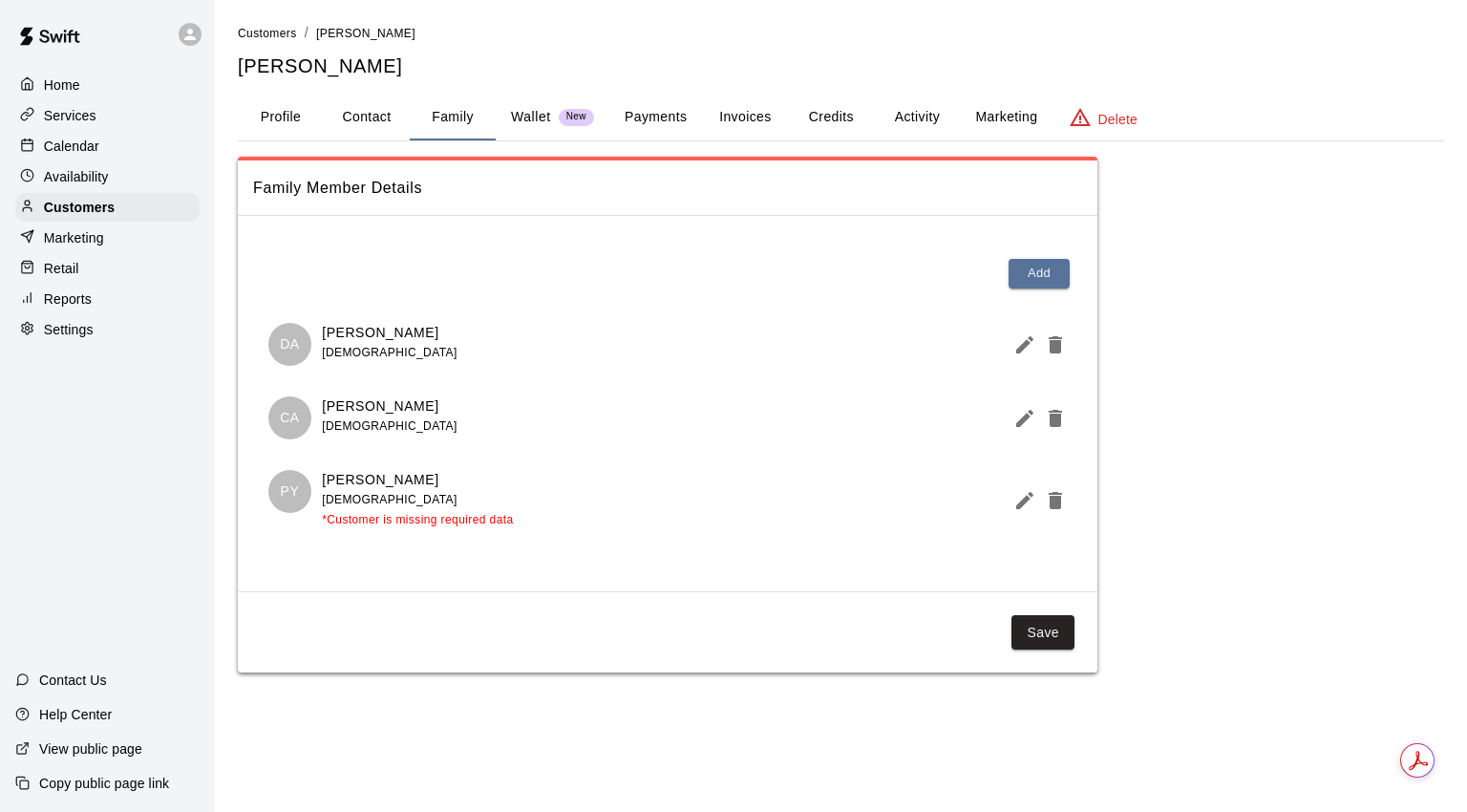
click at [542, 112] on p "Wallet" at bounding box center [531, 117] width 41 height 20
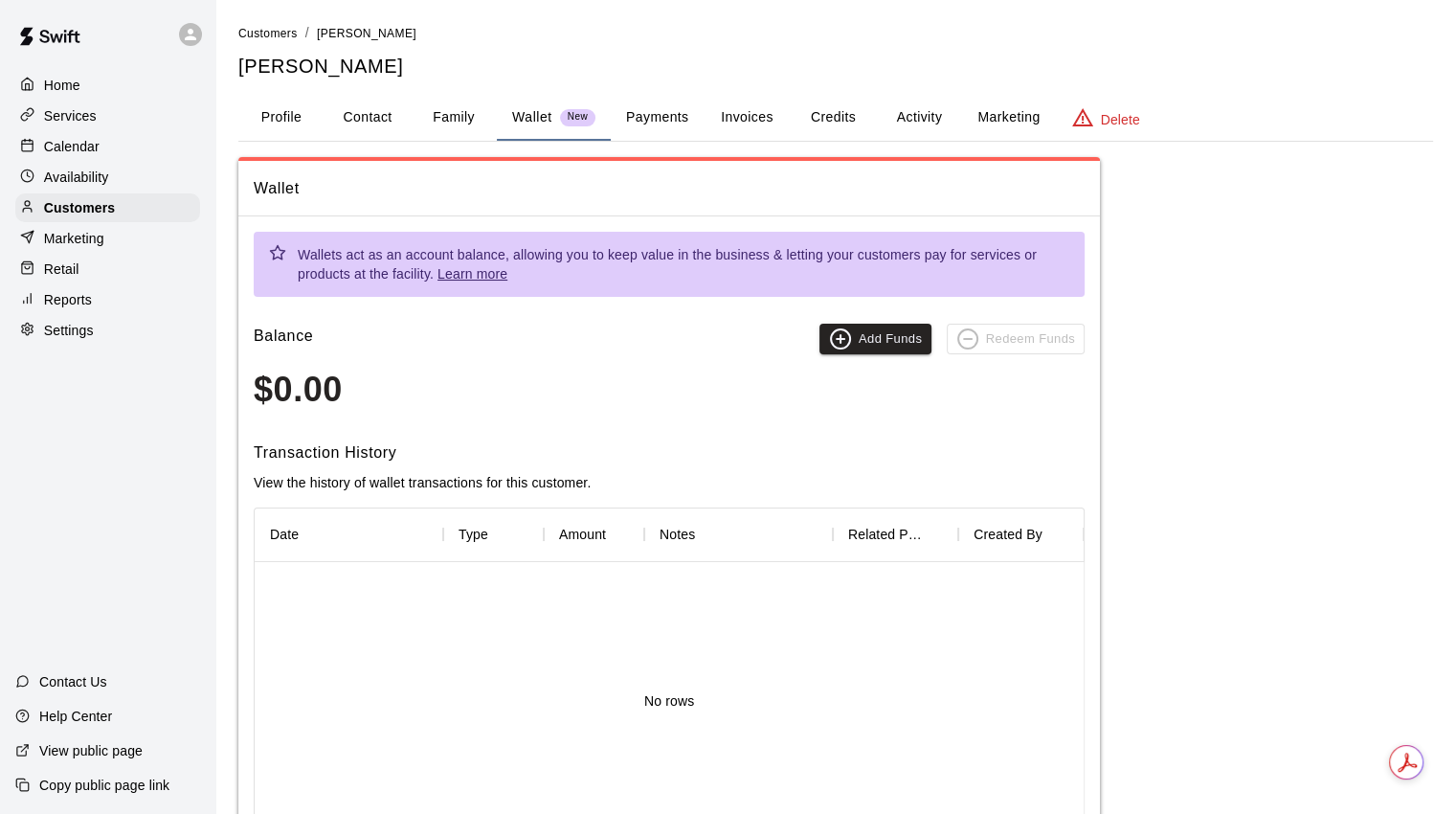
click at [861, 332] on button "Add Funds" at bounding box center [875, 338] width 112 height 31
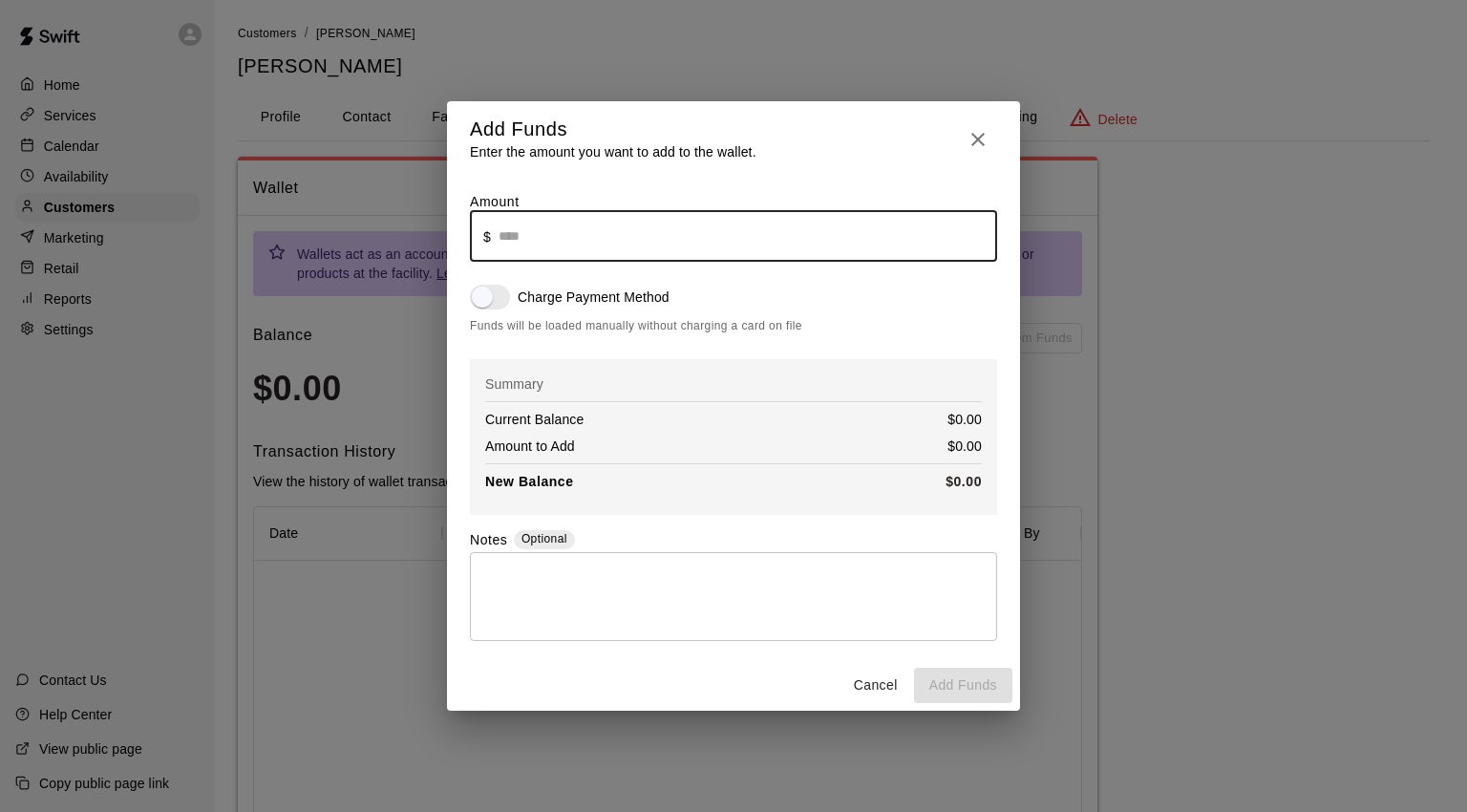
drag, startPoint x: 558, startPoint y: 240, endPoint x: 447, endPoint y: 244, distance: 111.1
click at [447, 244] on div "Amount ​ $ ​ Charge Payment Method Funds will be loaded manually without chargi…" at bounding box center [733, 418] width 573 height 484
type input "*****"
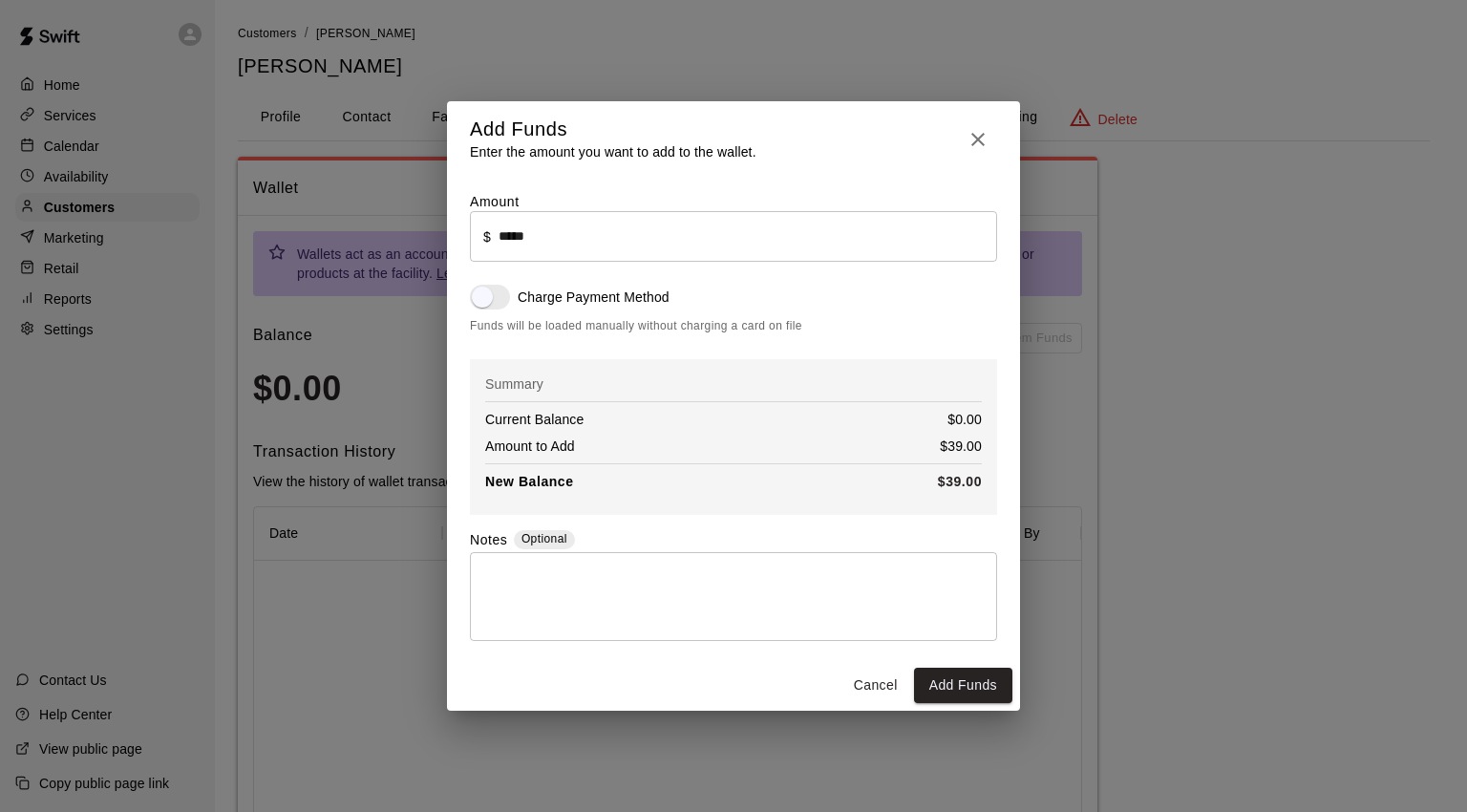
click at [773, 566] on div "* ​" at bounding box center [733, 596] width 527 height 89
click at [955, 691] on button "Add Funds" at bounding box center [963, 685] width 98 height 36
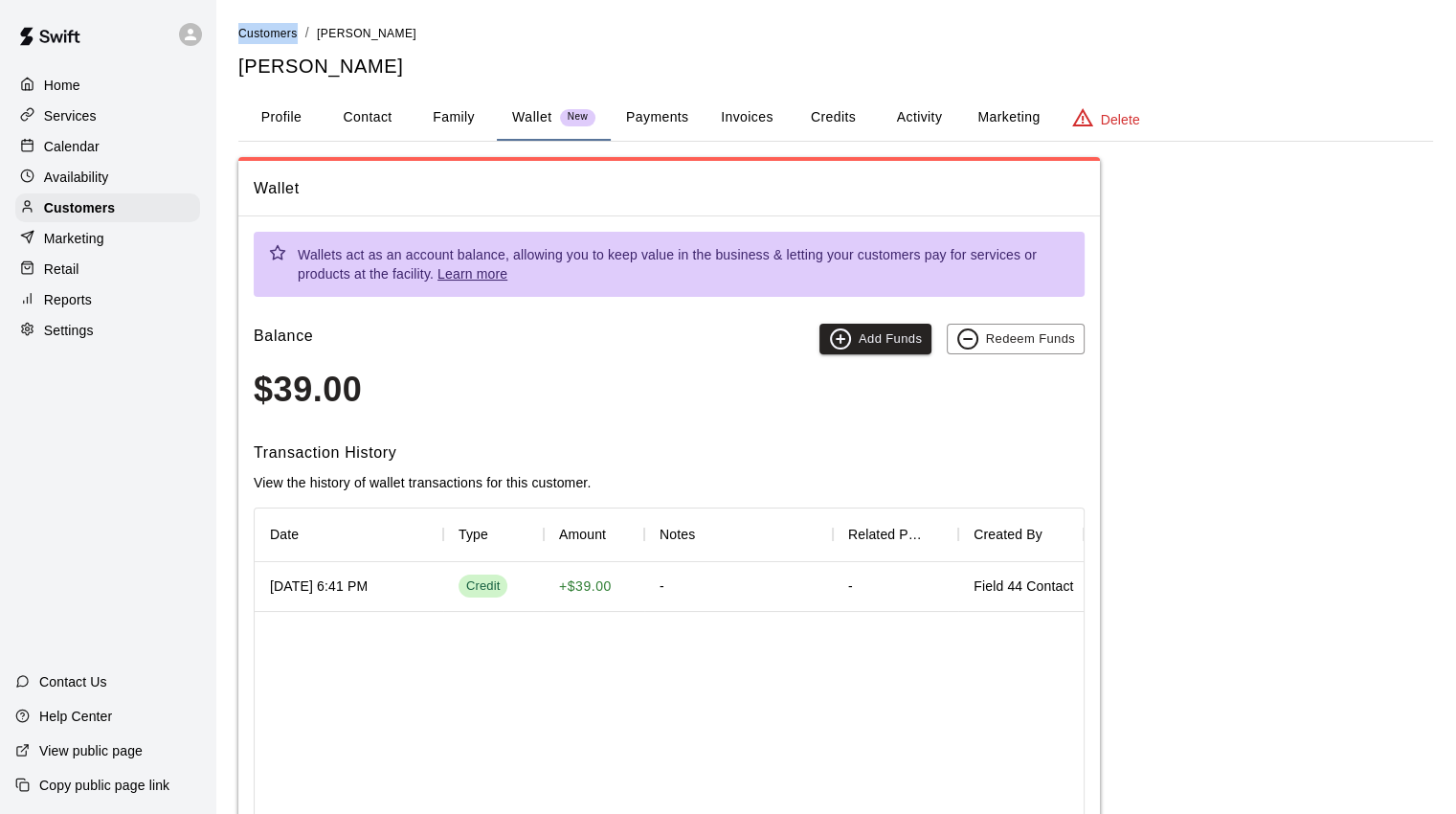
click at [1286, 432] on div "Wallet Wallets act as an account balance, allowing you to keep value in the bus…" at bounding box center [835, 532] width 1194 height 752
click at [672, 119] on button "Payments" at bounding box center [657, 118] width 93 height 46
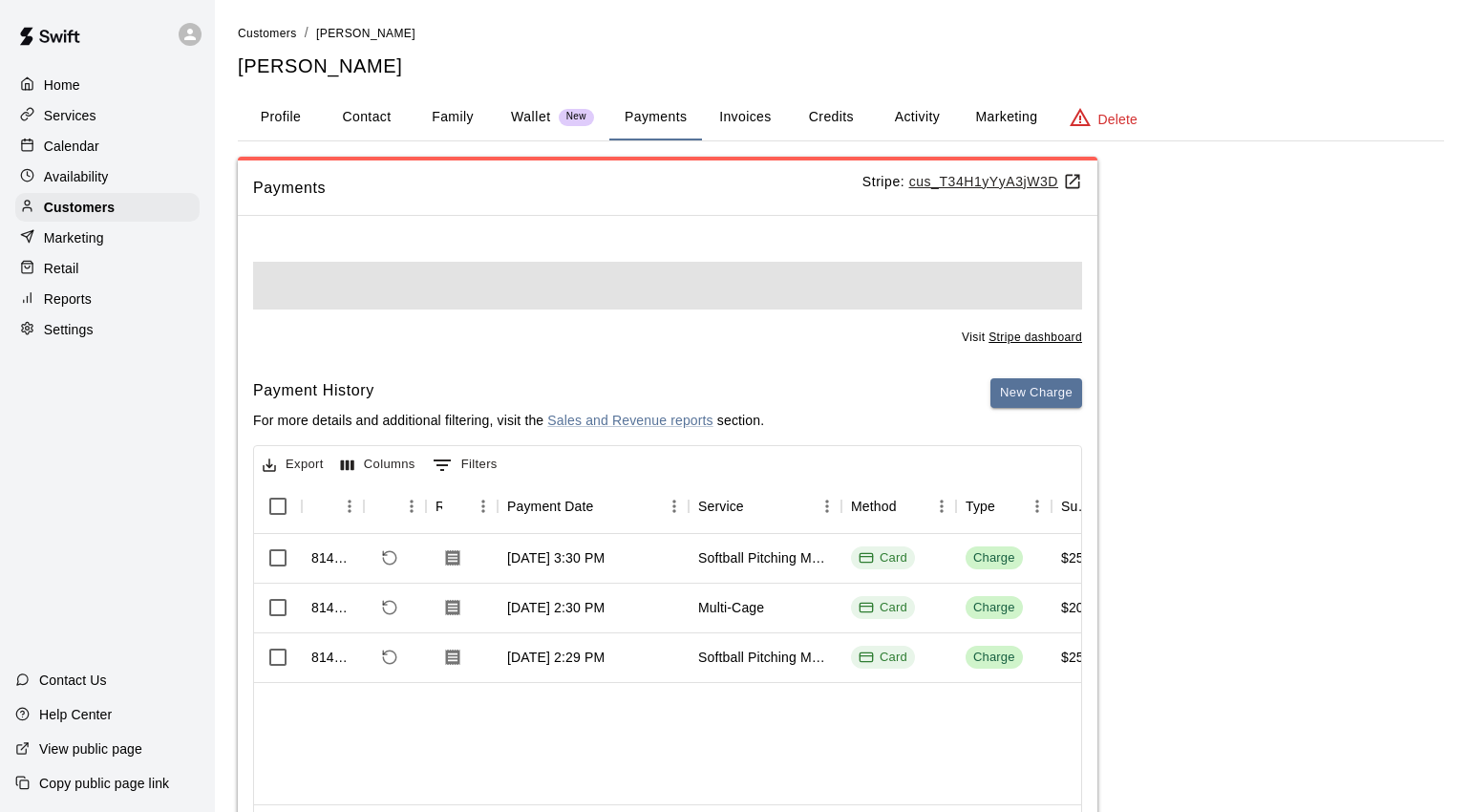
click at [286, 125] on button "Profile" at bounding box center [280, 118] width 86 height 45
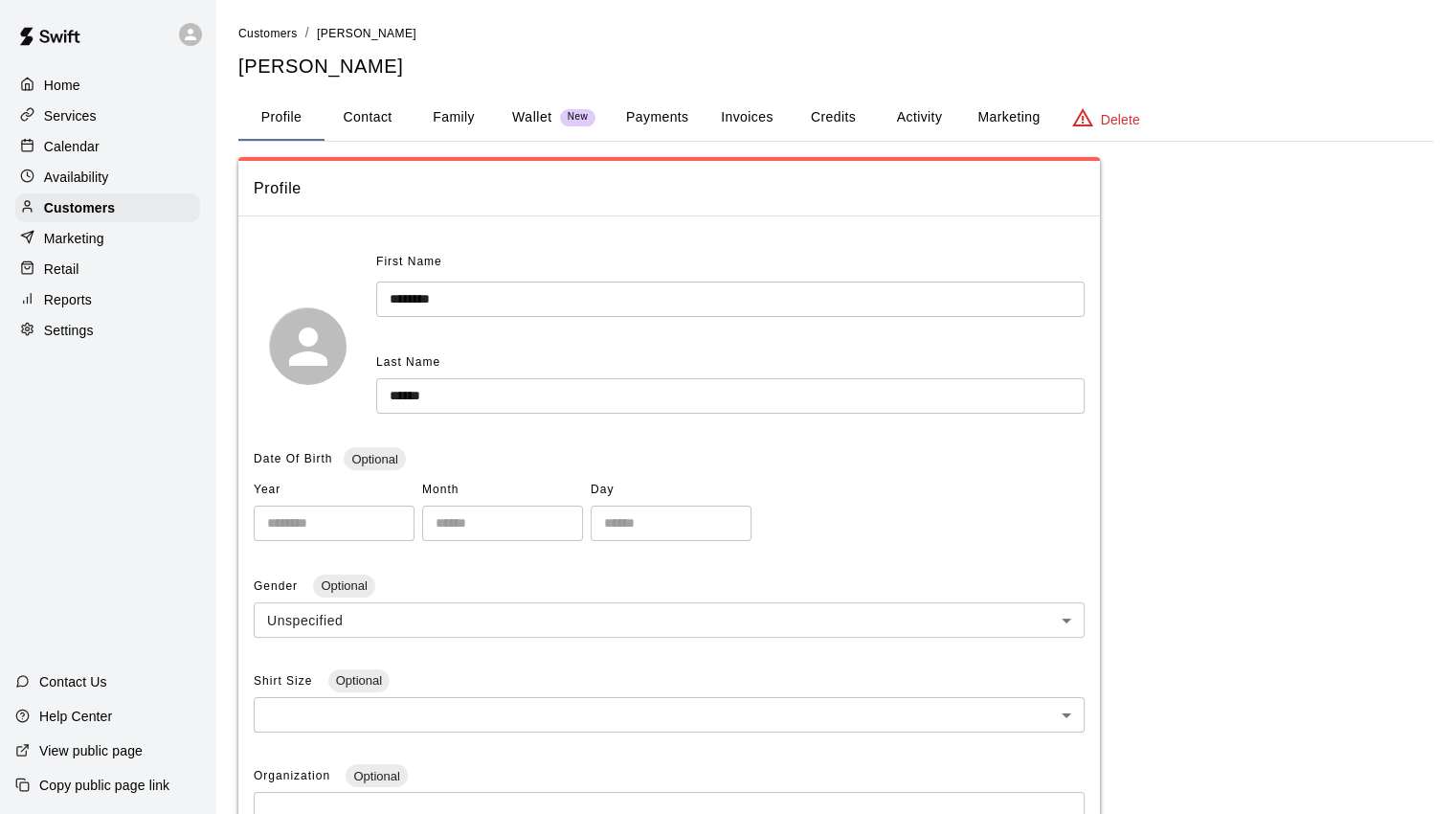
click at [543, 127] on button "Wallet New" at bounding box center [553, 118] width 114 height 46
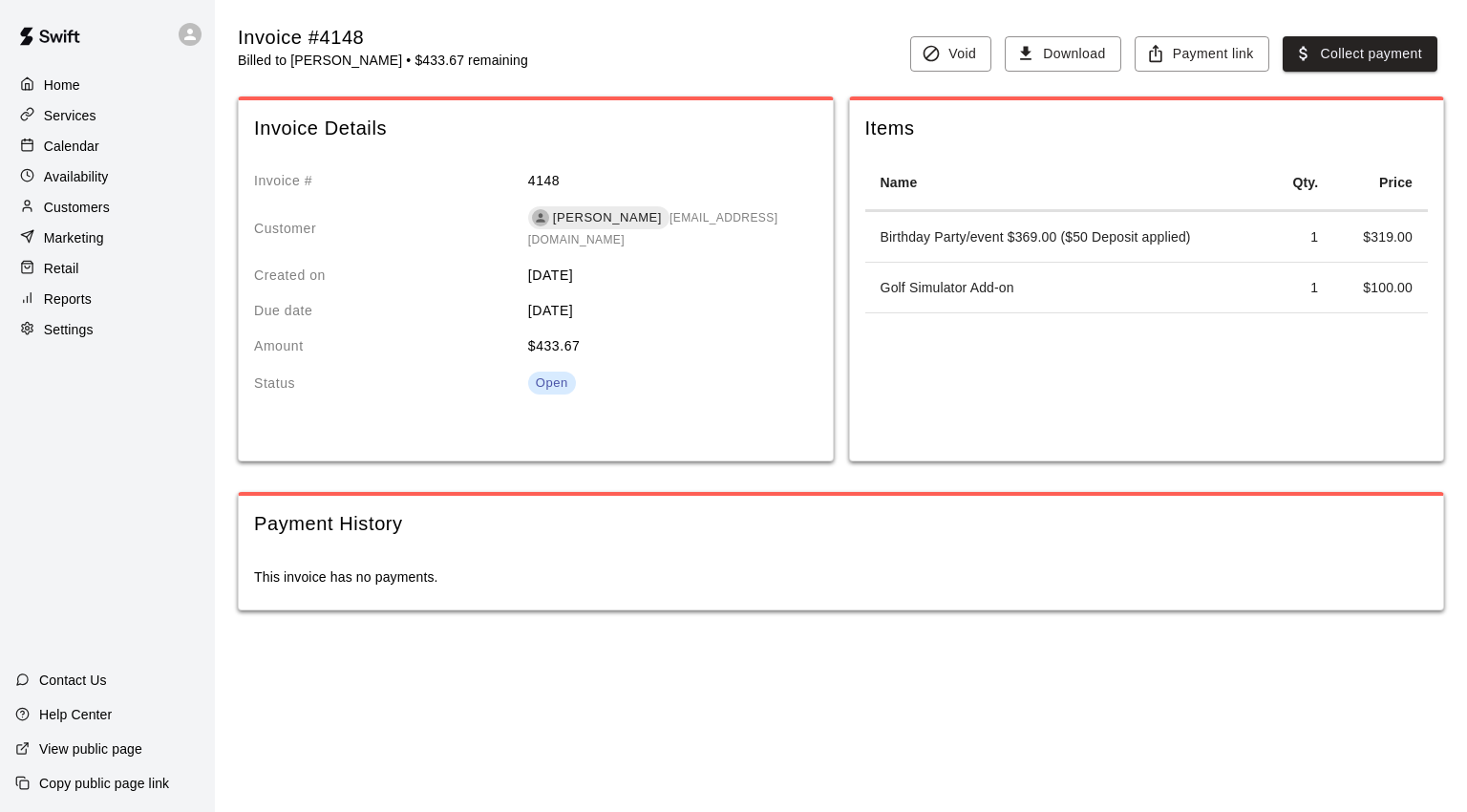
click at [1326, 50] on button "Collect payment" at bounding box center [1360, 54] width 154 height 36
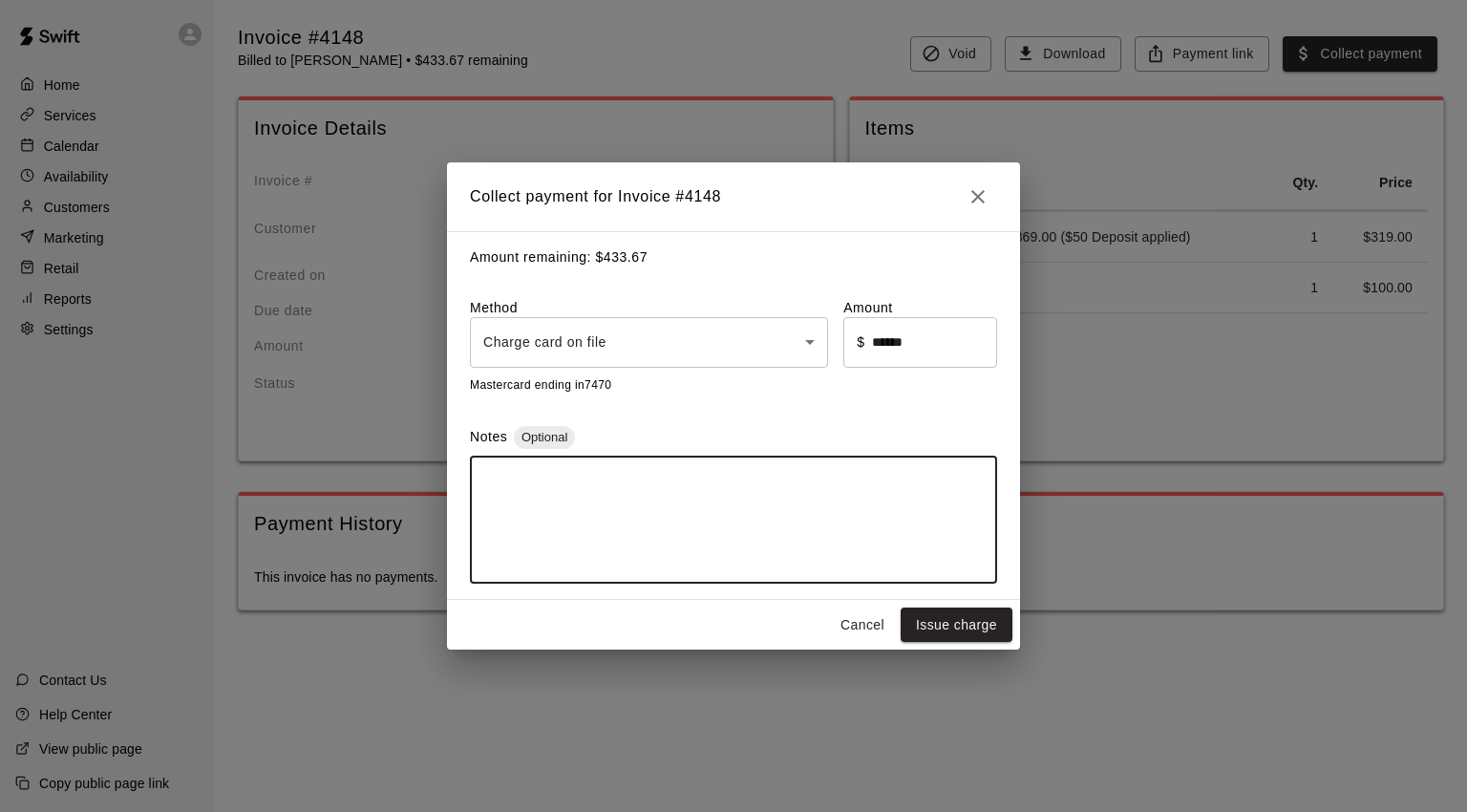
click at [813, 528] on textarea at bounding box center [734, 519] width 501 height 96
type textarea "**********"
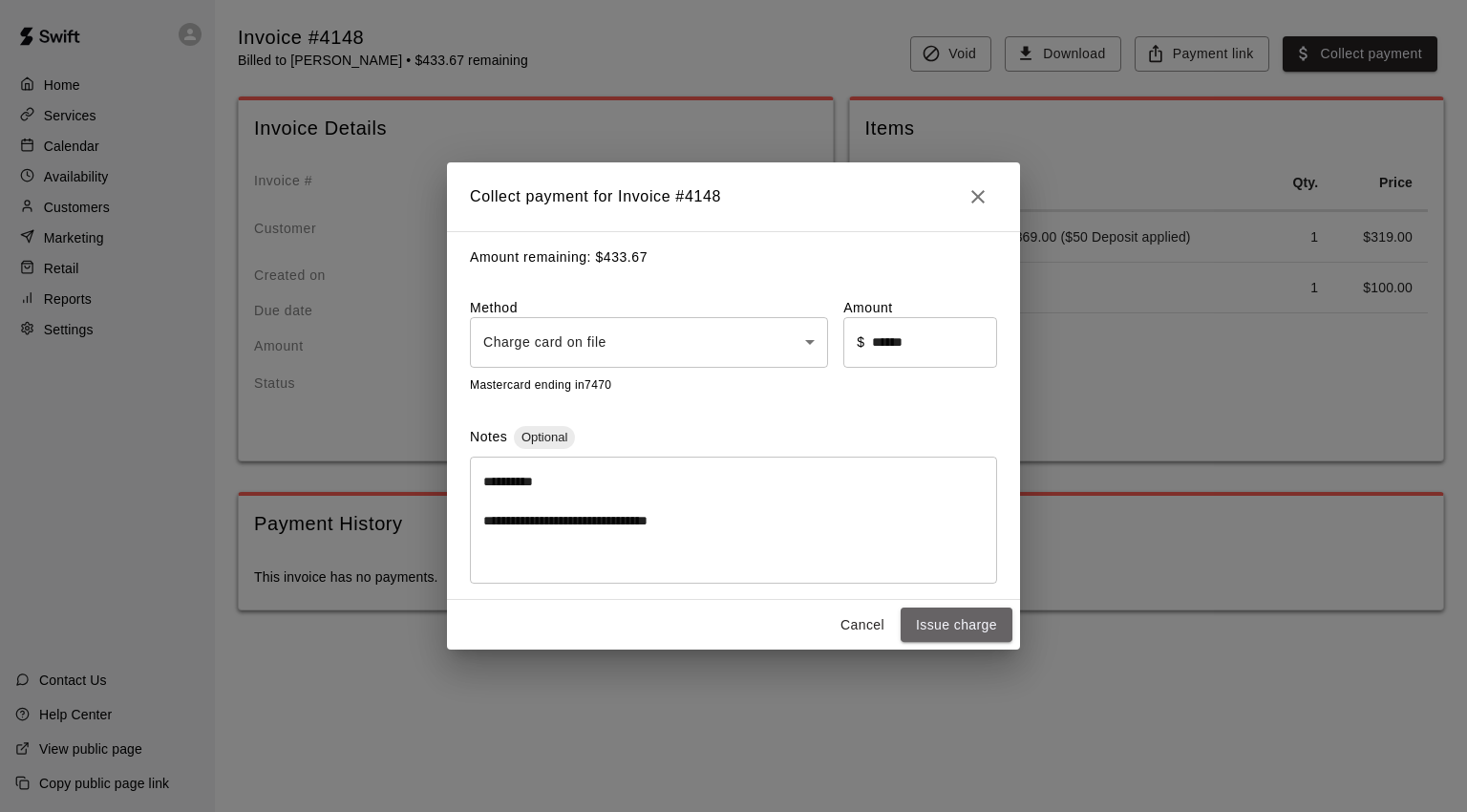
click at [945, 624] on button "Issue charge" at bounding box center [957, 625] width 112 height 36
